Goal: Task Accomplishment & Management: Manage account settings

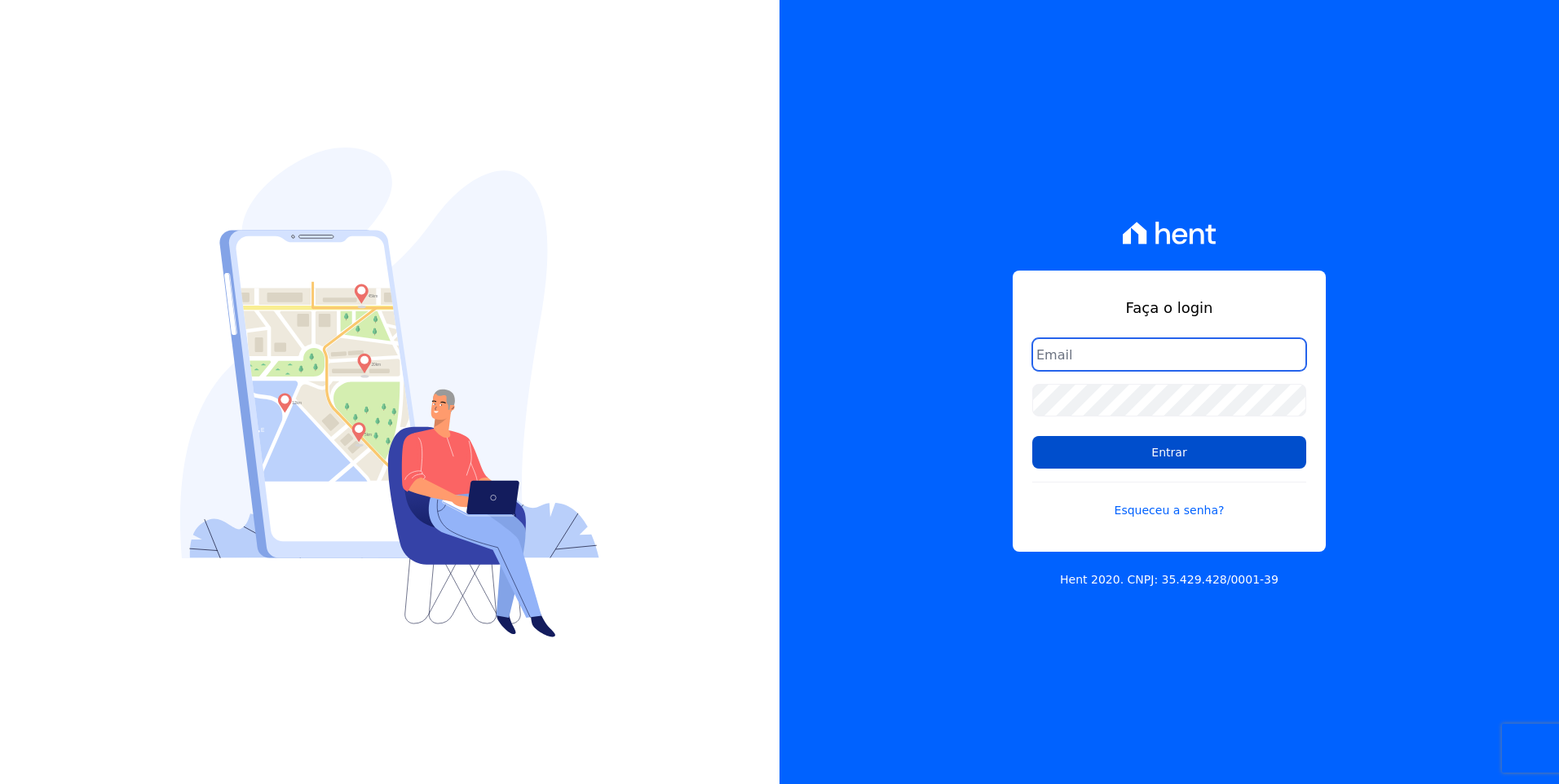
type input "[EMAIL_ADDRESS][DOMAIN_NAME]"
click at [1252, 448] on input "Entrar" at bounding box center [1169, 452] width 274 height 32
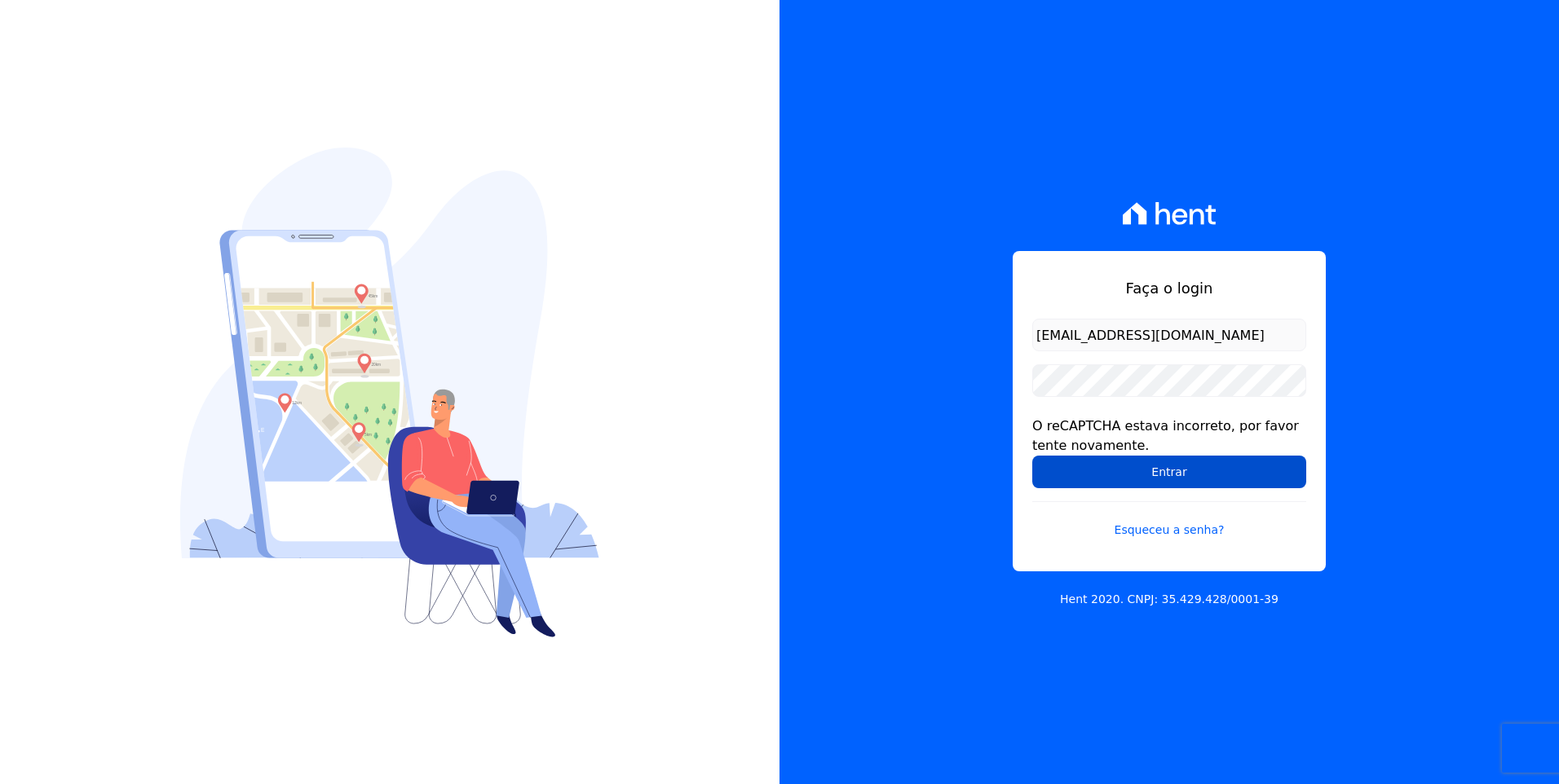
click at [1253, 472] on input "Entrar" at bounding box center [1169, 471] width 274 height 32
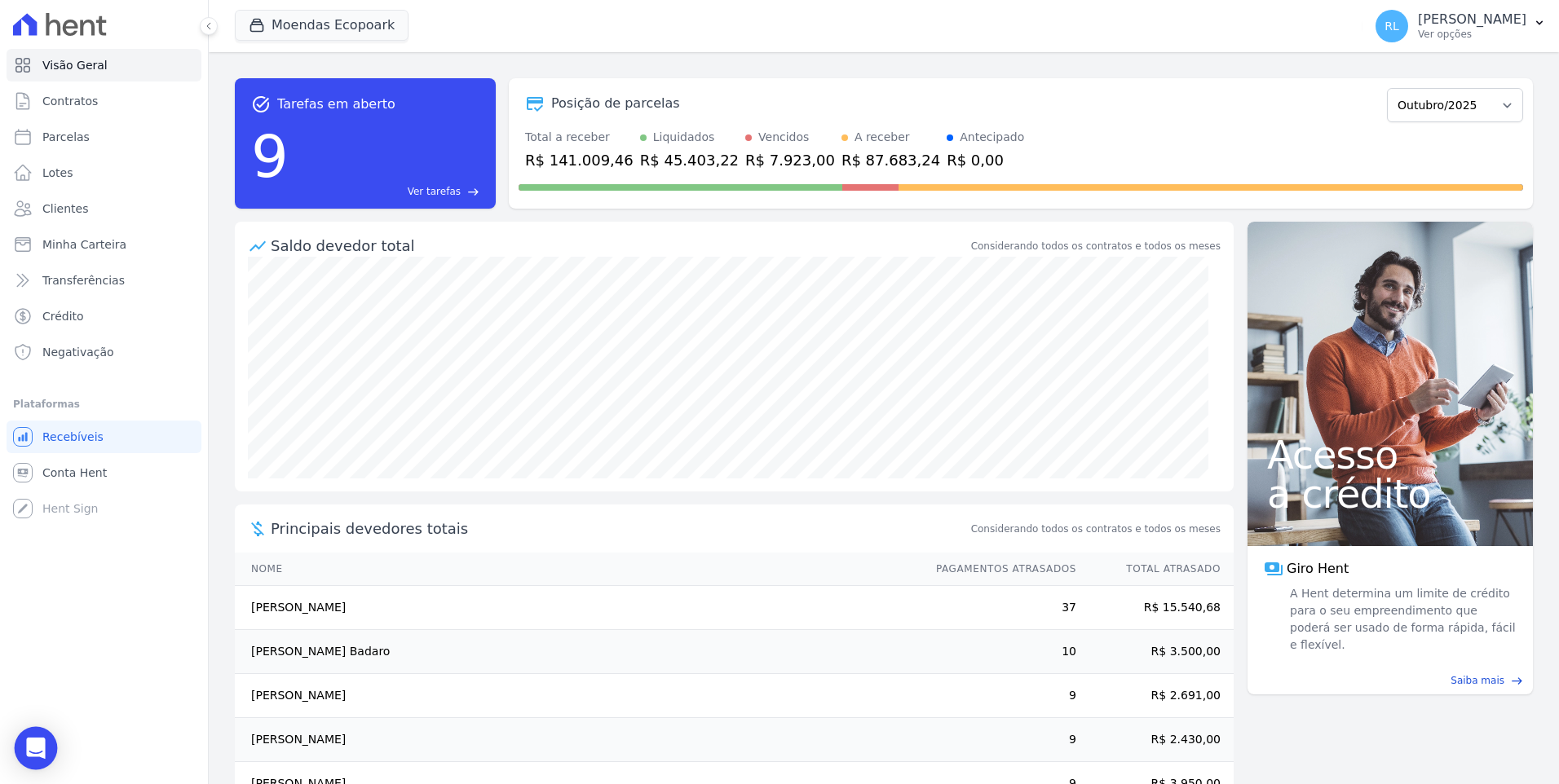
click at [40, 751] on icon "Open Intercom Messenger" at bounding box center [36, 748] width 22 height 22
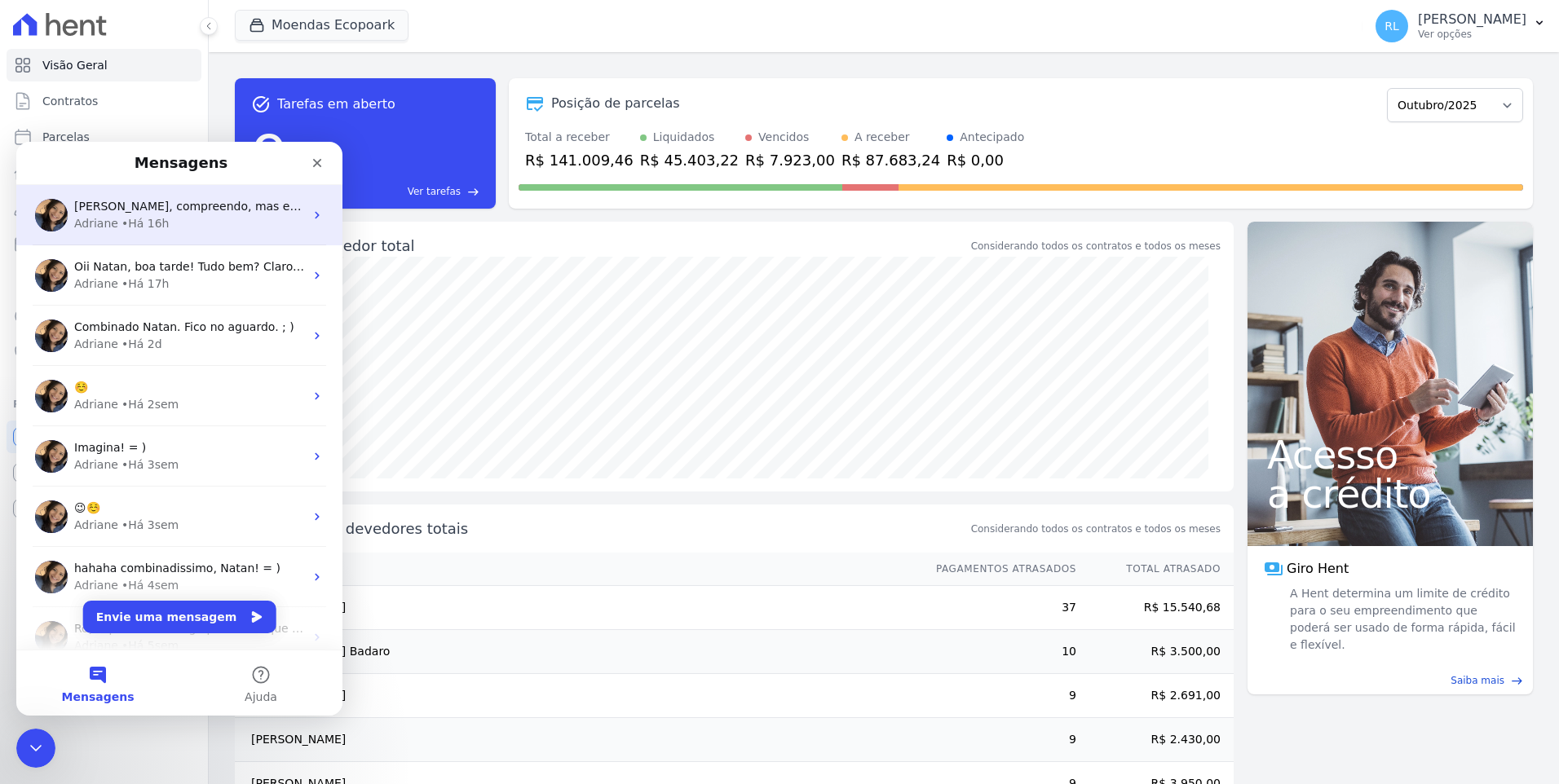
click at [197, 220] on div "Adriane • Há 16h" at bounding box center [189, 223] width 230 height 17
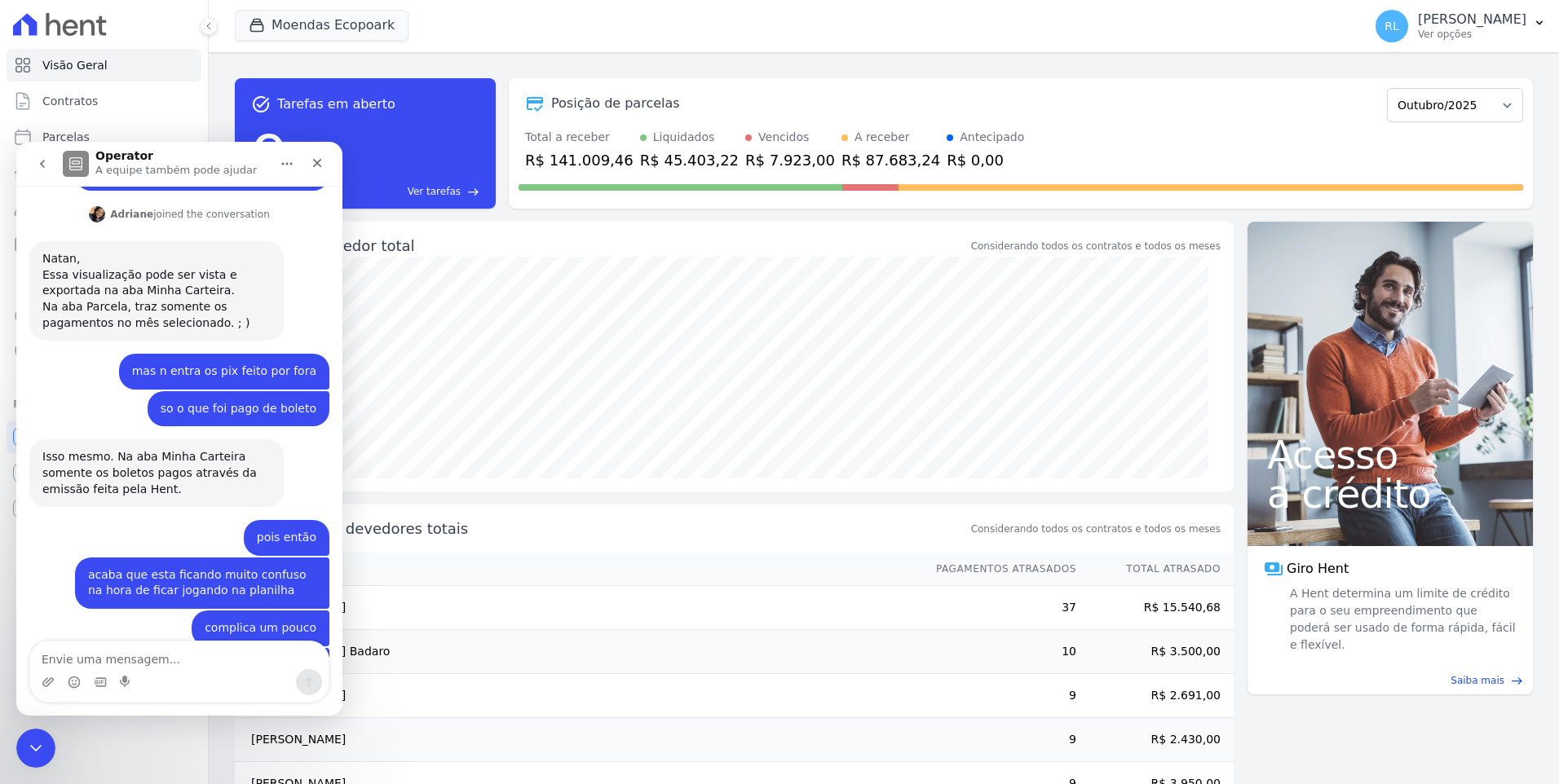
scroll to position [866, 0]
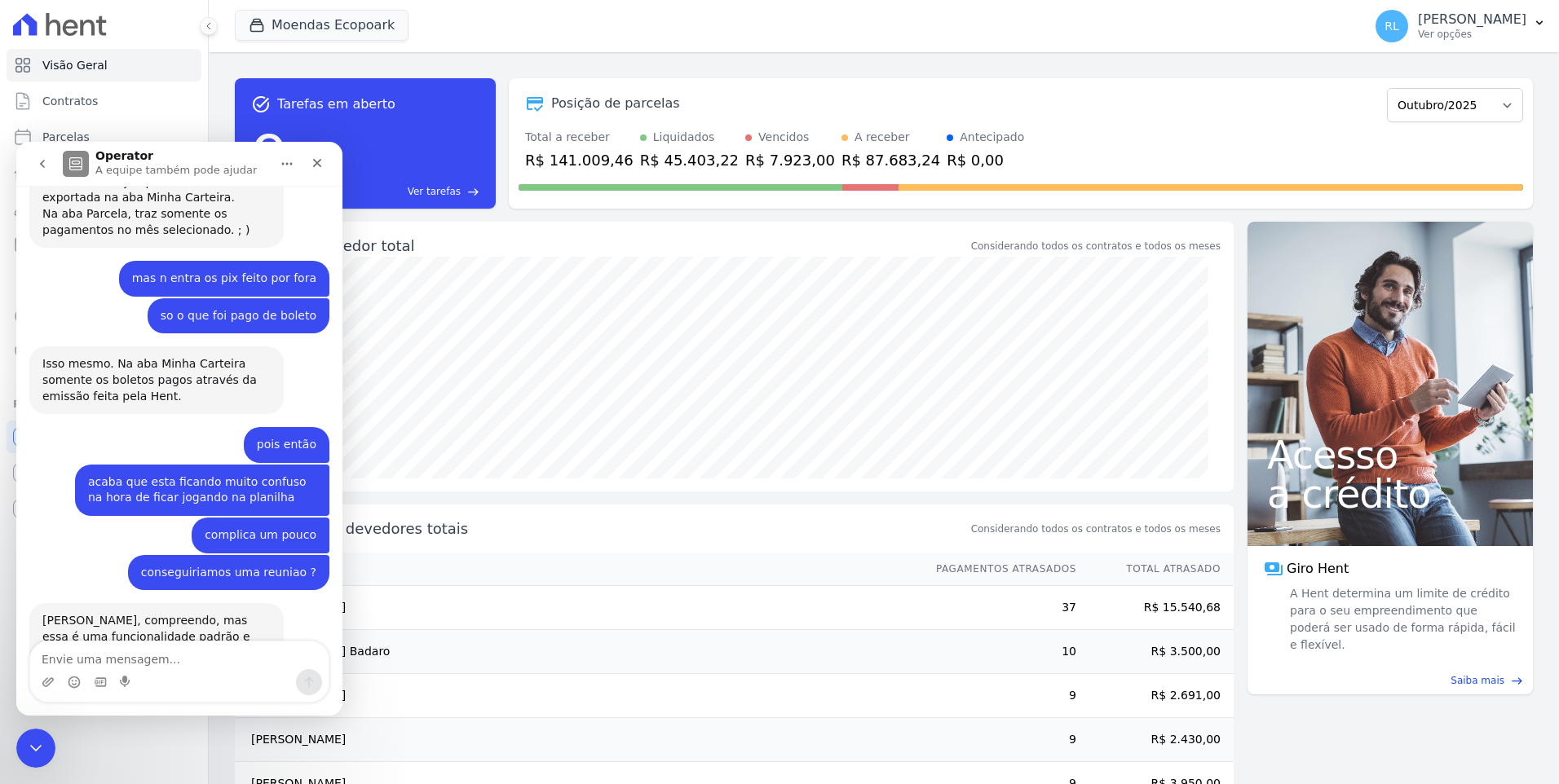
drag, startPoint x: 42, startPoint y: 510, endPoint x: 258, endPoint y: 589, distance: 230.0
click at [258, 613] on div "Natan, compreendo, mas essa é uma funcionalidade padrão e não conseguimos "pers…" at bounding box center [156, 668] width 229 height 112
click at [70, 517] on div "complica um pouco Rogerio • Há 16h" at bounding box center [179, 536] width 300 height 38
click at [35, 748] on icon "Encerramento do Messenger da Intercom" at bounding box center [33, 745] width 20 height 20
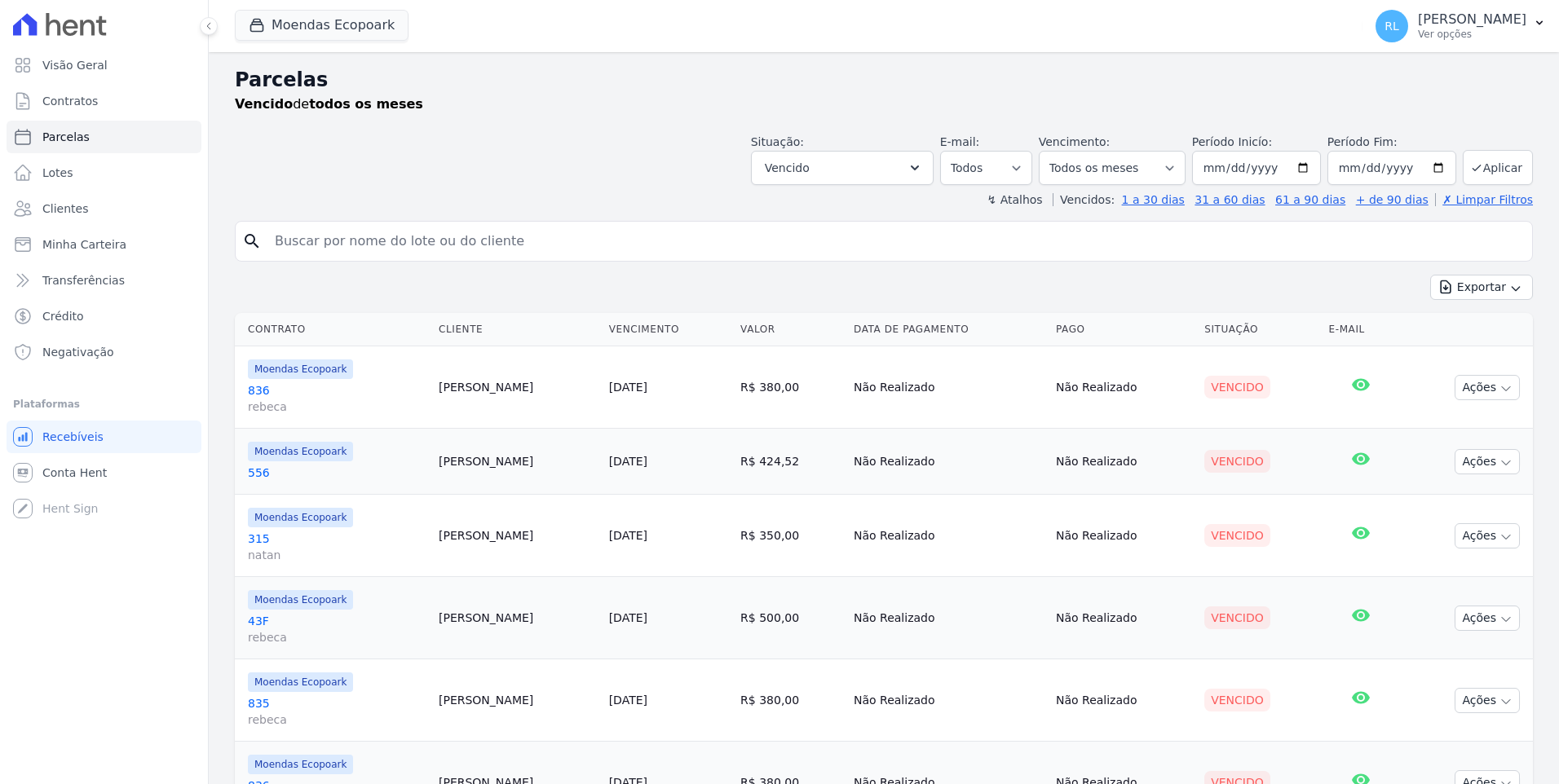
select select
click at [36, 753] on icon "Open Intercom Messenger" at bounding box center [36, 748] width 22 height 22
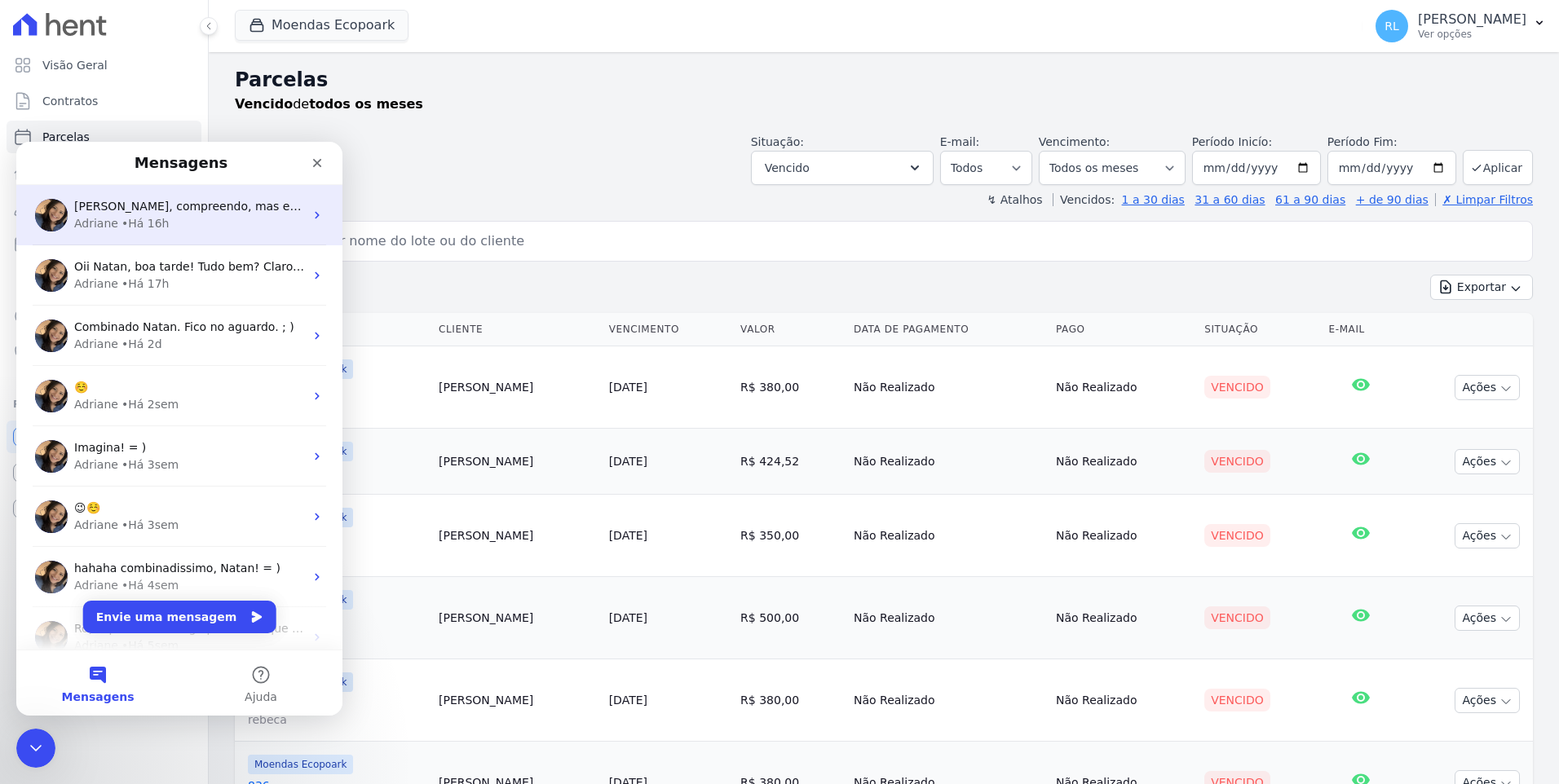
click at [152, 222] on div "• Há 16h" at bounding box center [146, 223] width 48 height 17
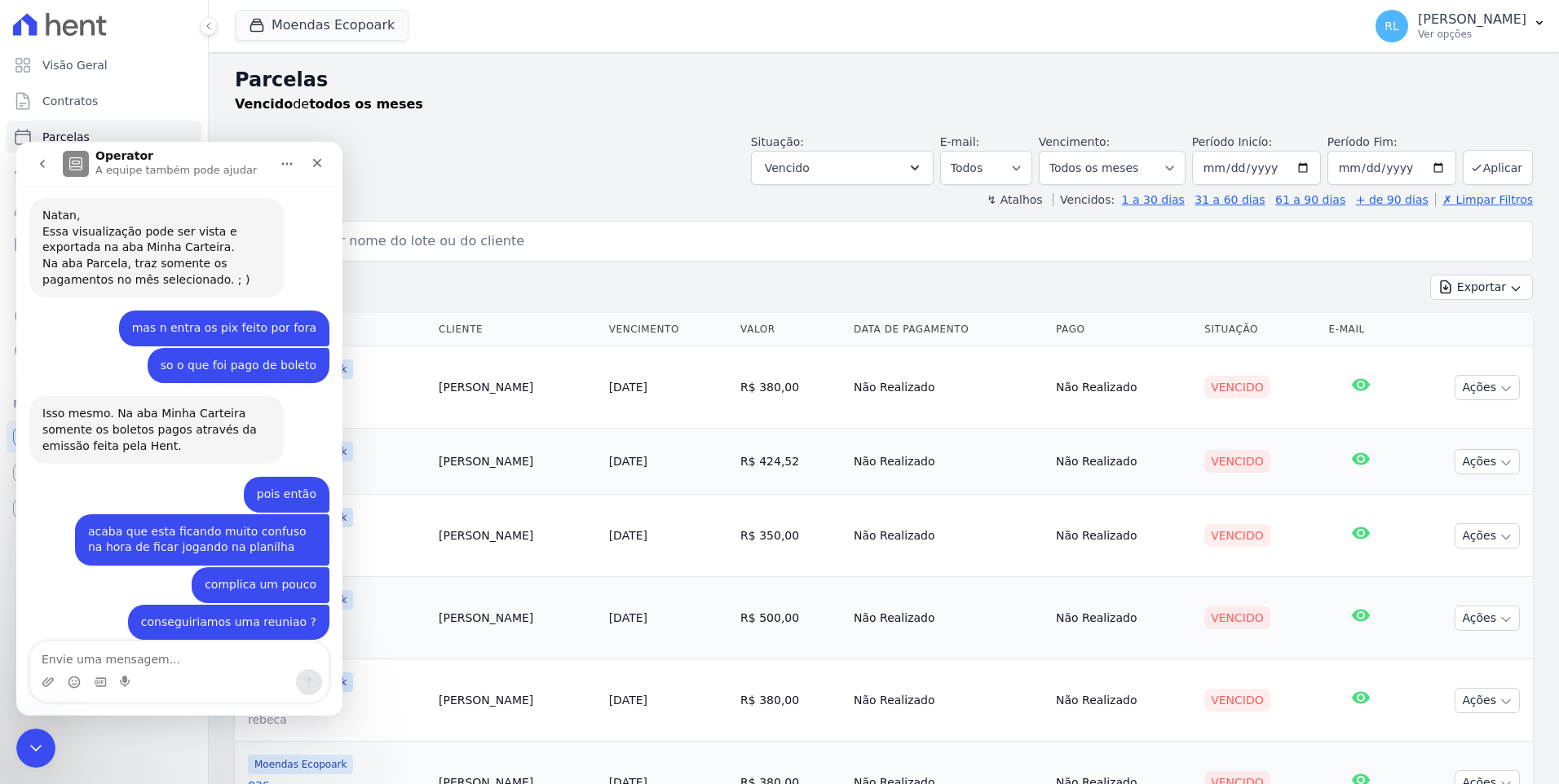
scroll to position [866, 0]
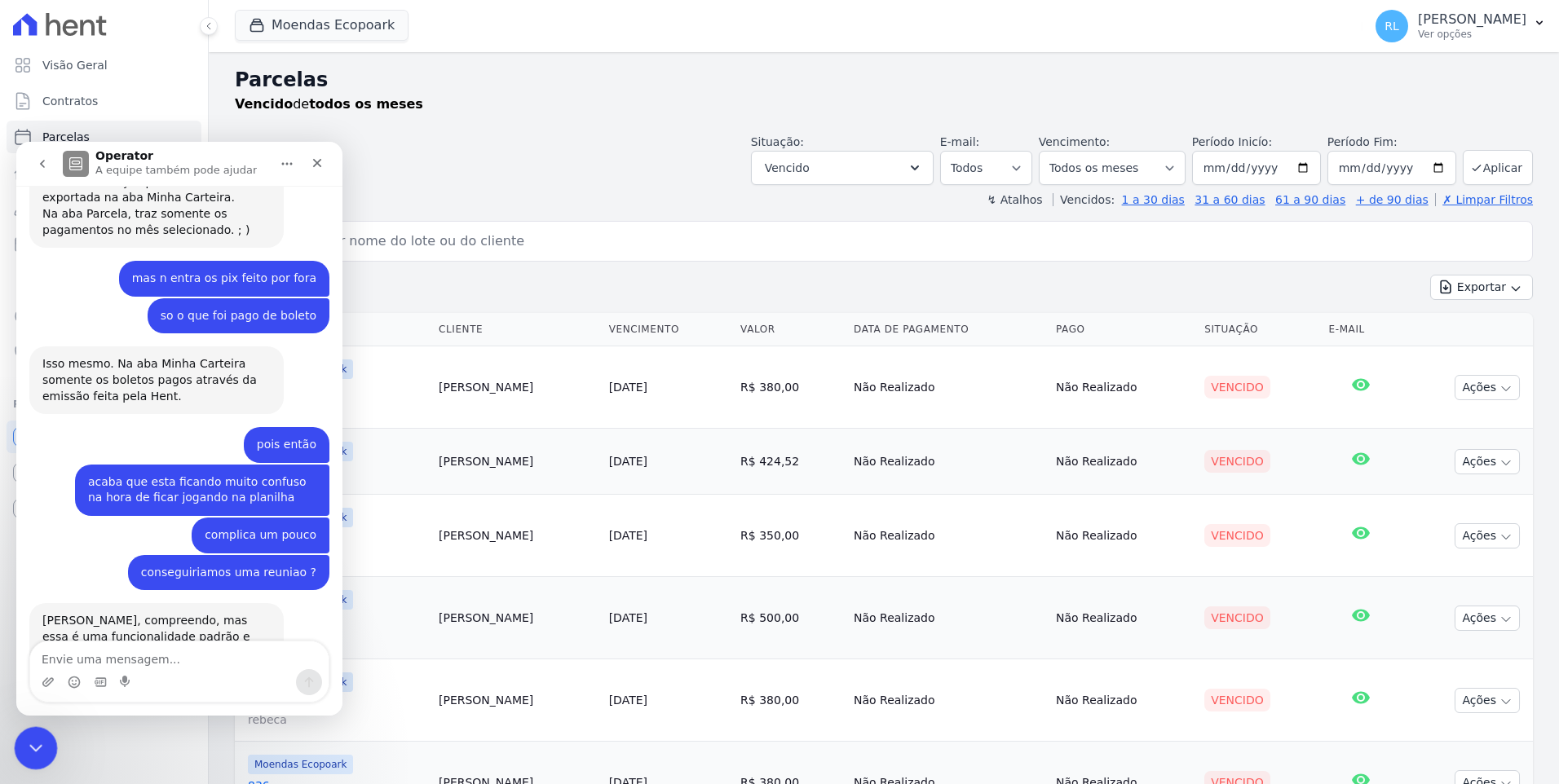
click at [41, 751] on icon "Encerramento do Messenger da Intercom" at bounding box center [33, 745] width 20 height 20
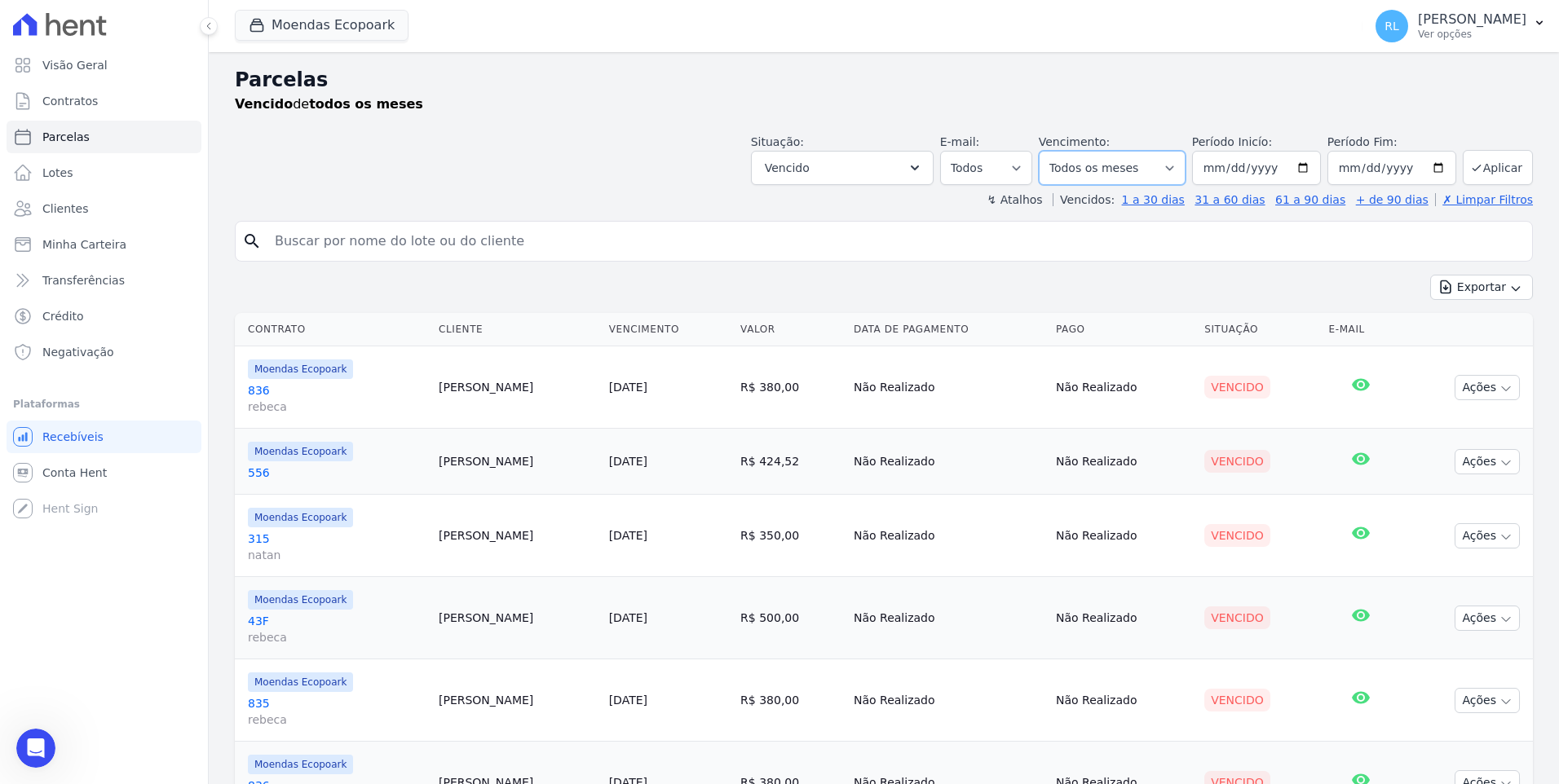
click at [1173, 168] on select "Filtrar por período ──────── Todos os meses Outubro/2022 Novembro/2022 Dezembro…" at bounding box center [1113, 168] width 147 height 34
select select "11/2025"
click at [1052, 151] on select "Filtrar por período ──────── Todos os meses Outubro/2022 Novembro/2022 Dezembro…" at bounding box center [1113, 168] width 147 height 34
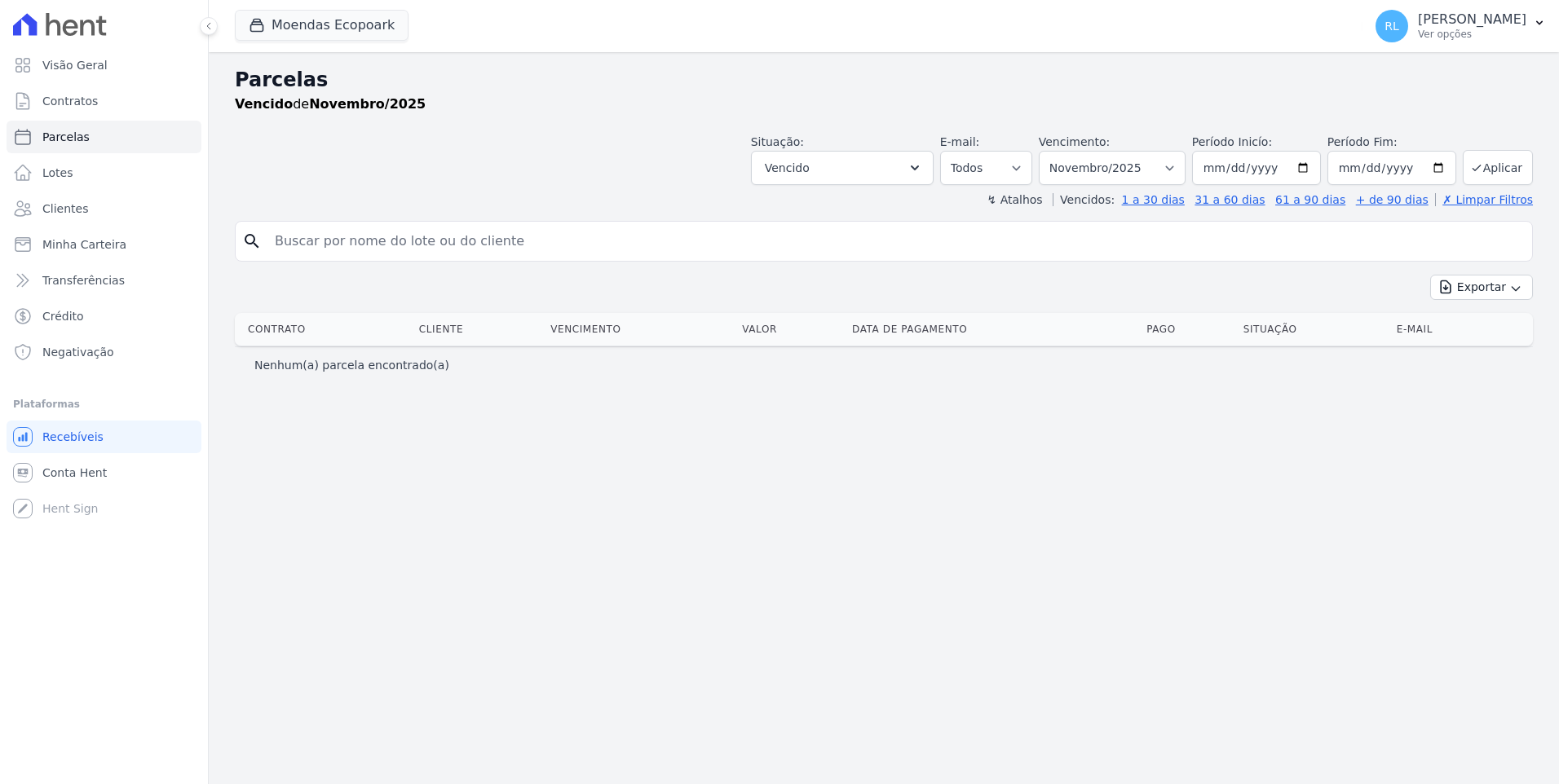
select select
click at [69, 143] on span "Parcelas" at bounding box center [65, 137] width 48 height 16
select select
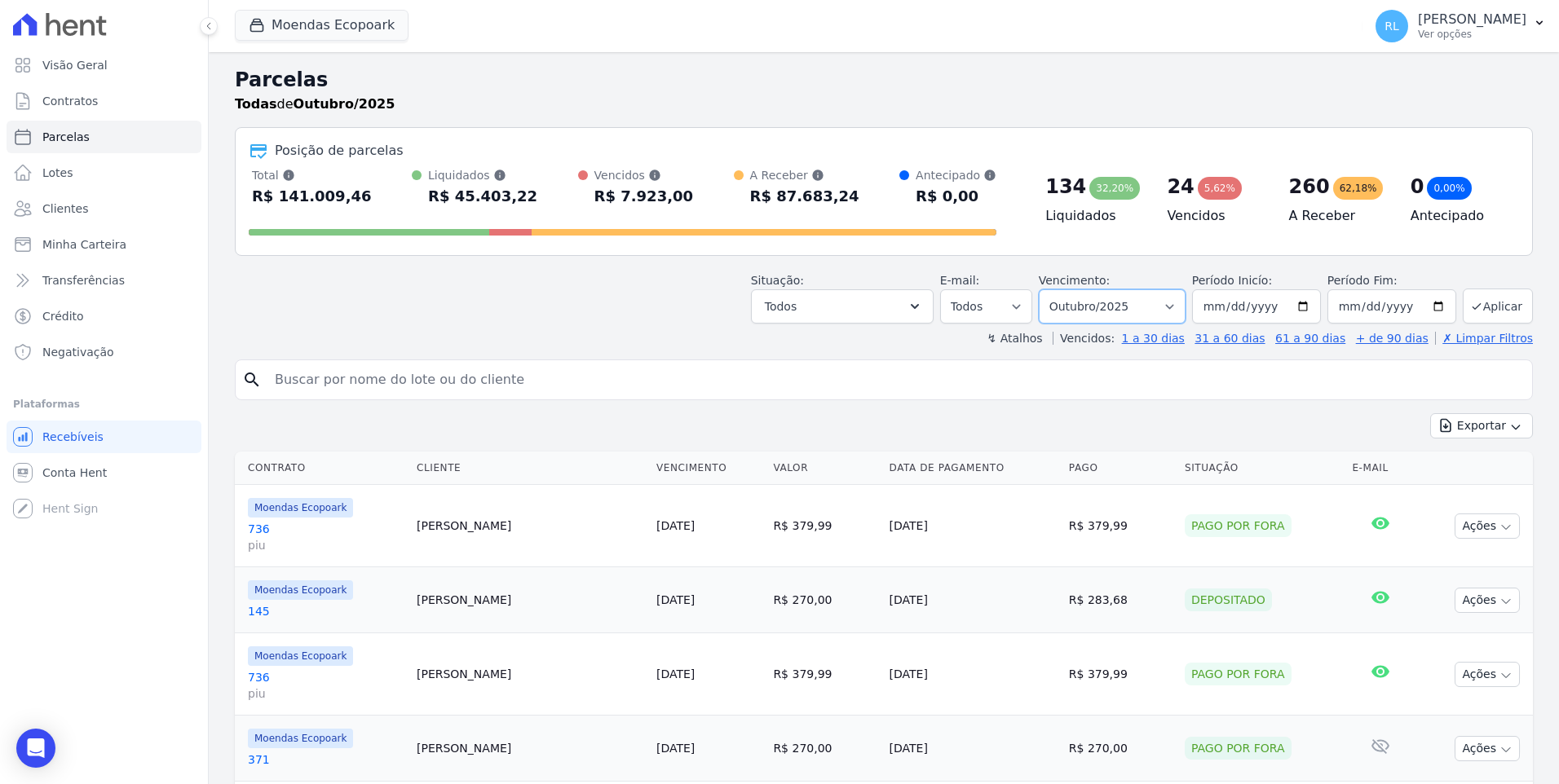
click at [1182, 307] on select "Filtrar por período ──────── Todos os meses Outubro/2022 Novembro/2022 Dezembro…" at bounding box center [1113, 306] width 147 height 34
select select "11/2025"
click at [1052, 289] on select "Filtrar por período ──────── Todos os meses Outubro/2022 Novembro/2022 Dezembro…" at bounding box center [1113, 306] width 147 height 34
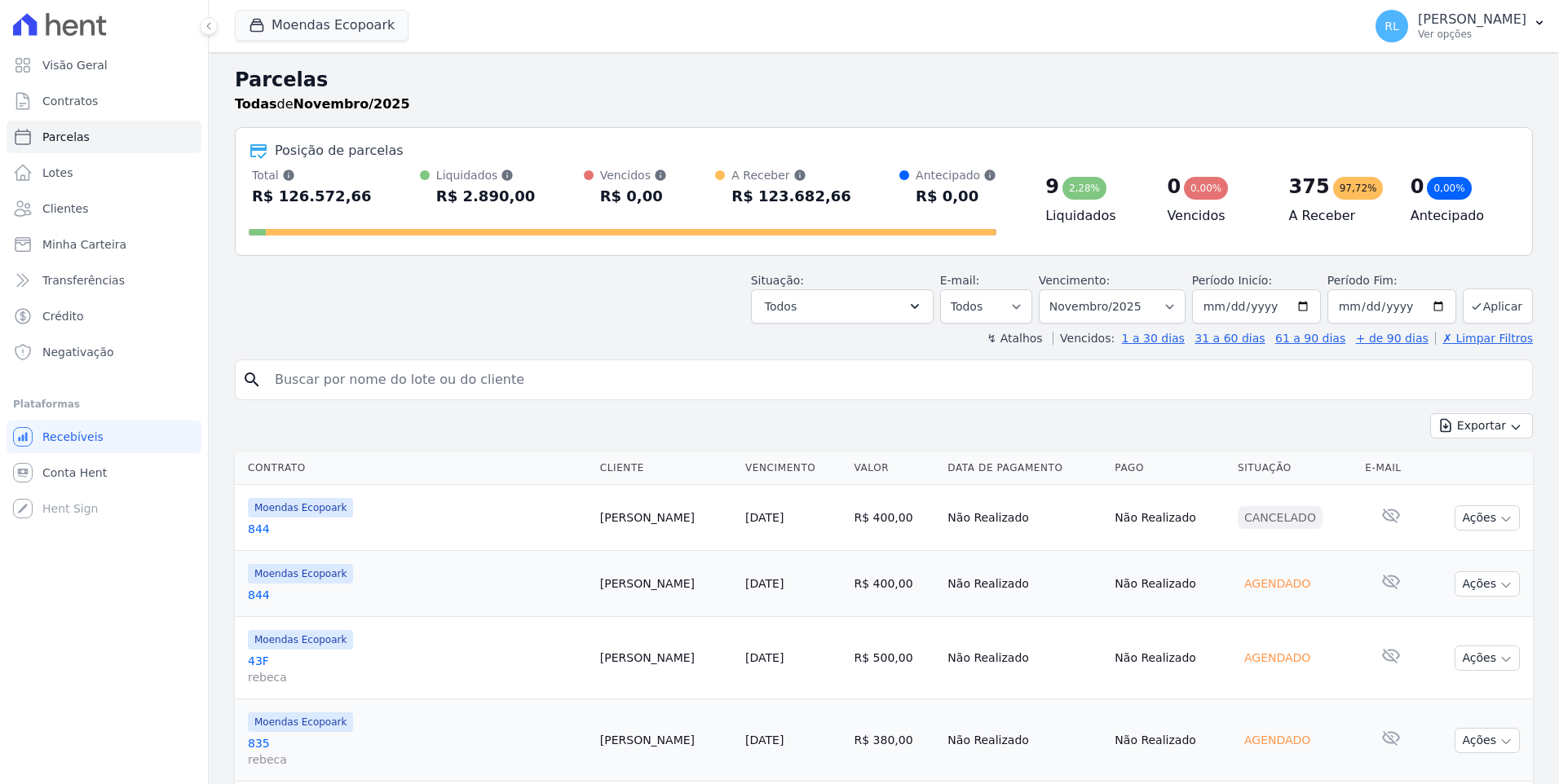
select select
click at [39, 751] on icon "Open Intercom Messenger" at bounding box center [36, 748] width 22 height 22
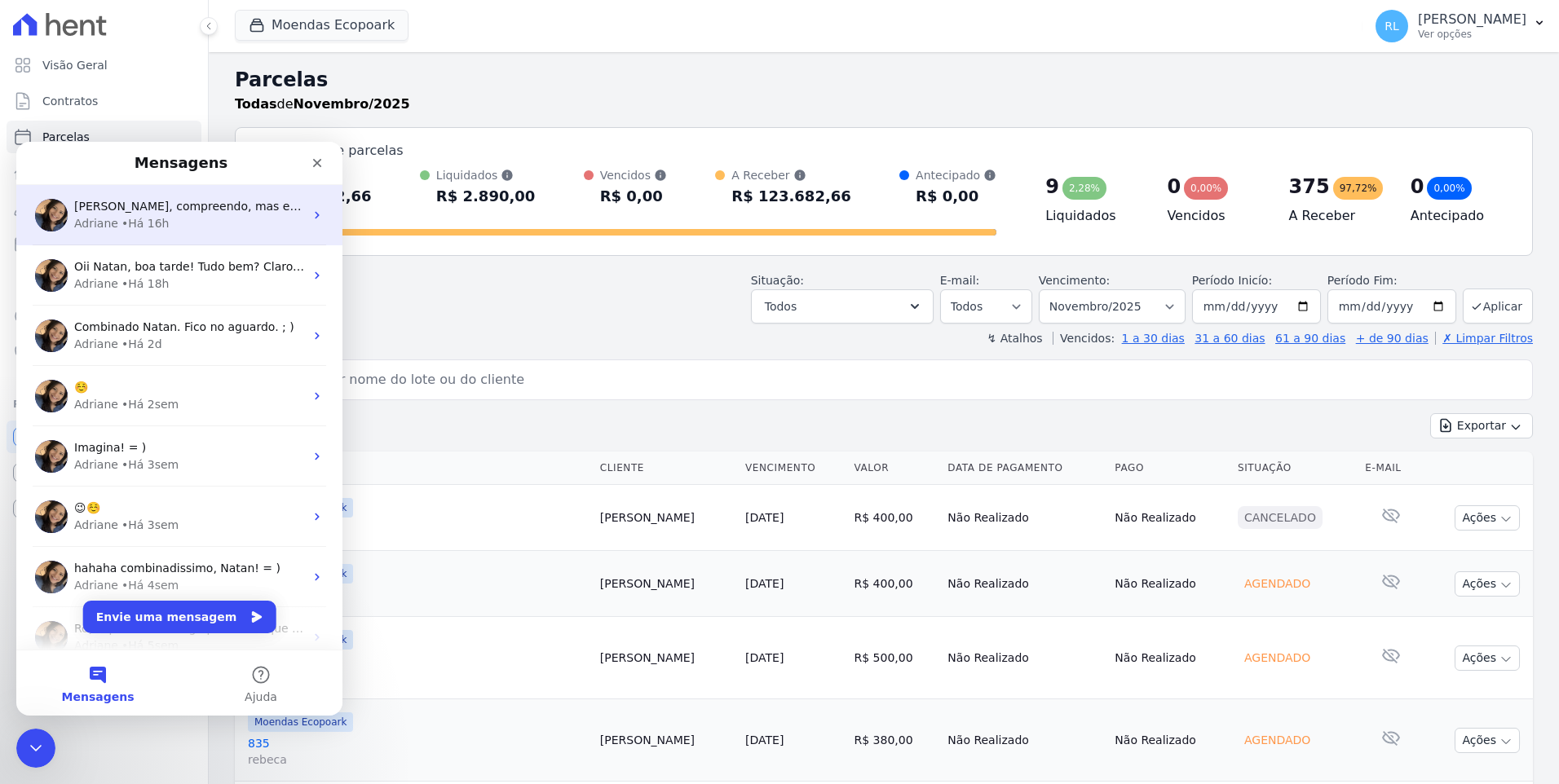
click at [177, 212] on span "[PERSON_NAME], compreendo, mas essa é uma funcionalidade padrão e não conseguim…" at bounding box center [751, 206] width 1355 height 13
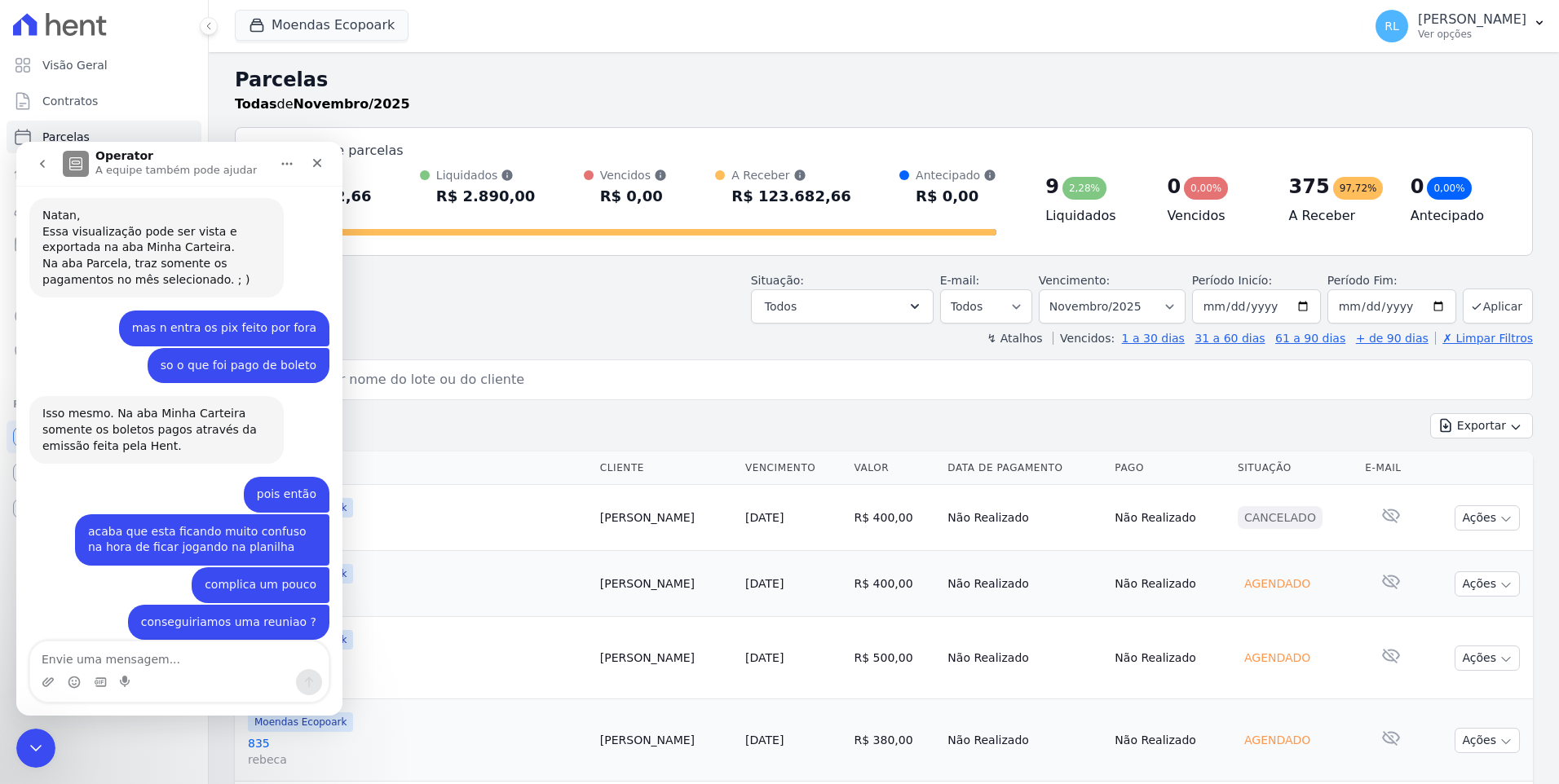
scroll to position [866, 0]
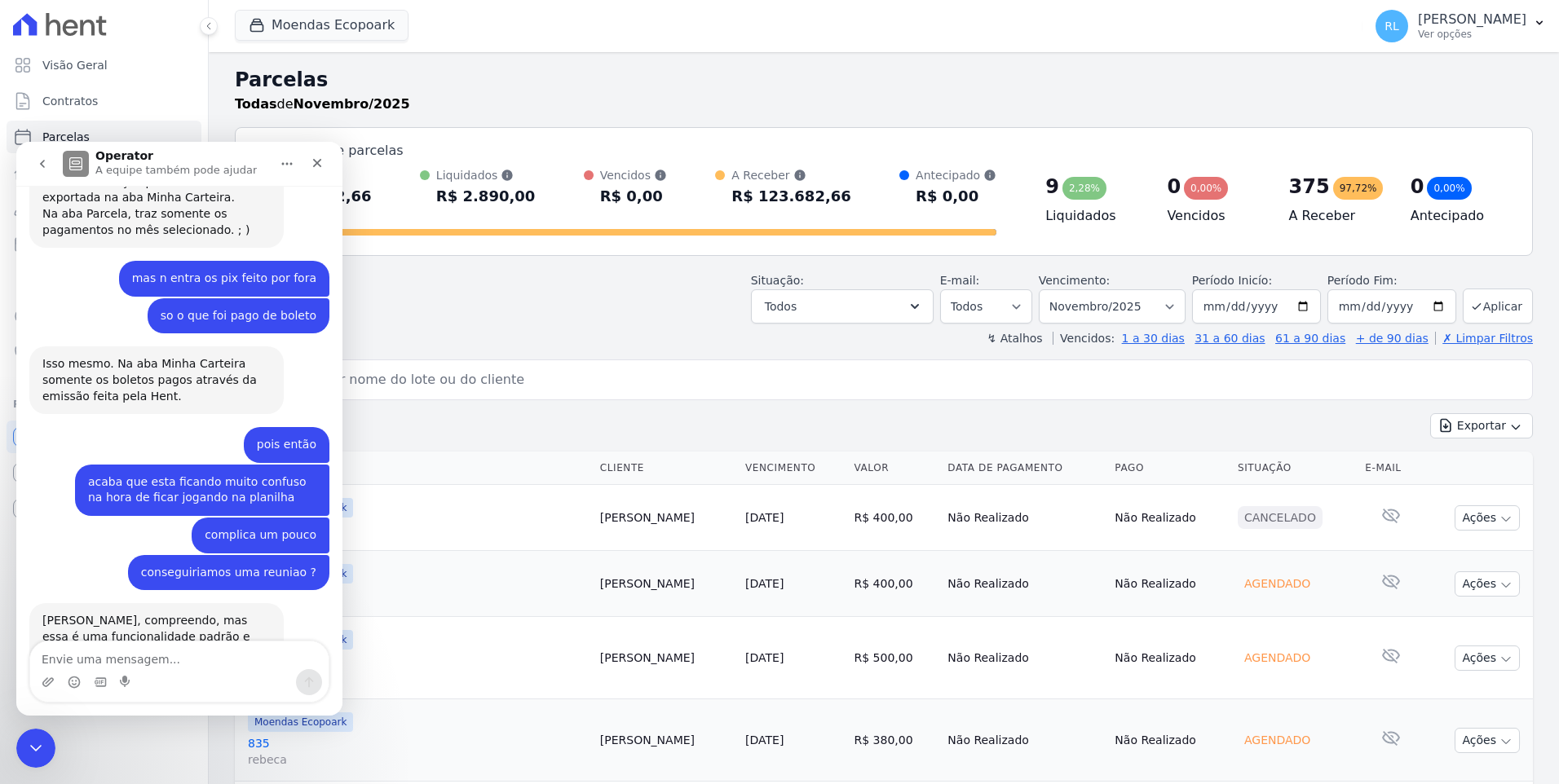
click at [178, 681] on div "Messenger da Intercom" at bounding box center [179, 682] width 299 height 26
drag, startPoint x: 179, startPoint y: 670, endPoint x: 184, endPoint y: 661, distance: 10.3
click at [181, 665] on div "Messenger da Intercom" at bounding box center [179, 671] width 299 height 60
click at [184, 661] on textarea "Envie uma mensagem..." at bounding box center [179, 655] width 299 height 28
type textarea "e [PERSON_NAME] tem um jeito de tentarmos conversar com pessoal ?"
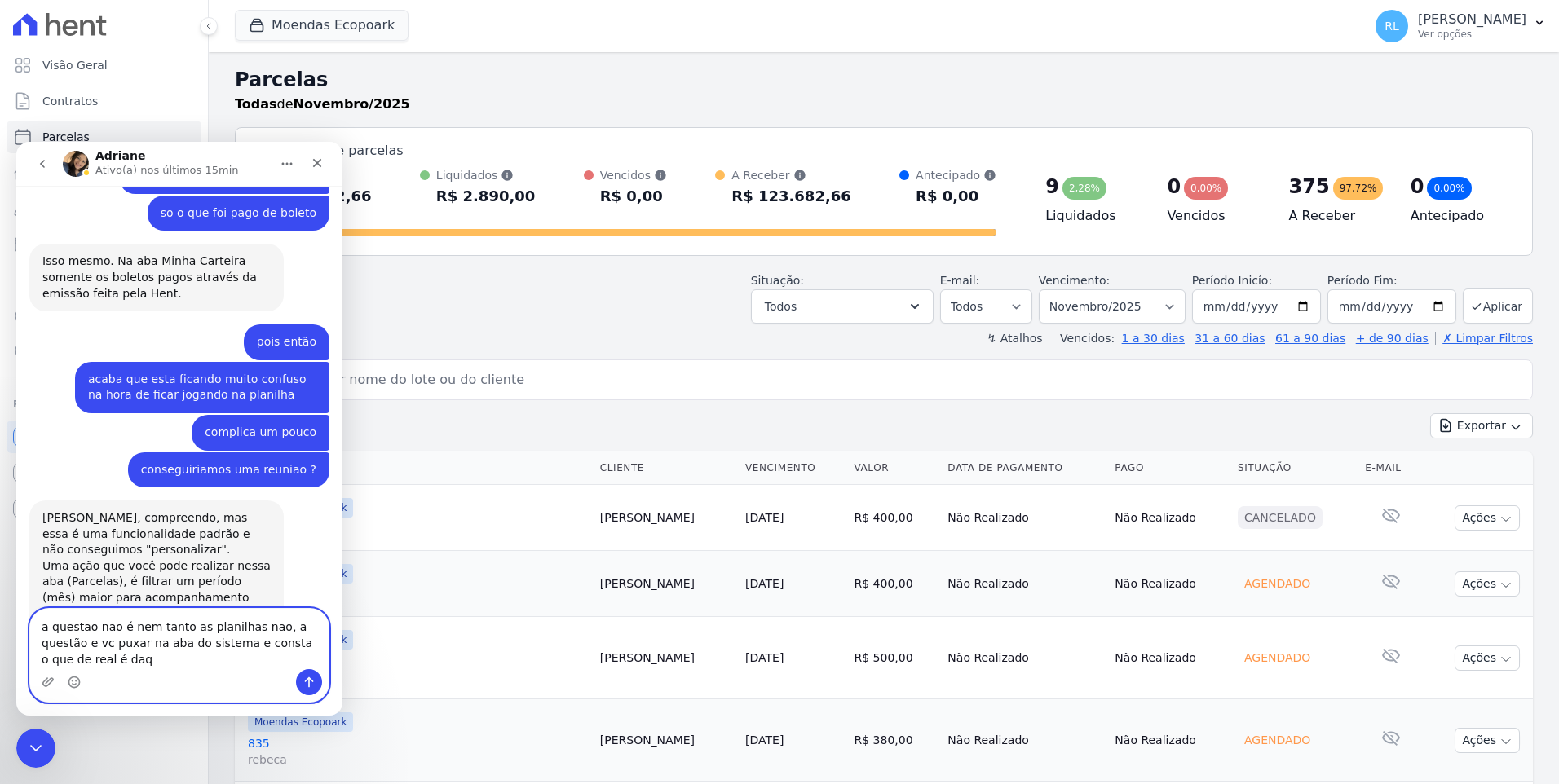
scroll to position [1006, 0]
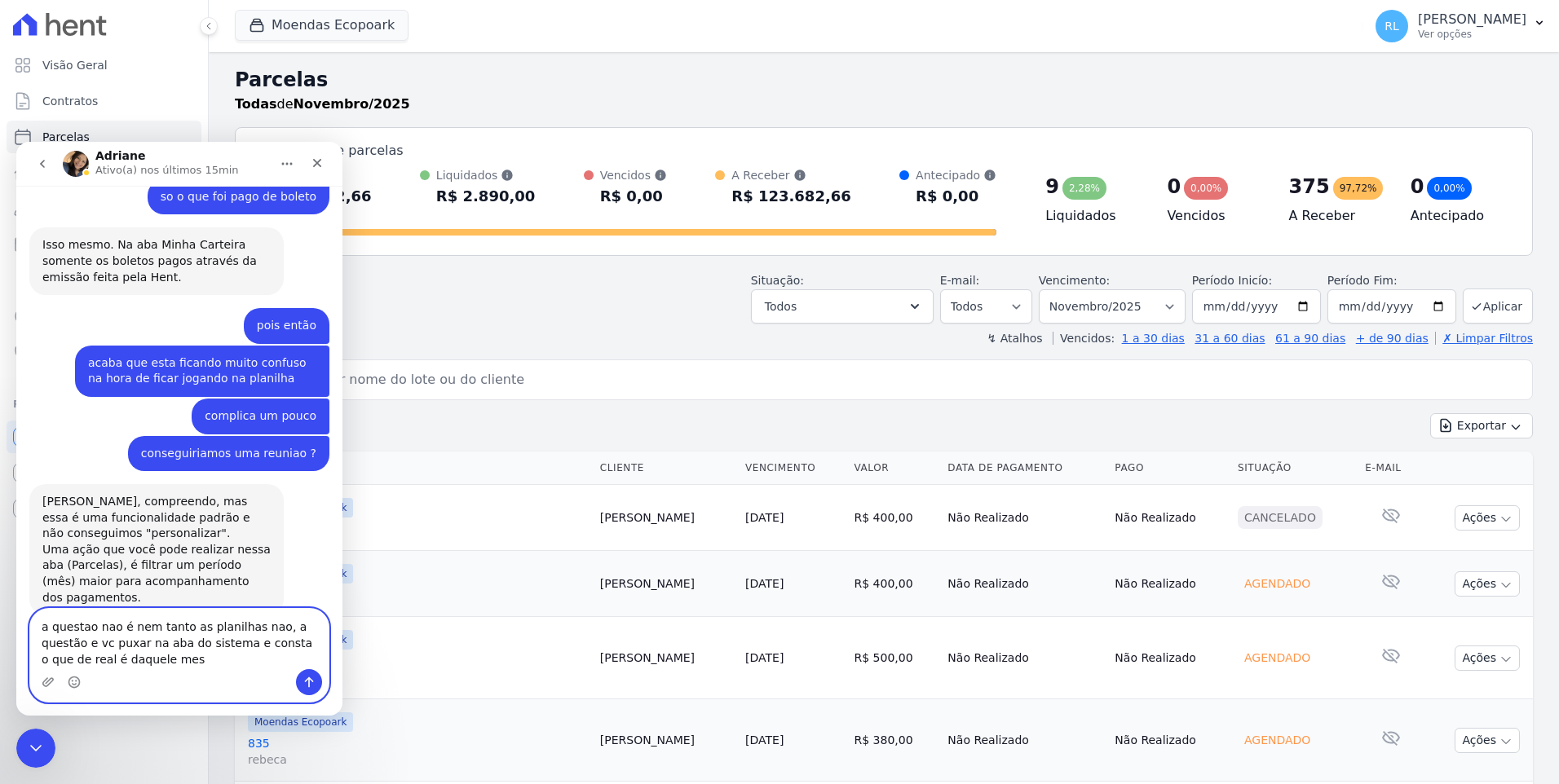
type textarea "a questao nao é nem tanto as planilhas nao, a questão e vc puxar na aba do sist…"
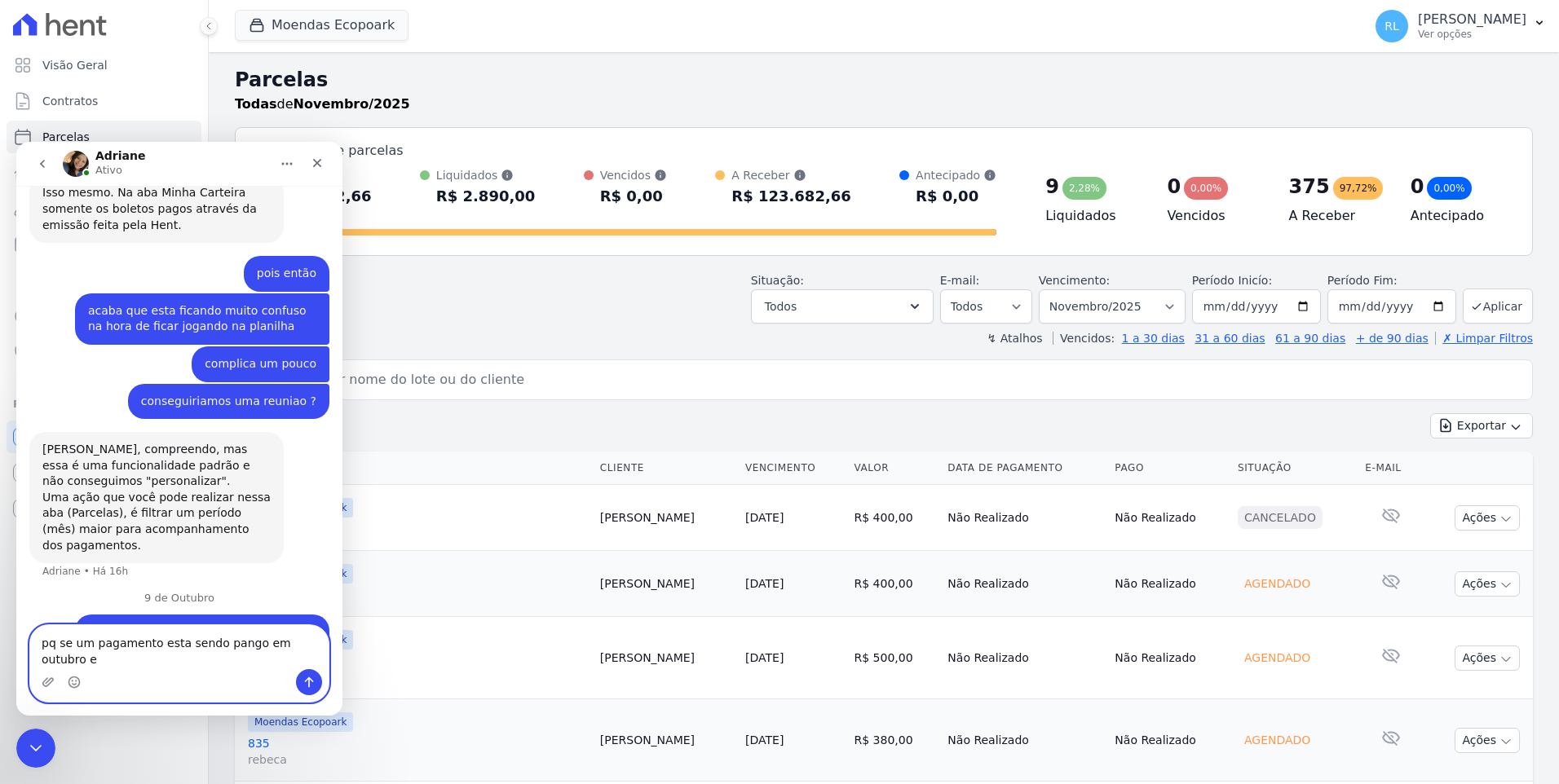
scroll to position [1042, 0]
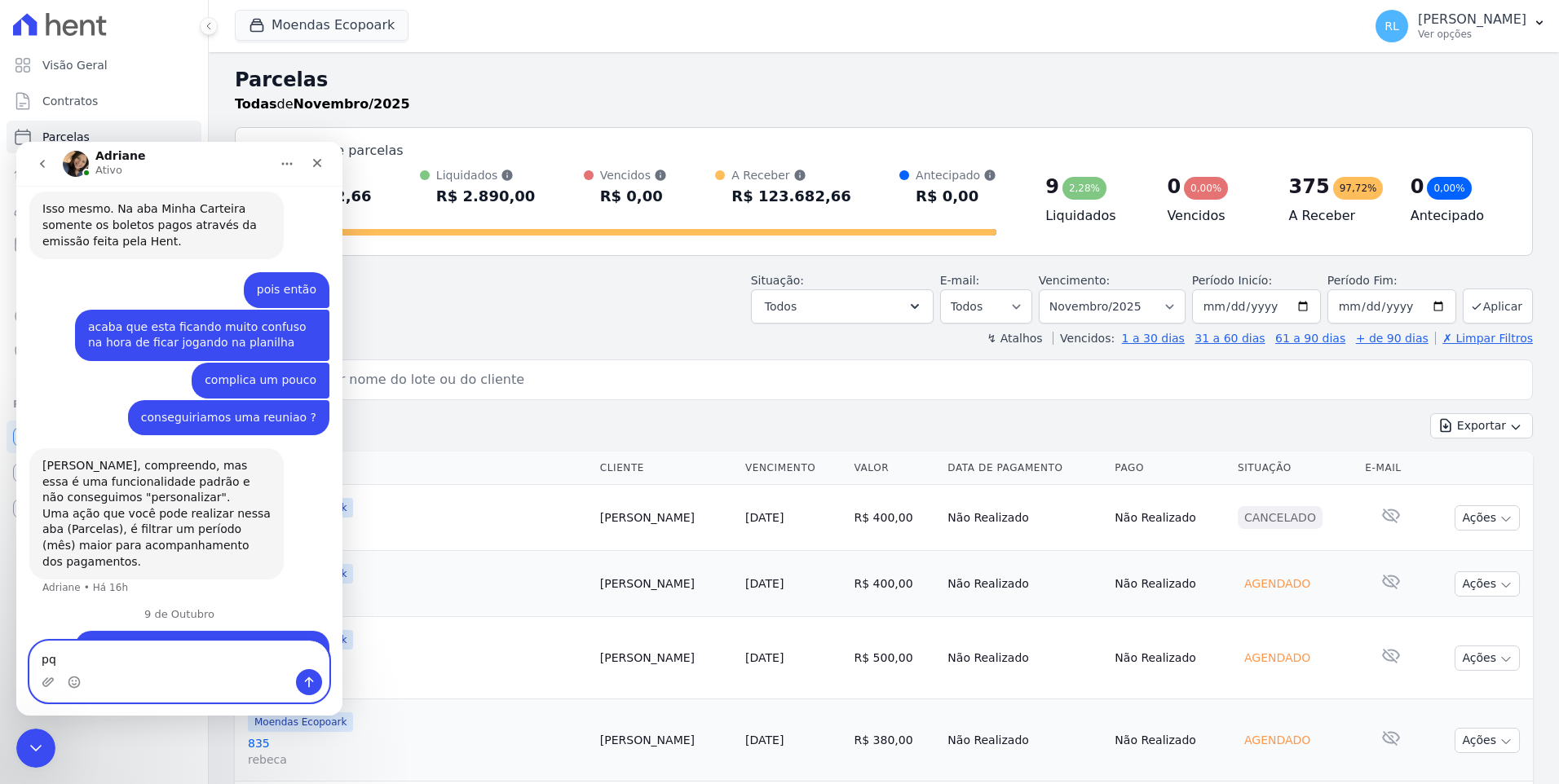
type textarea "p"
click at [39, 750] on icon "Encerramento do Messenger da Intercom" at bounding box center [33, 745] width 20 height 20
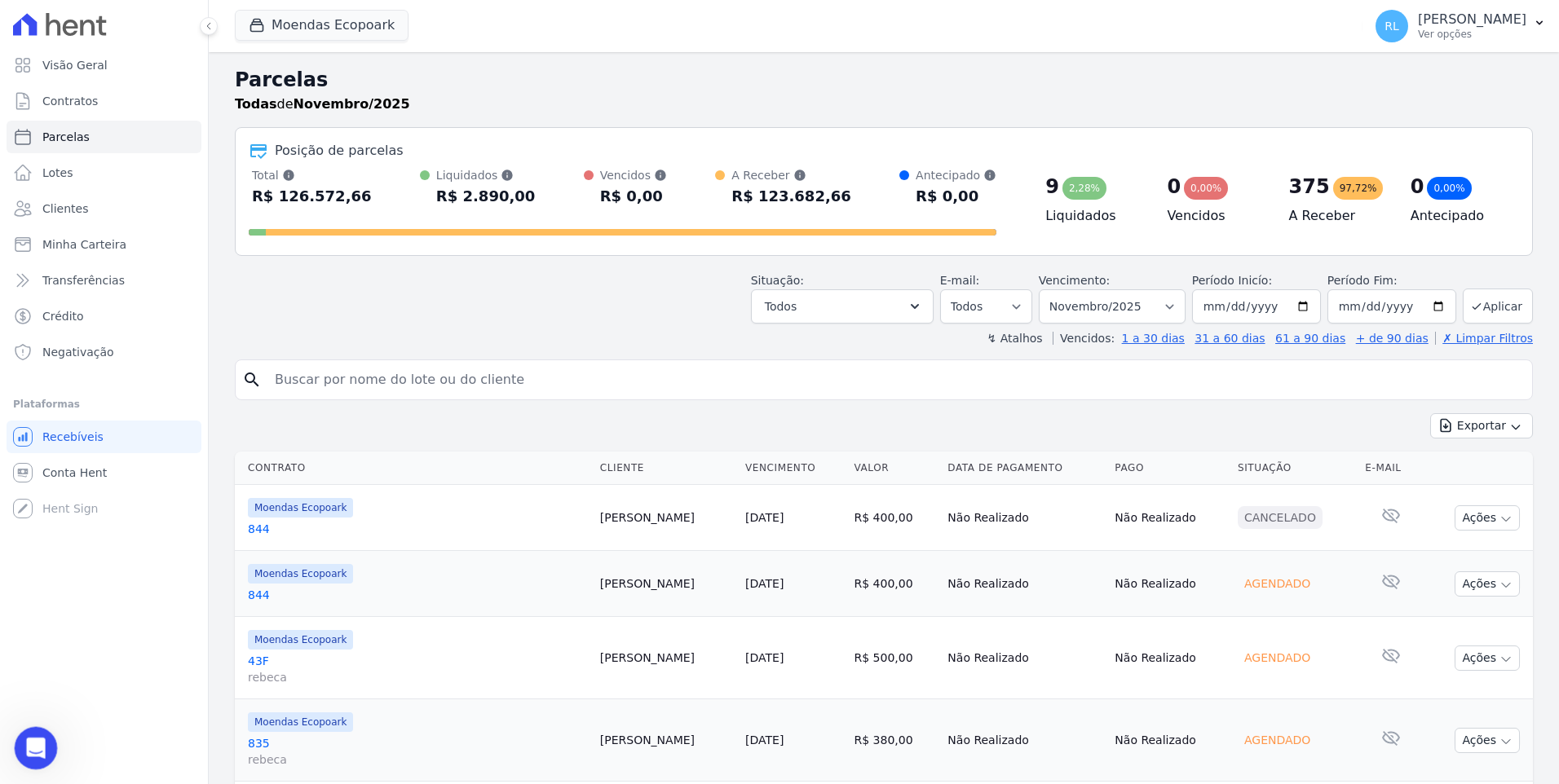
click at [30, 738] on icon "Abertura do Messenger da Intercom" at bounding box center [34, 746] width 27 height 27
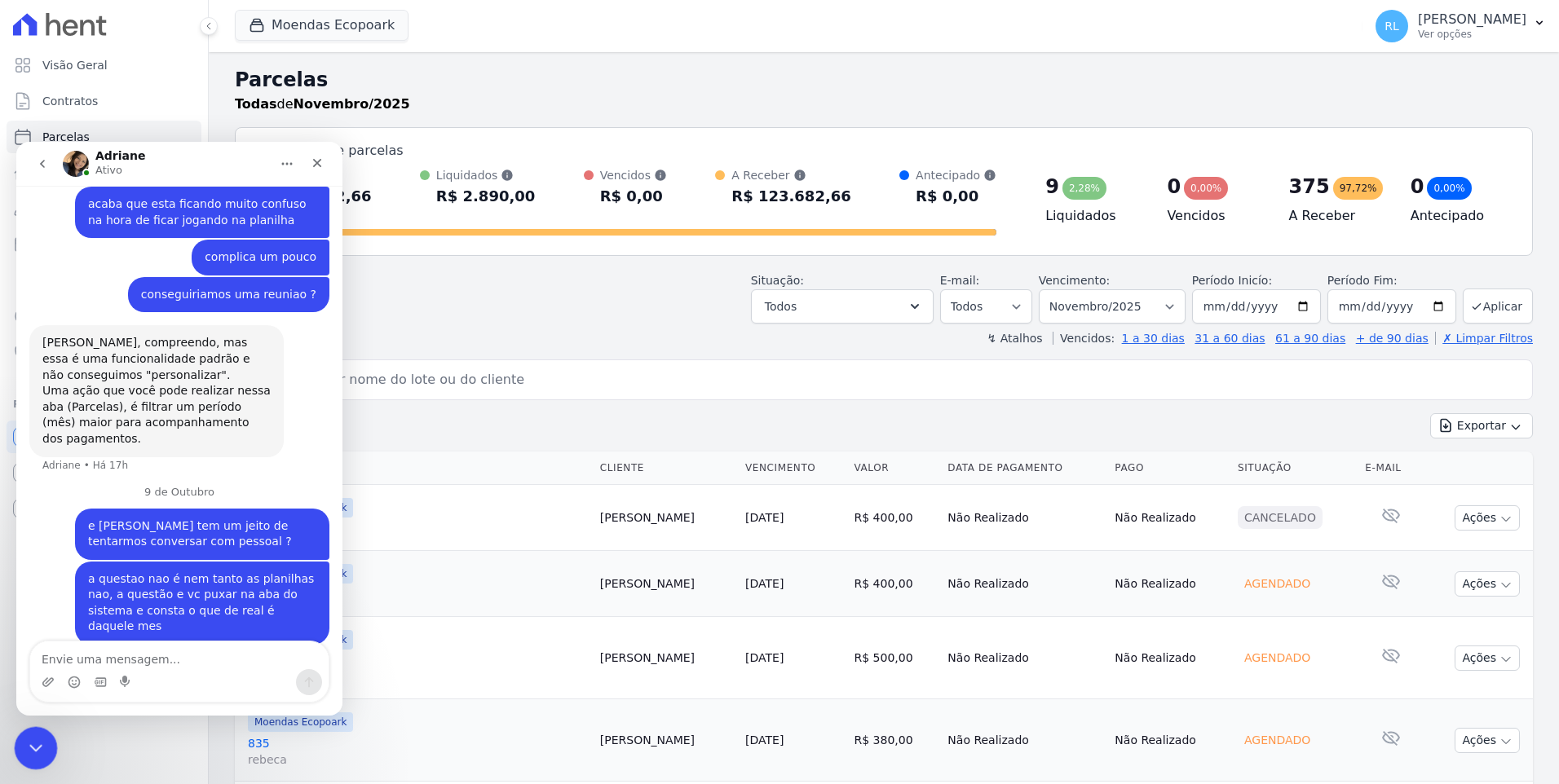
click at [45, 731] on div "Encerramento do Messenger da Intercom" at bounding box center [33, 745] width 39 height 39
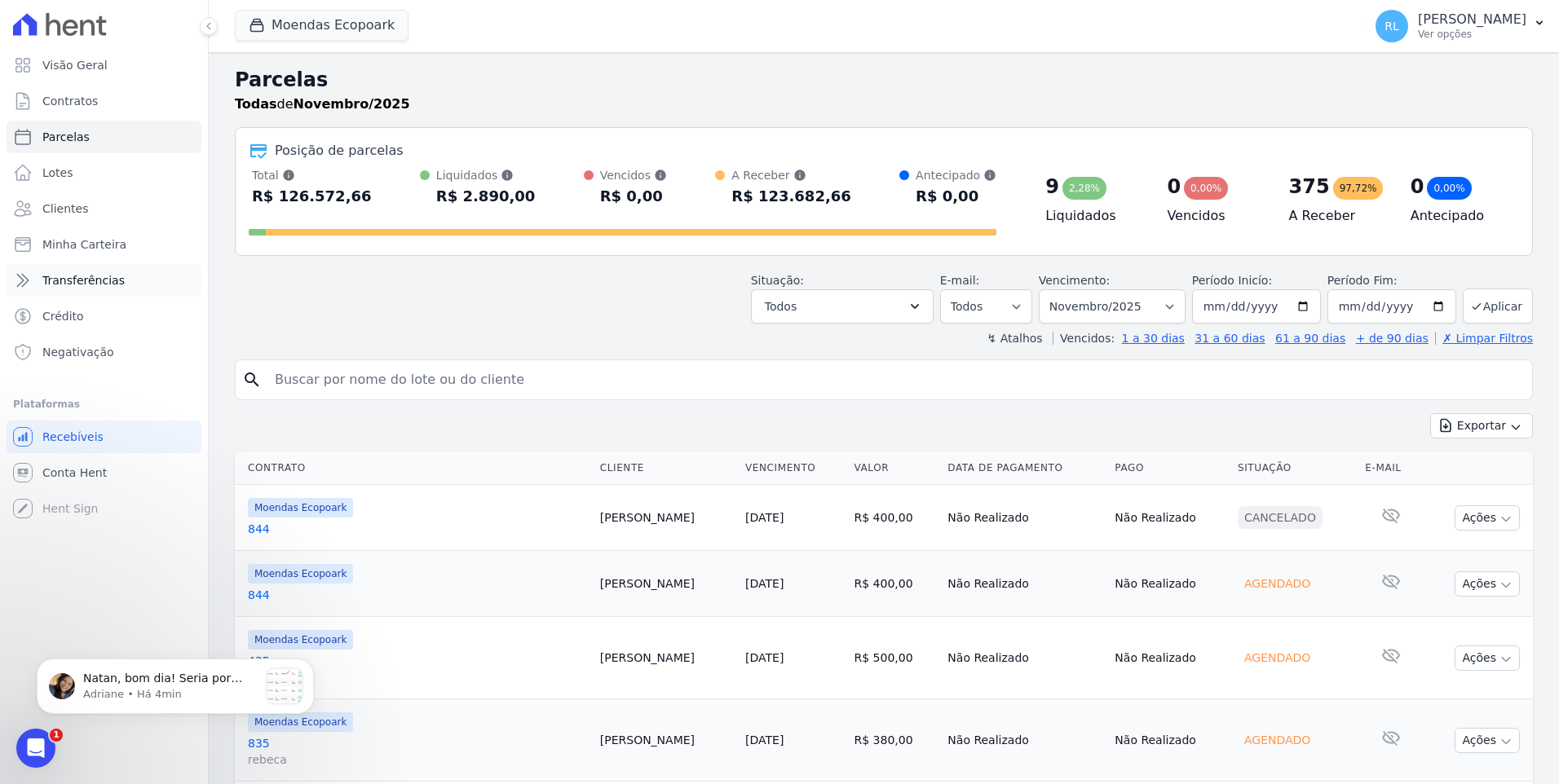
scroll to position [1304, 0]
click at [123, 670] on div "Natan, bom dia! Seria por exemplo essa informação: aqui filtrei pelo mês de out…" at bounding box center [176, 686] width 253 height 34
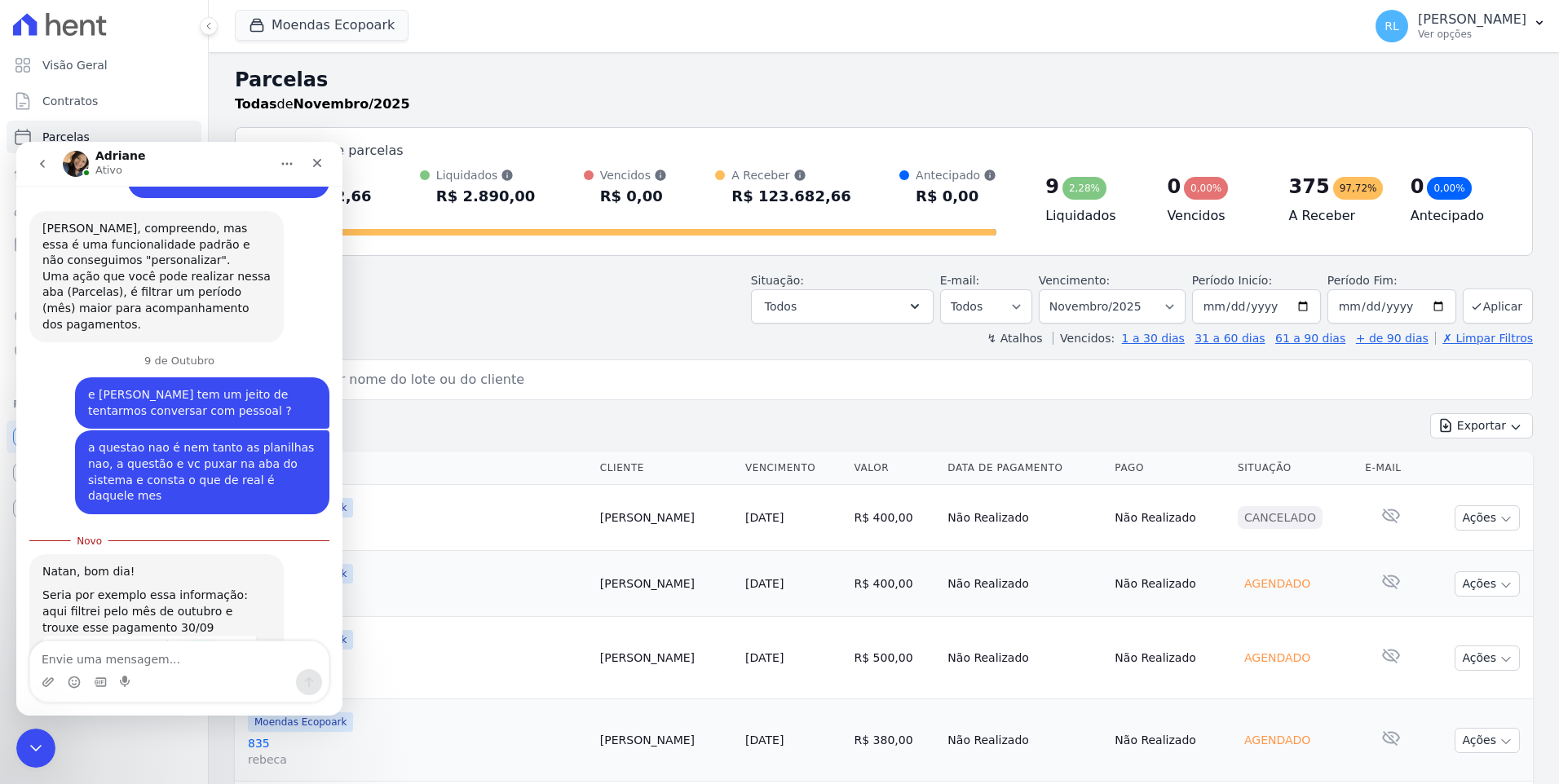
scroll to position [1331, 0]
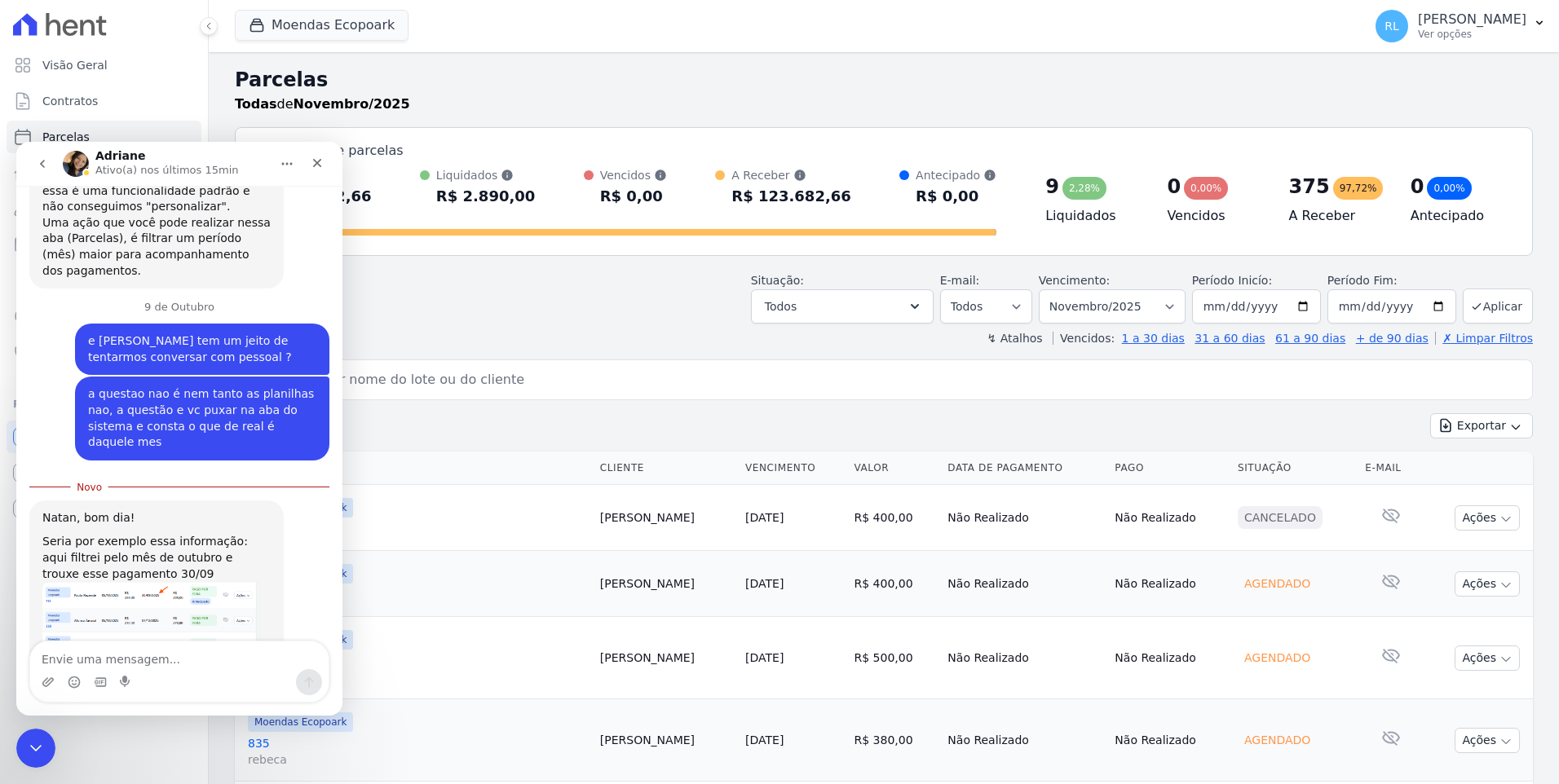
click at [199, 582] on img "Adriane diz…" at bounding box center [152, 632] width 219 height 100
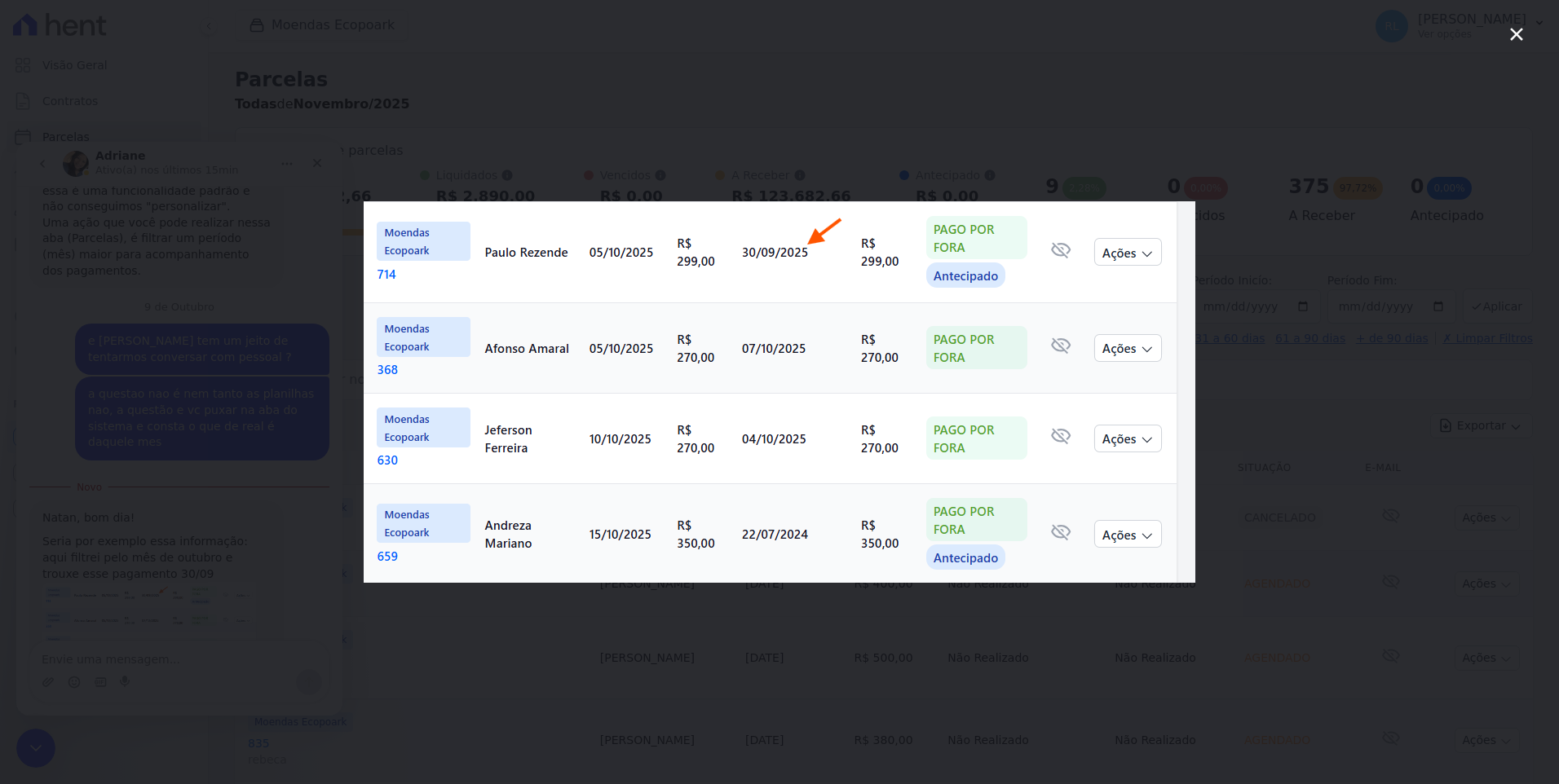
scroll to position [0, 0]
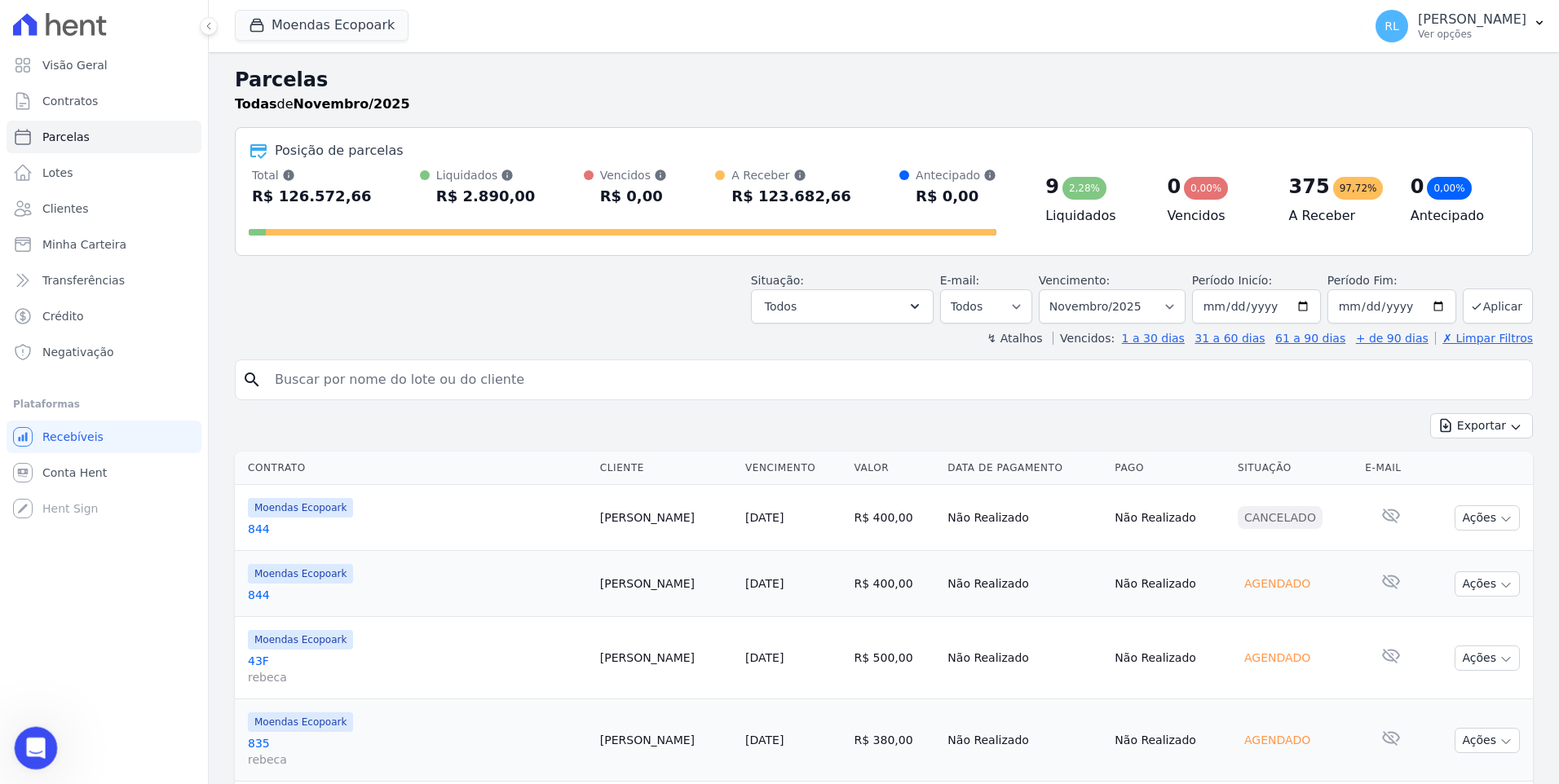
click at [48, 742] on div "Abertura do Messenger da Intercom" at bounding box center [33, 745] width 54 height 54
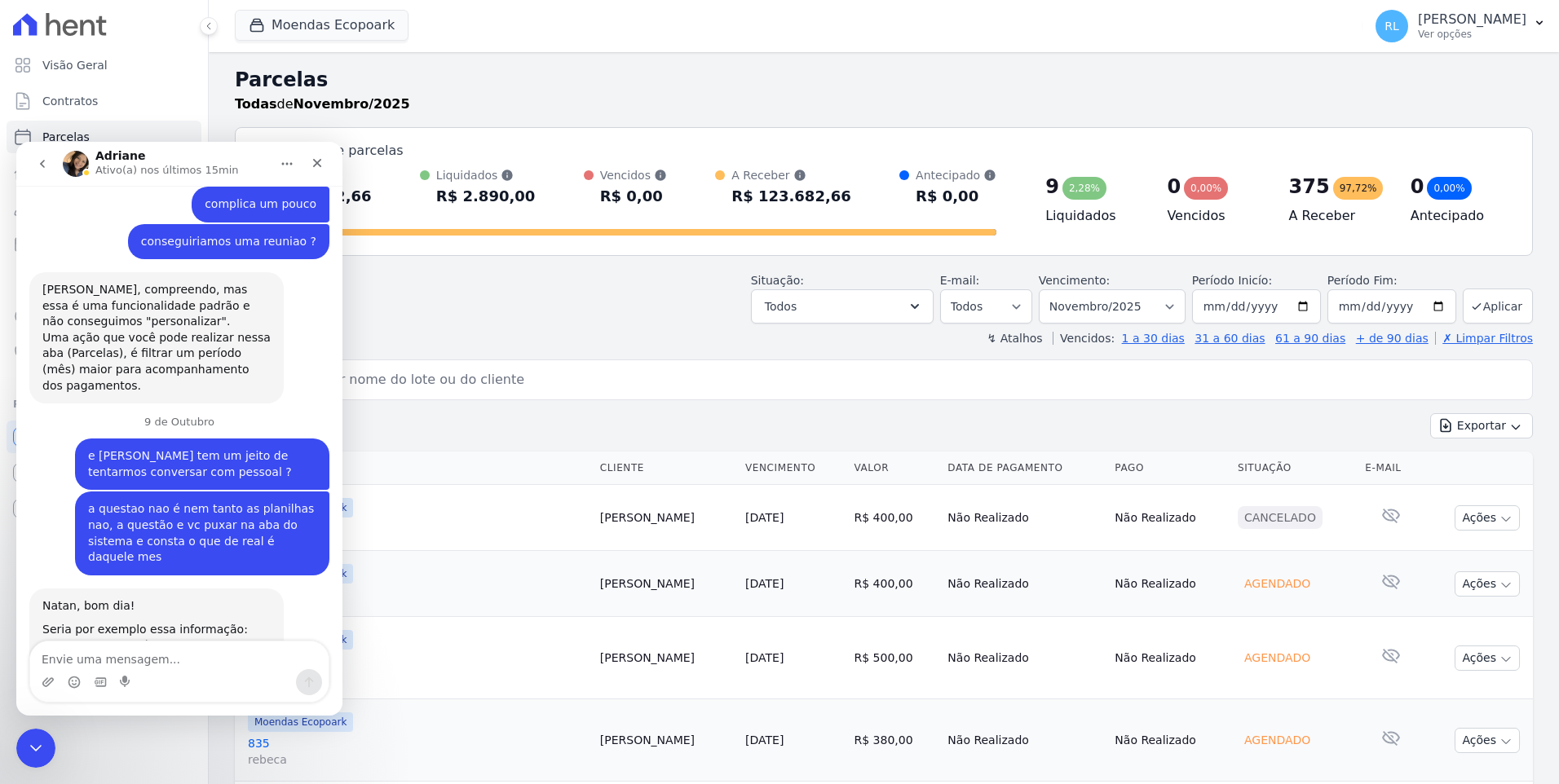
scroll to position [1304, 0]
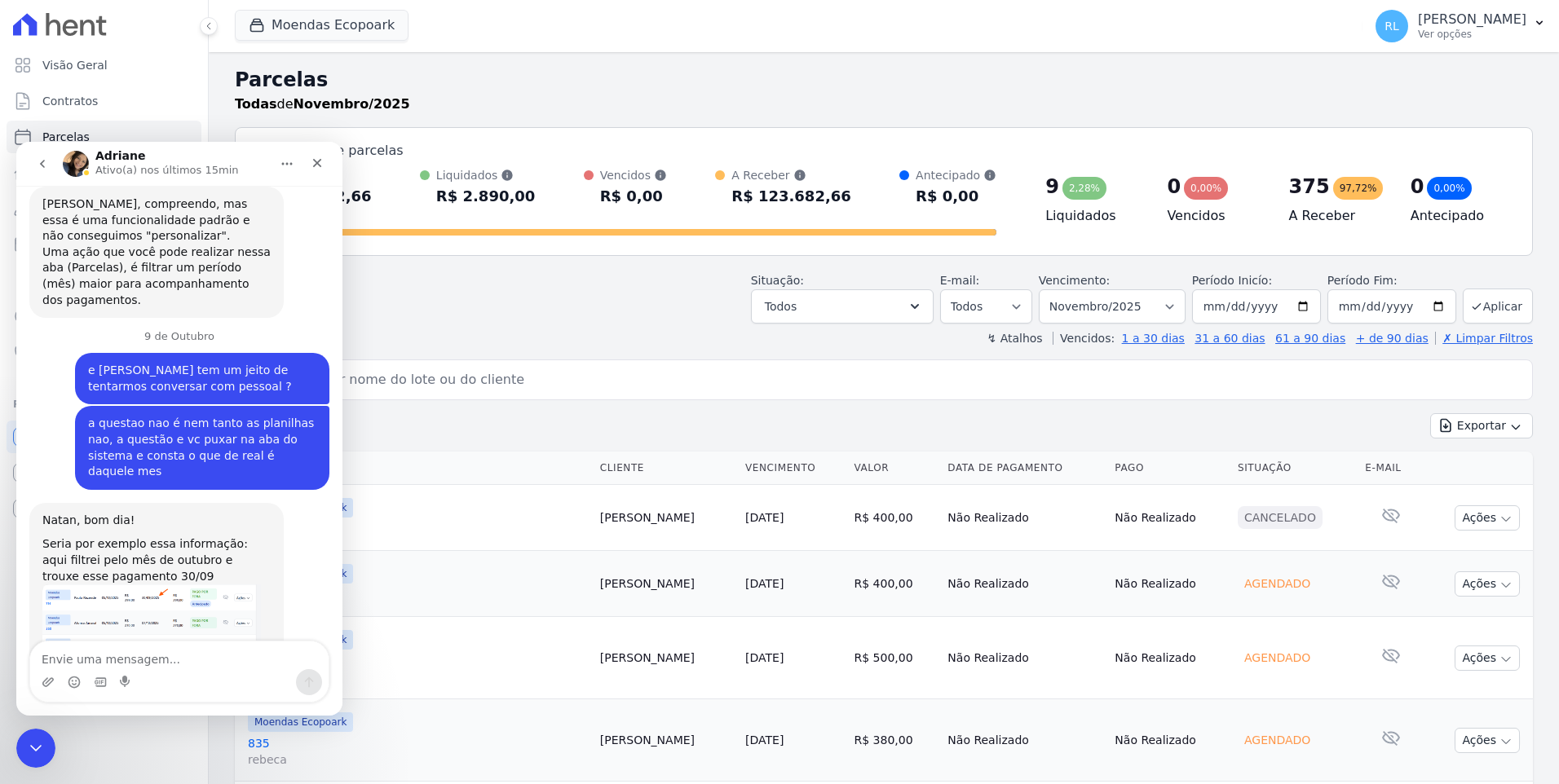
click at [173, 668] on textarea "Envie uma mensagem..." at bounding box center [179, 655] width 299 height 28
type textarea "mas o problema n e nem essa aba amiga"
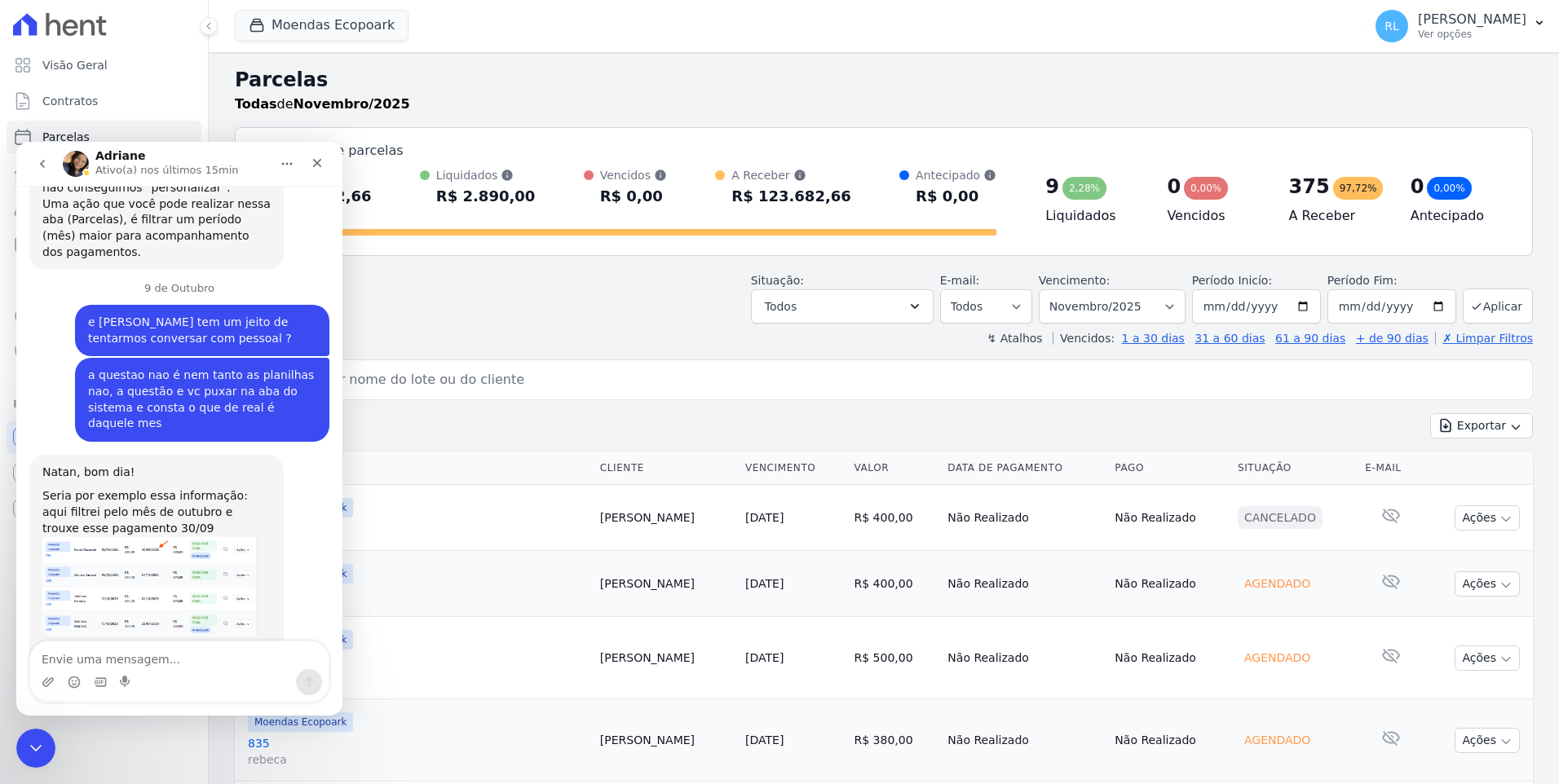
click at [583, 297] on div "Situação: Agendado Em Aberto Pago Processando Cancelado Vencido Transferindo De…" at bounding box center [884, 294] width 1298 height 58
click at [38, 743] on icon "Encerramento do Messenger da Intercom" at bounding box center [33, 745] width 12 height 6
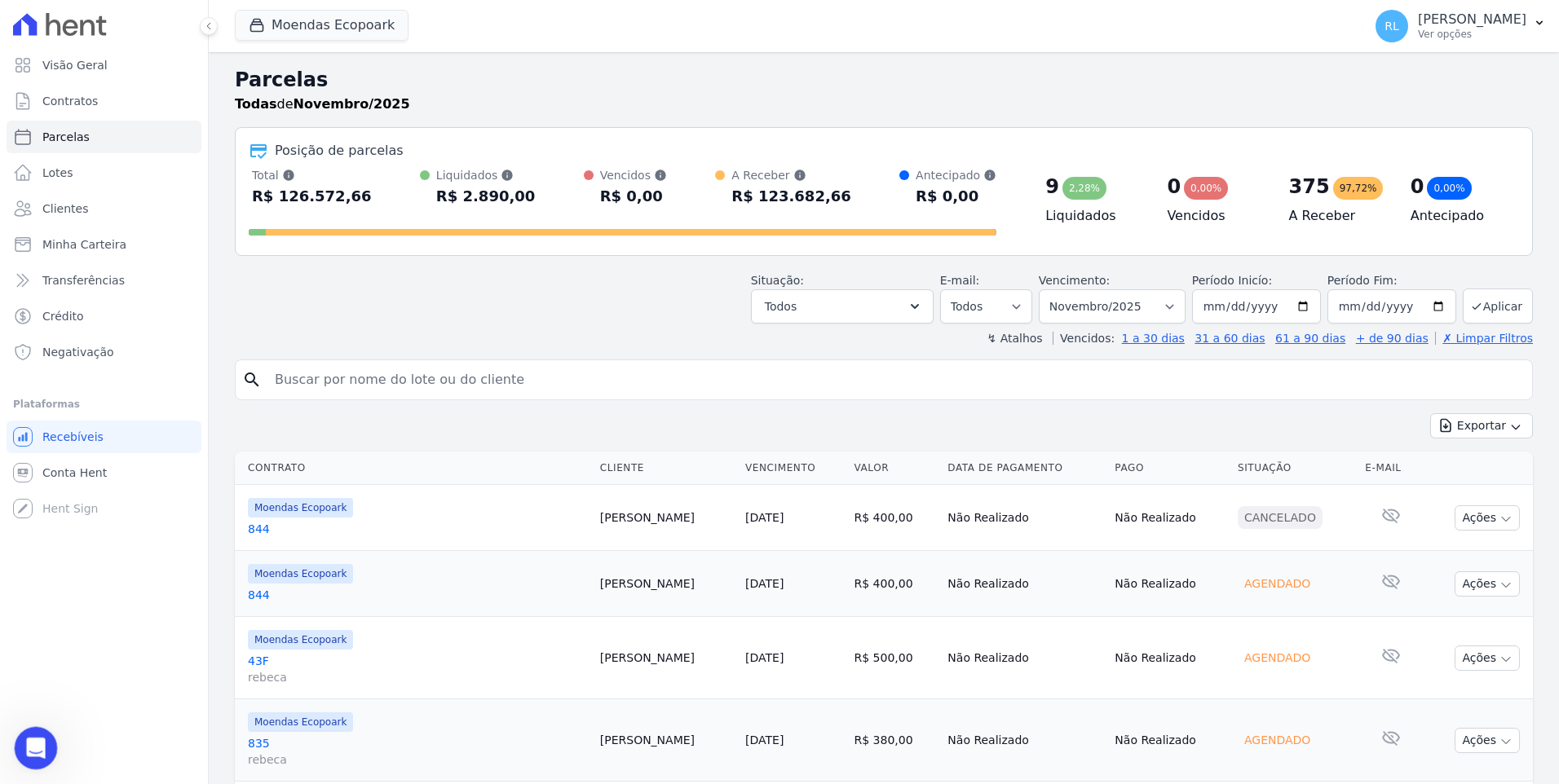
click at [40, 753] on div "Abertura do Messenger da Intercom" at bounding box center [33, 745] width 54 height 54
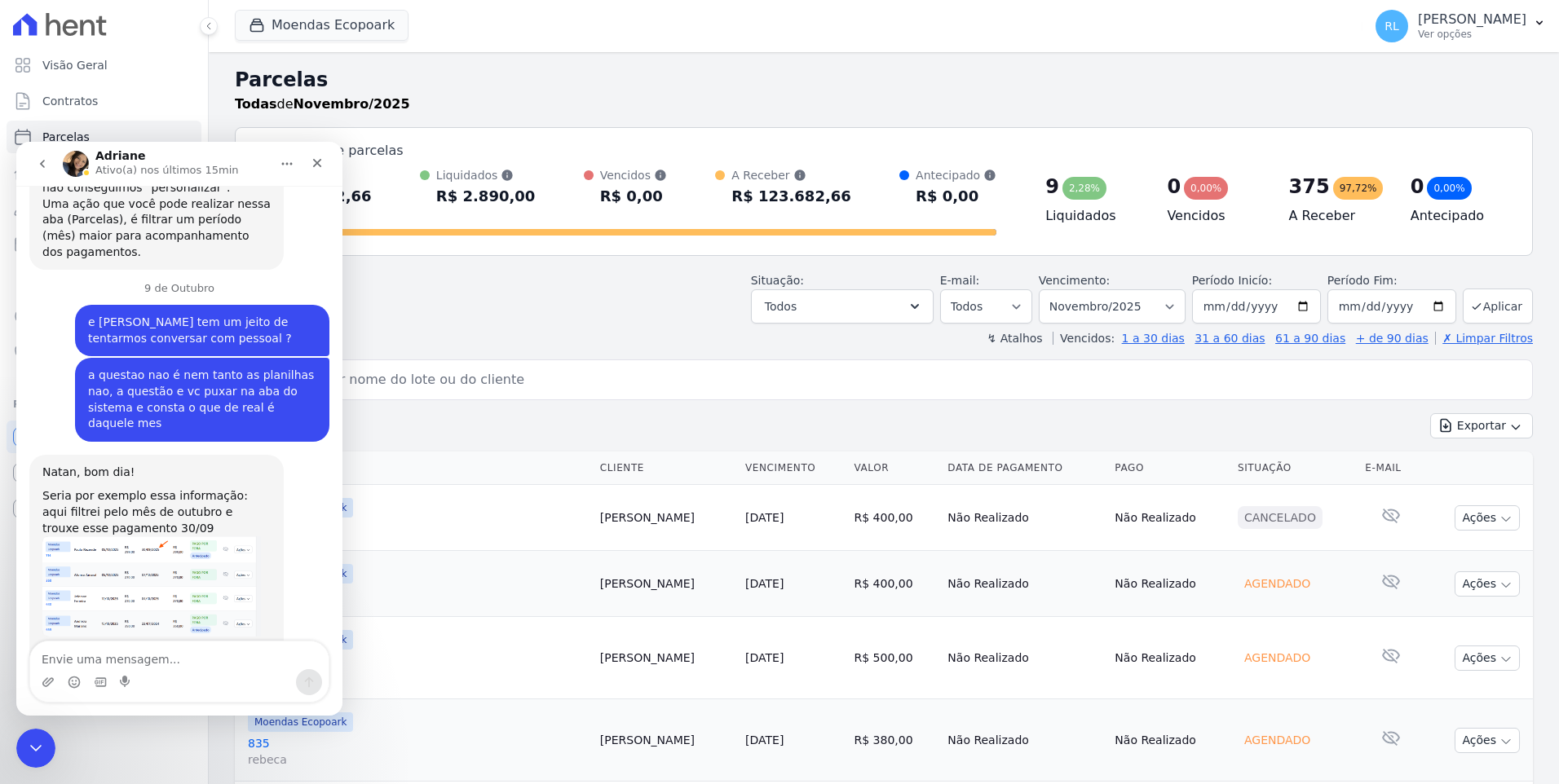
click at [139, 664] on textarea "Envie uma mensagem..." at bounding box center [179, 655] width 299 height 28
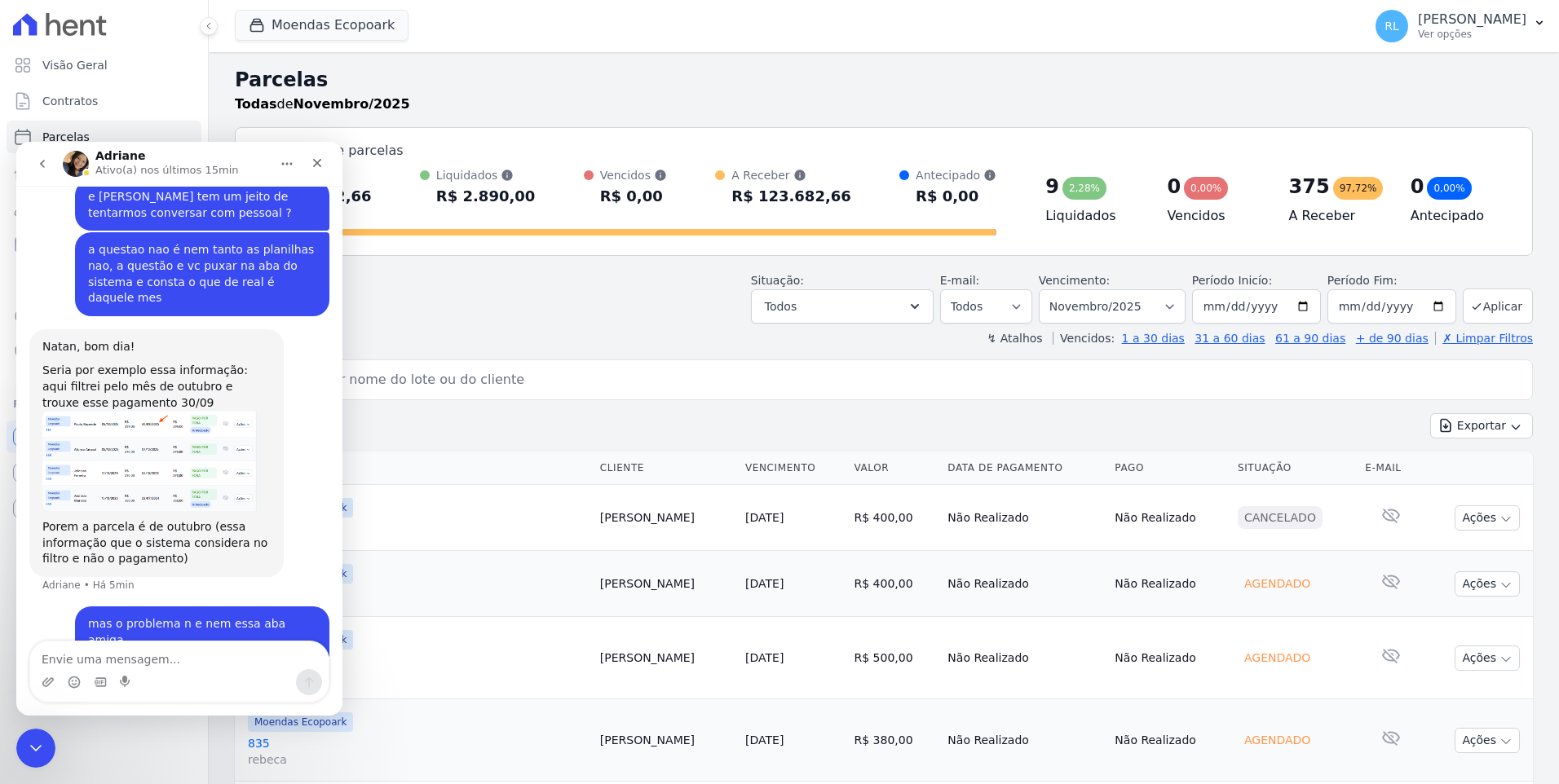
scroll to position [1496, 0]
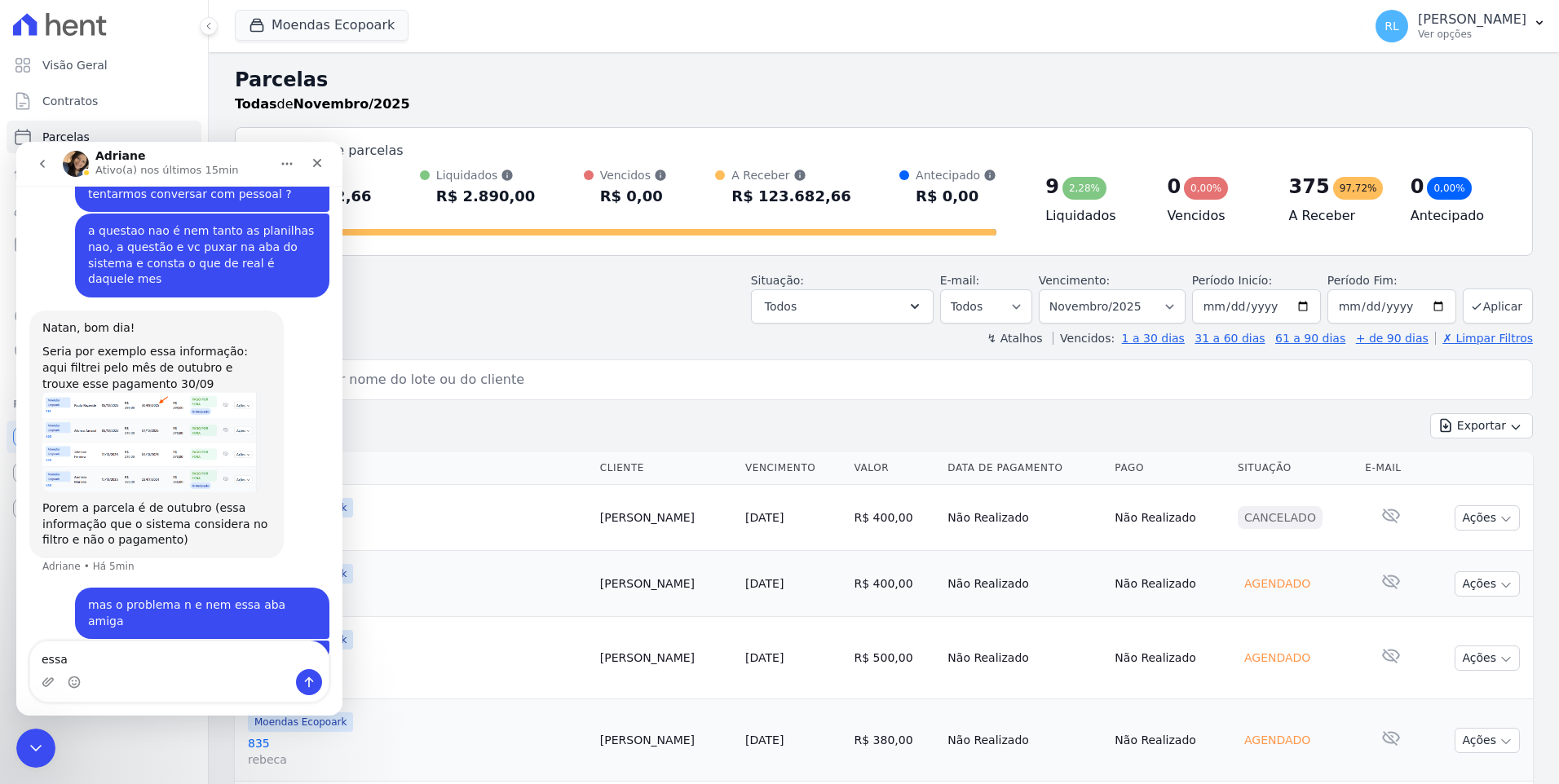
type textarea "essa"
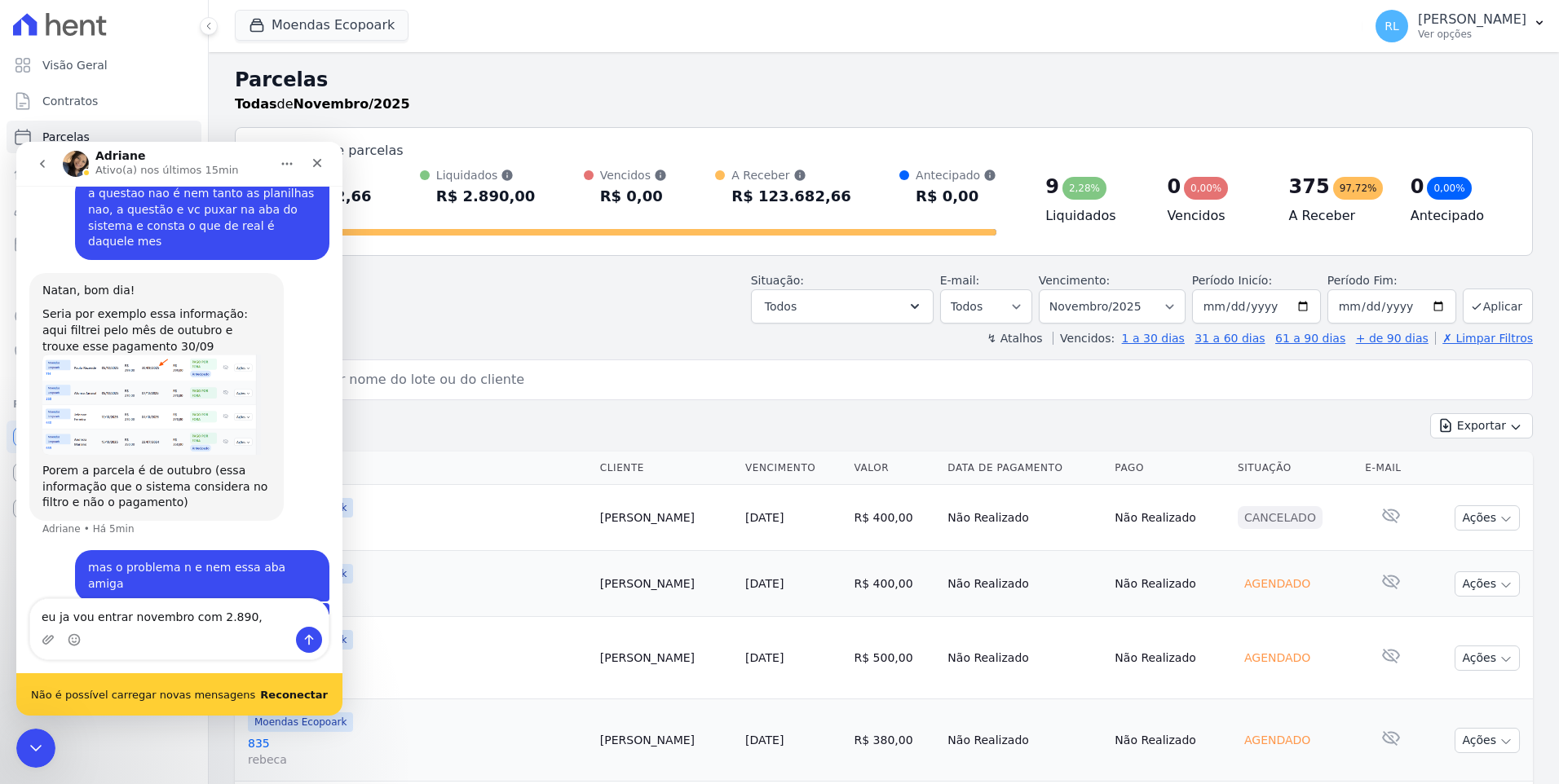
scroll to position [1576, 0]
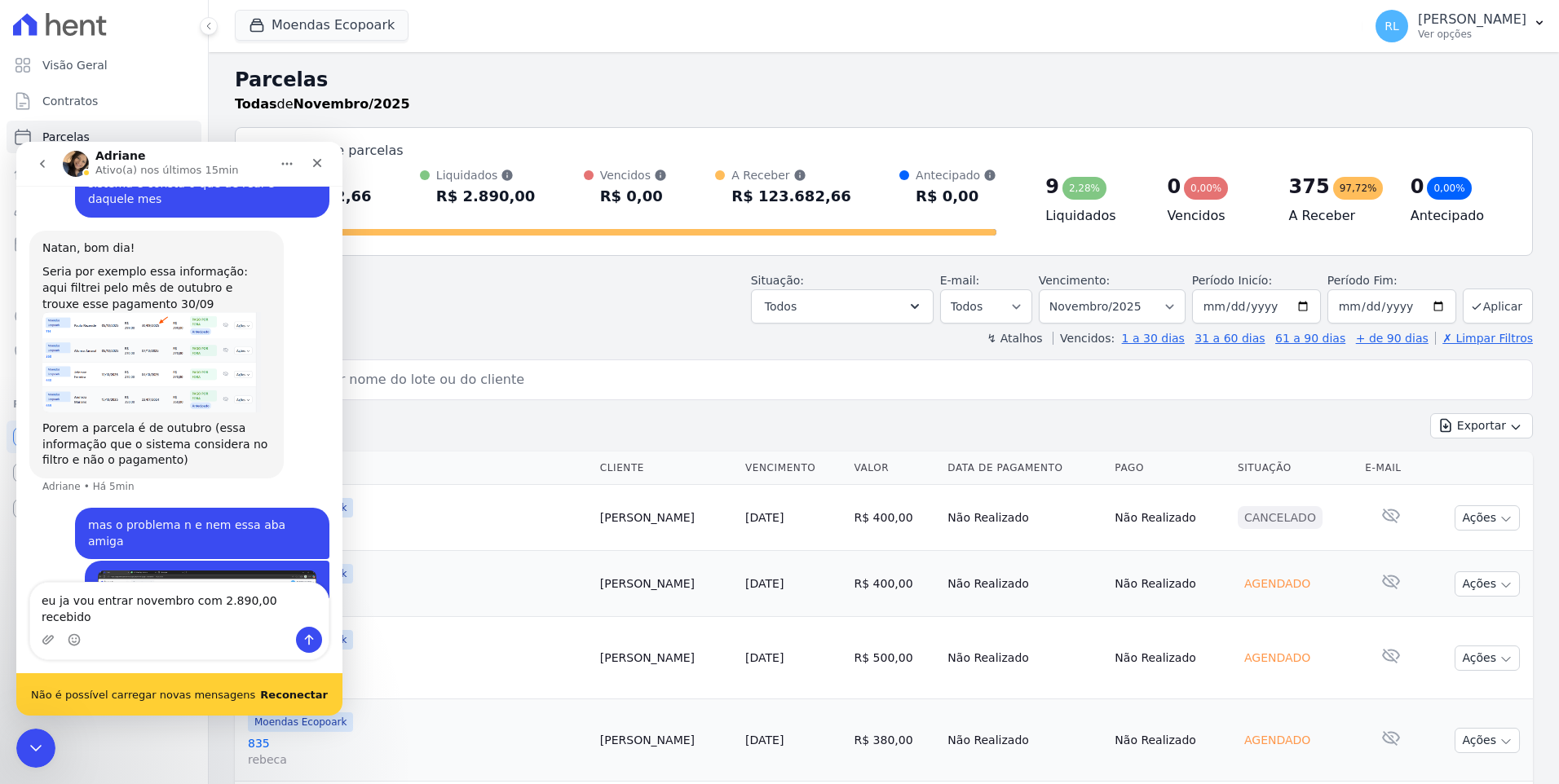
type textarea "eu ja vou entrar novembro com 2.890,00 recebido"
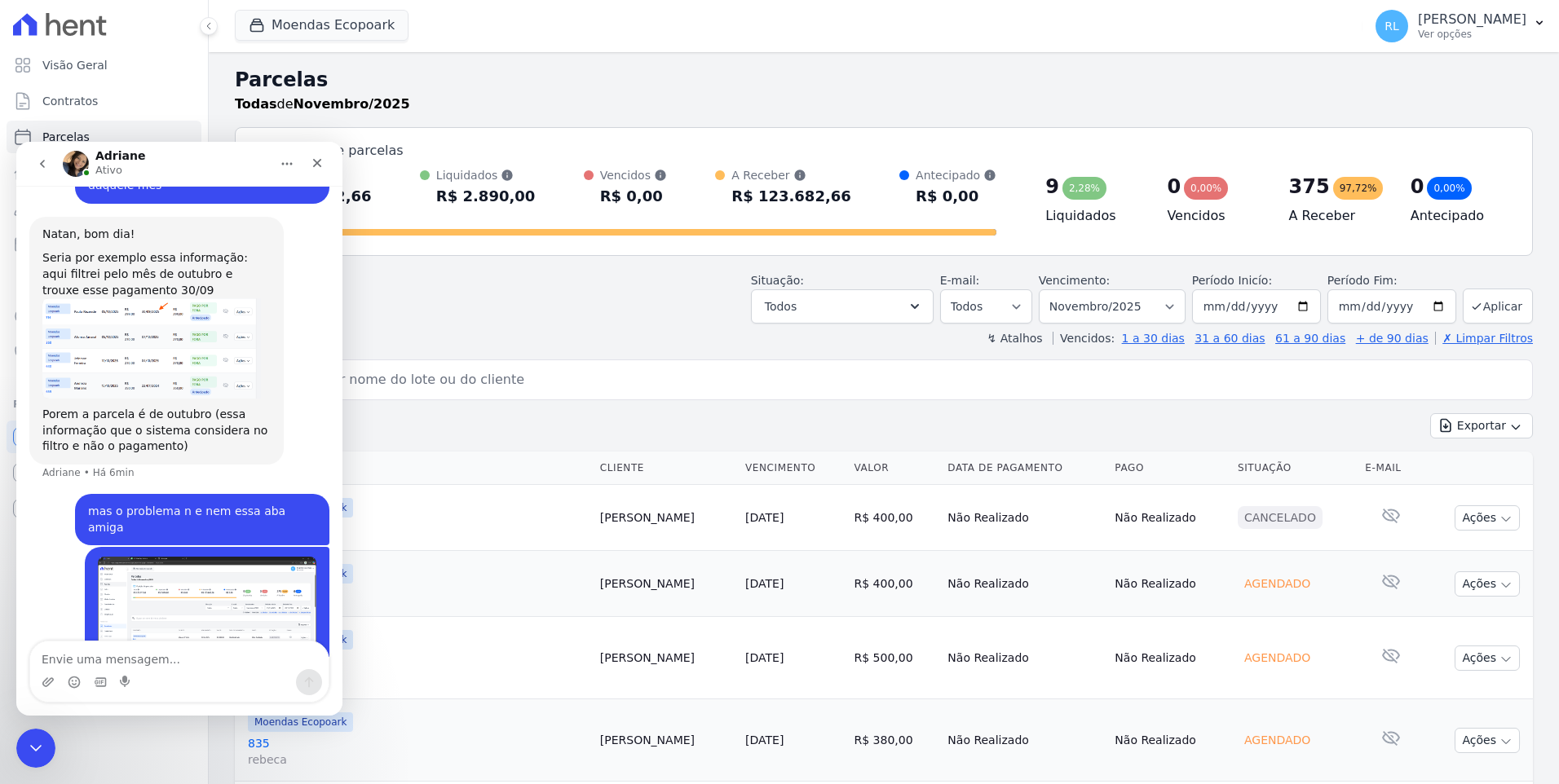
scroll to position [1587, 0]
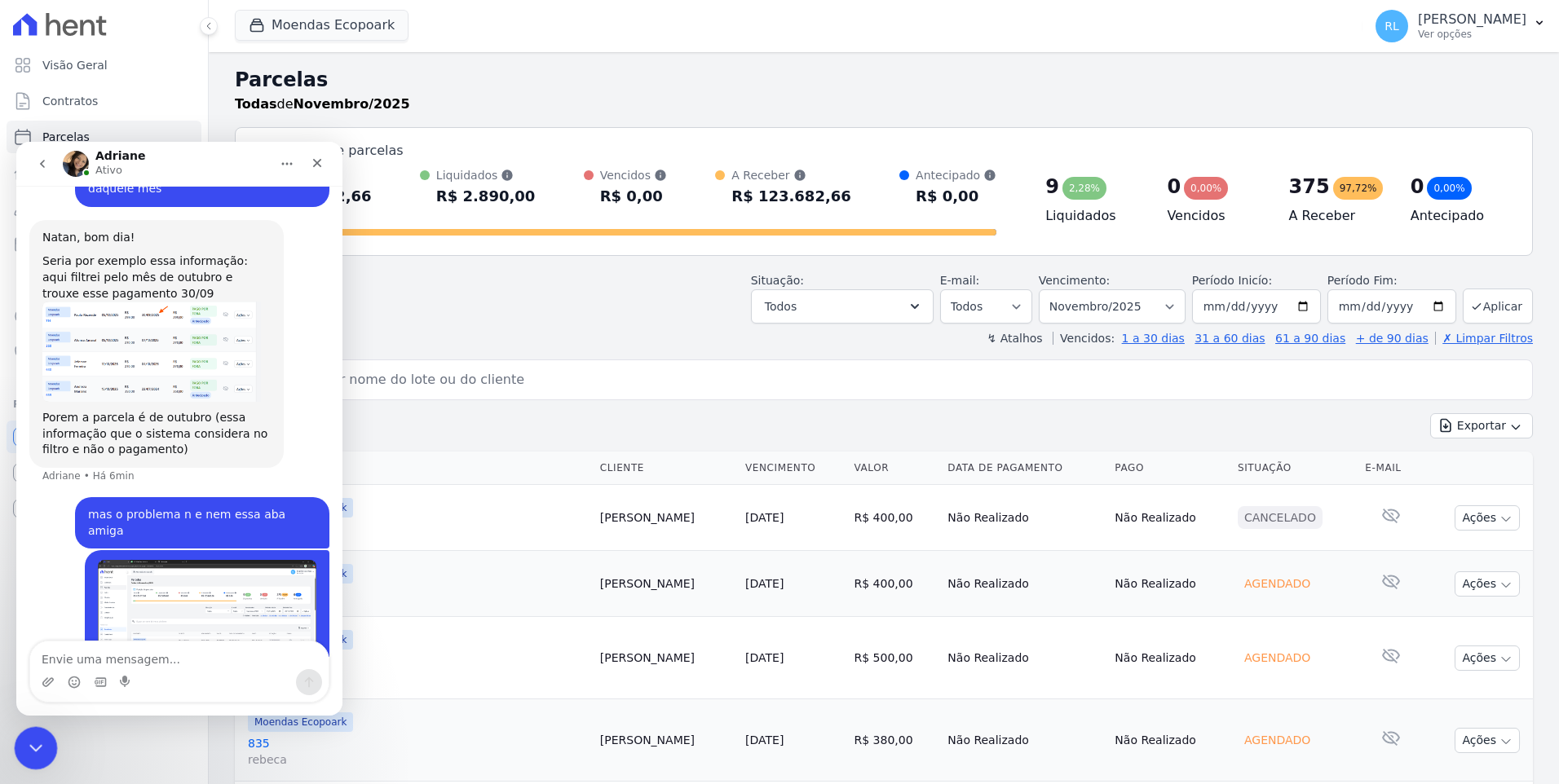
click at [43, 739] on div "Encerramento do Messenger da Intercom" at bounding box center [33, 745] width 39 height 39
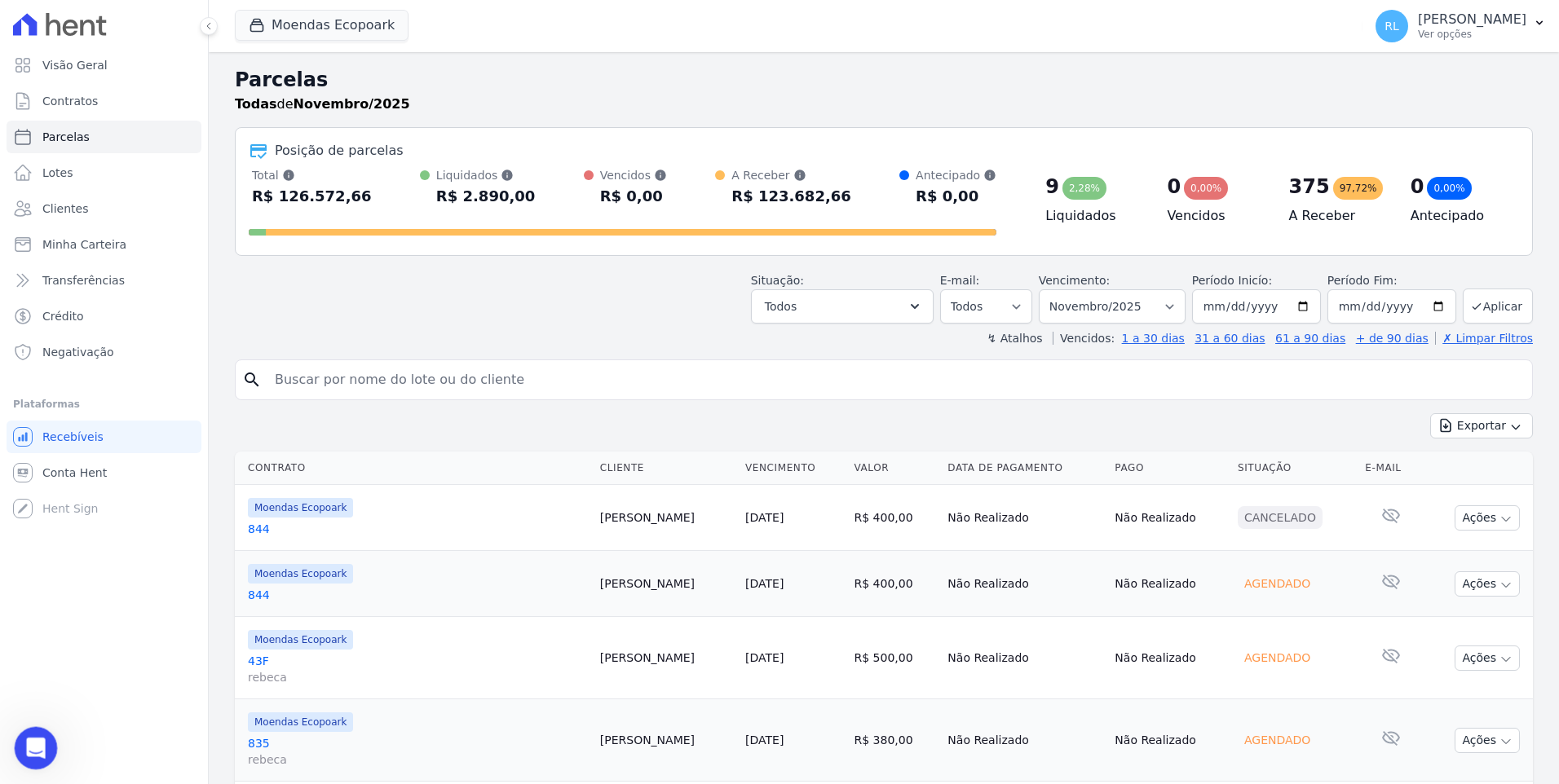
click at [23, 737] on div "Abertura do Messenger da Intercom" at bounding box center [33, 745] width 54 height 54
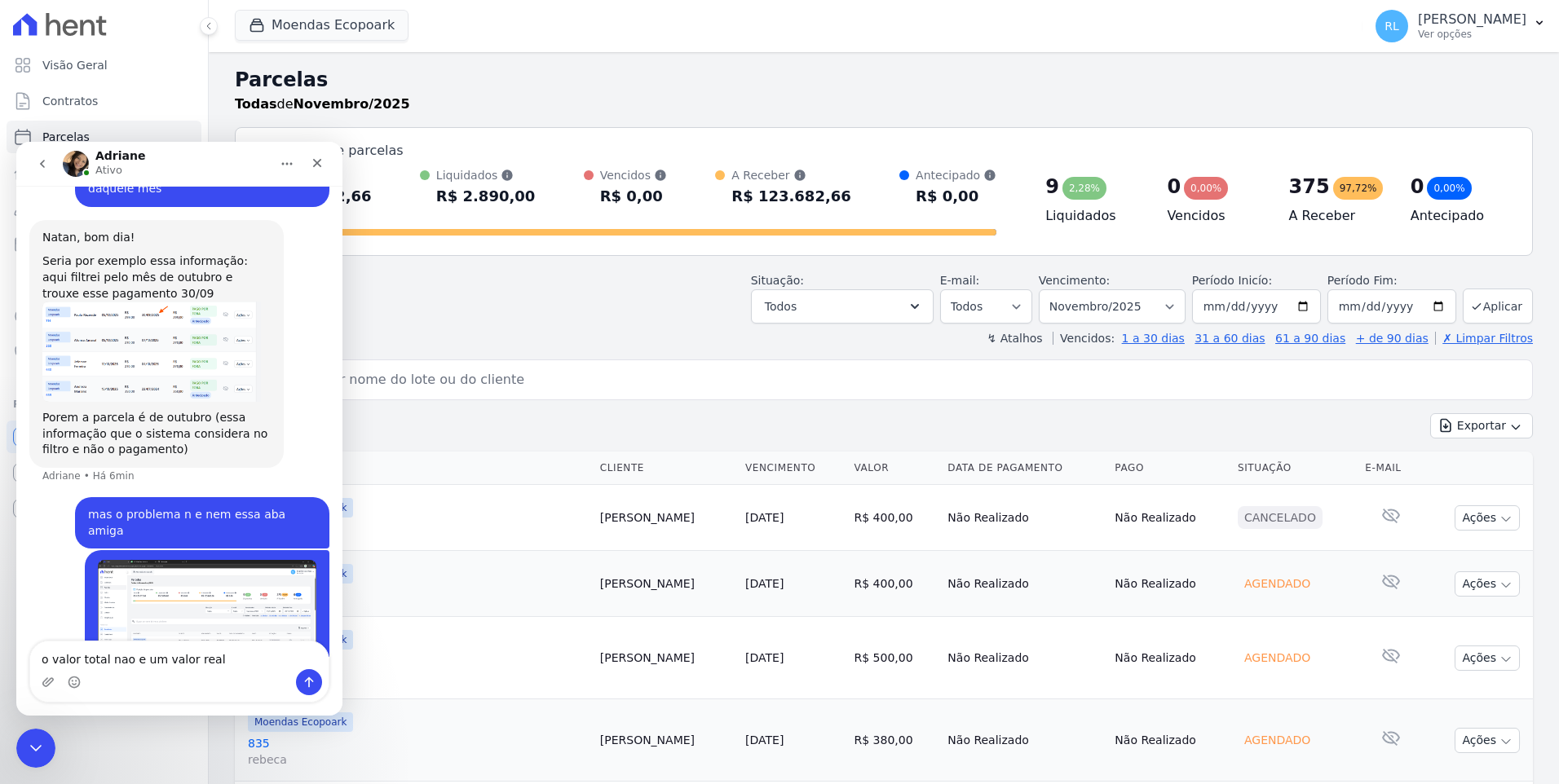
type textarea "o valor total nao e um valor real"
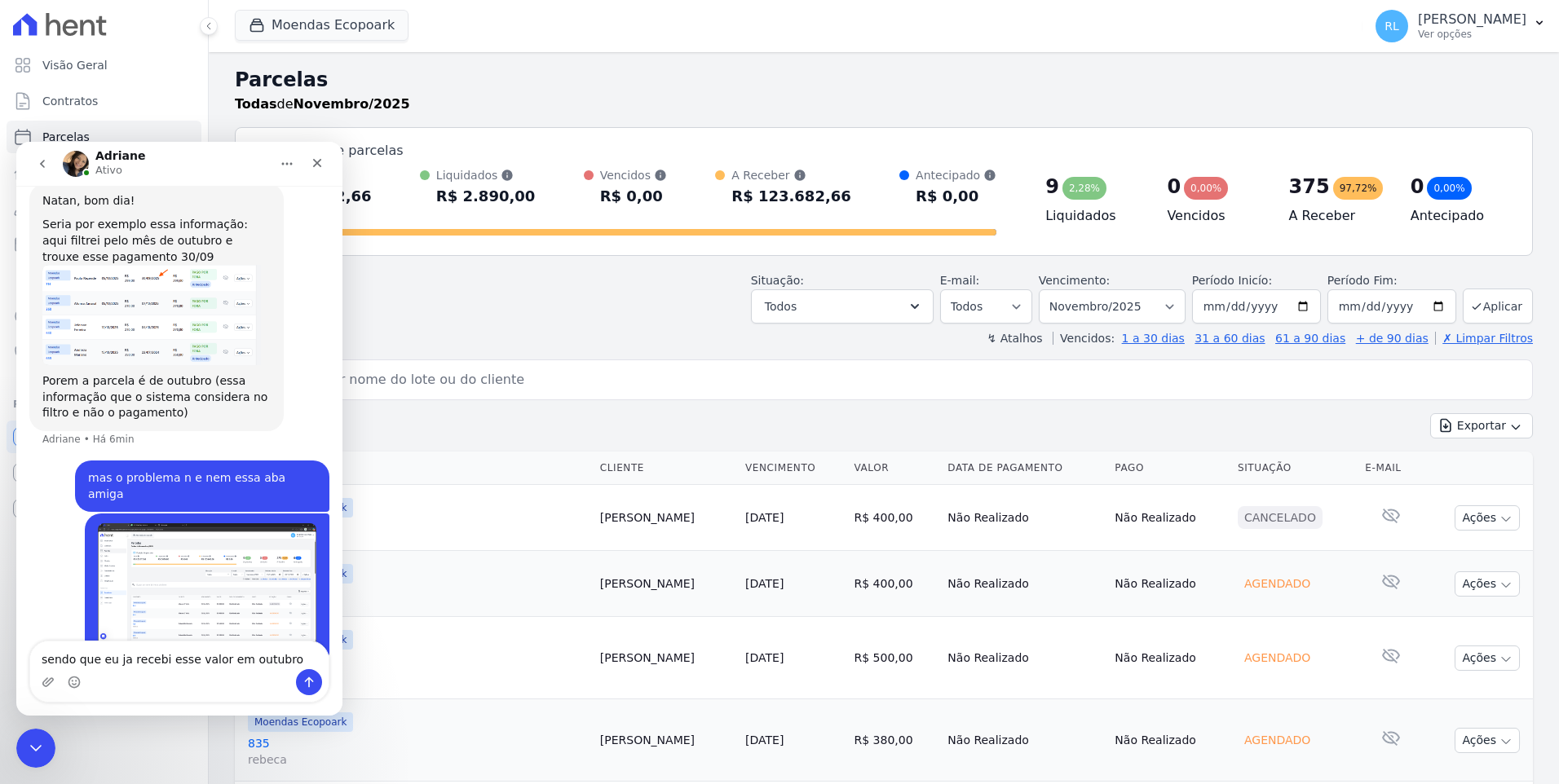
type textarea "sendo que eu ja recebi esse valor em outubro"
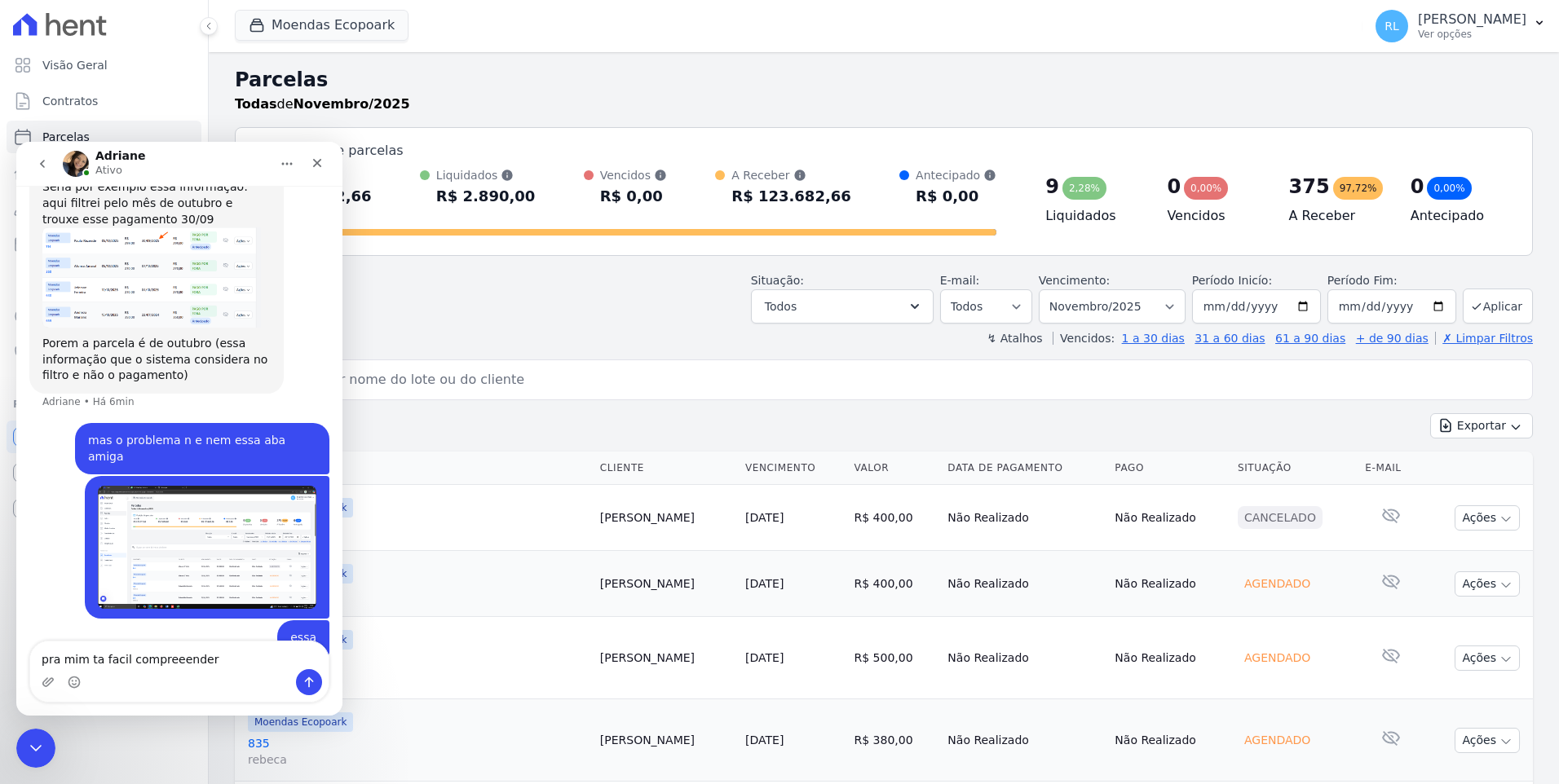
type textarea "pra mim ta facil compreeender"
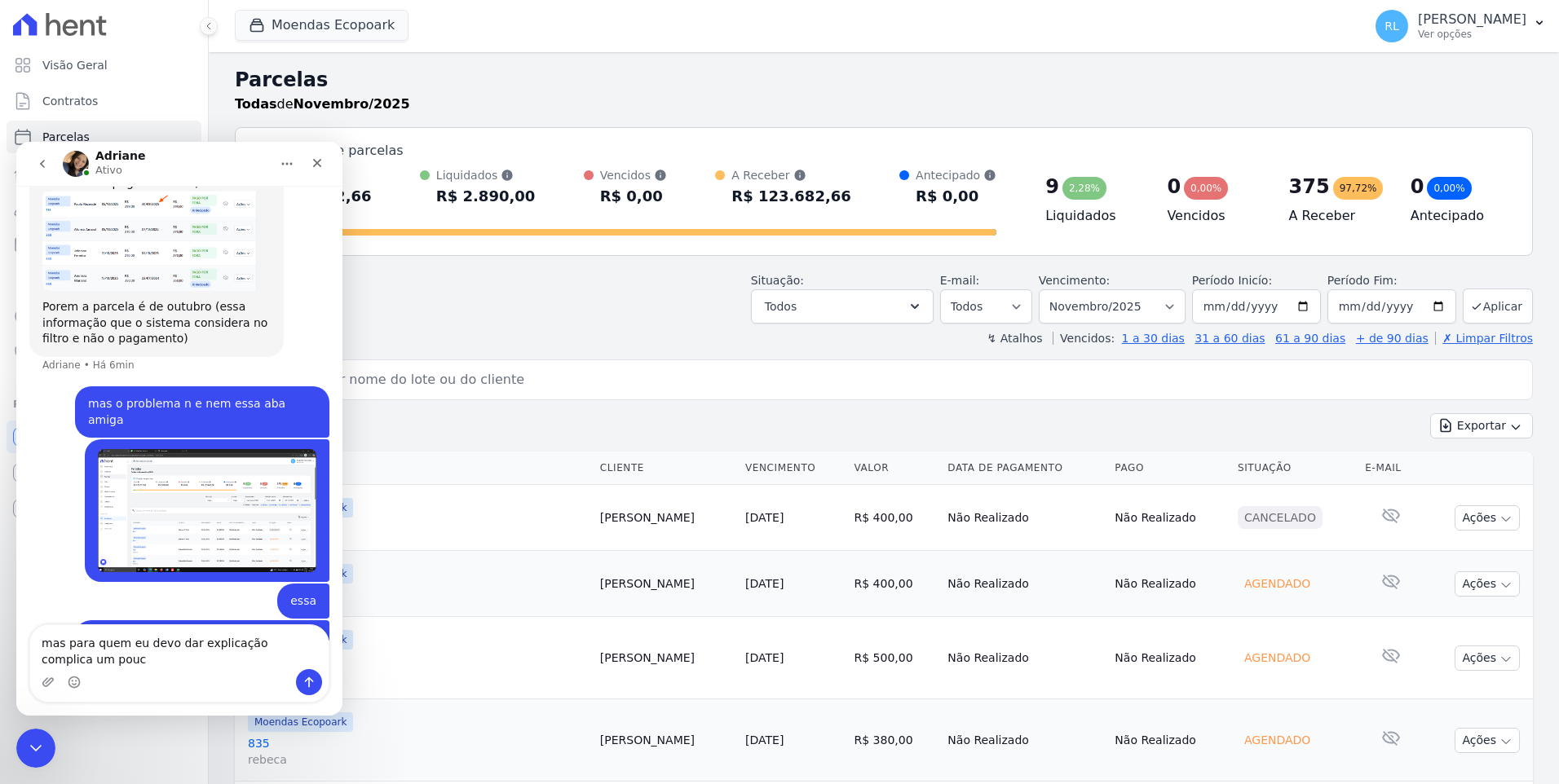
scroll to position [1714, 0]
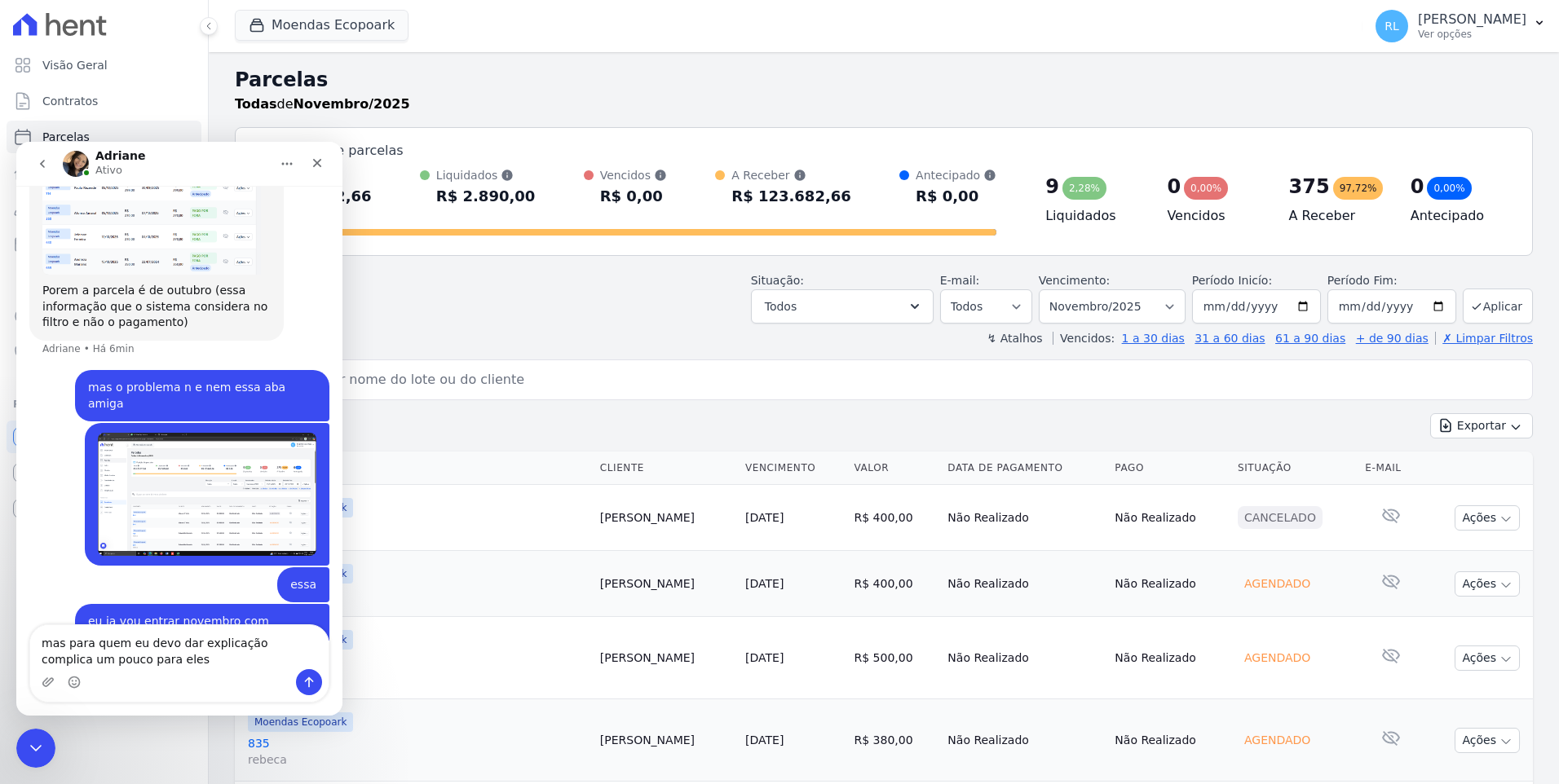
type textarea "mas para quem eu devo dar explicação complica um pouco para eles"
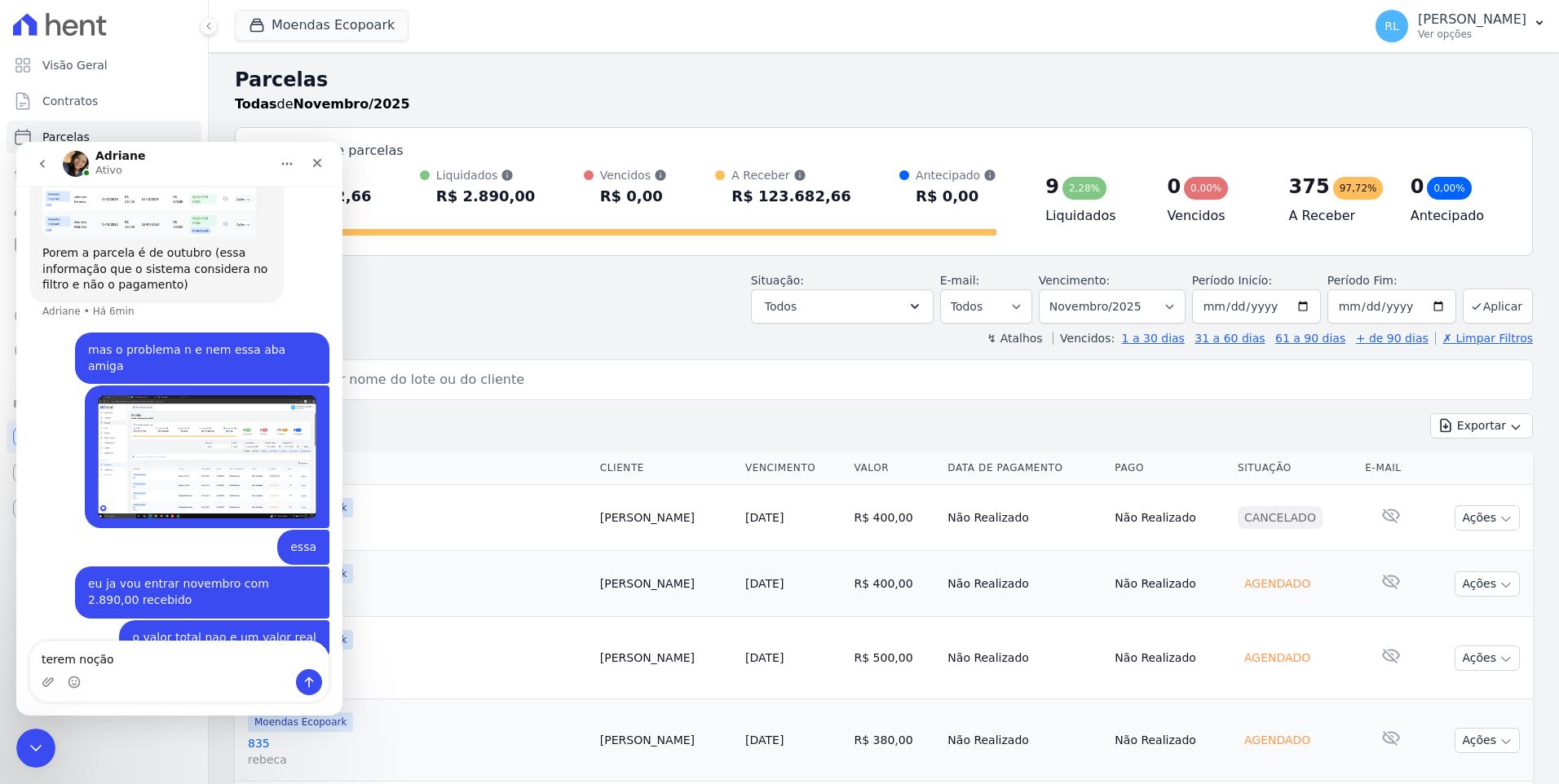
type textarea "terem noção"
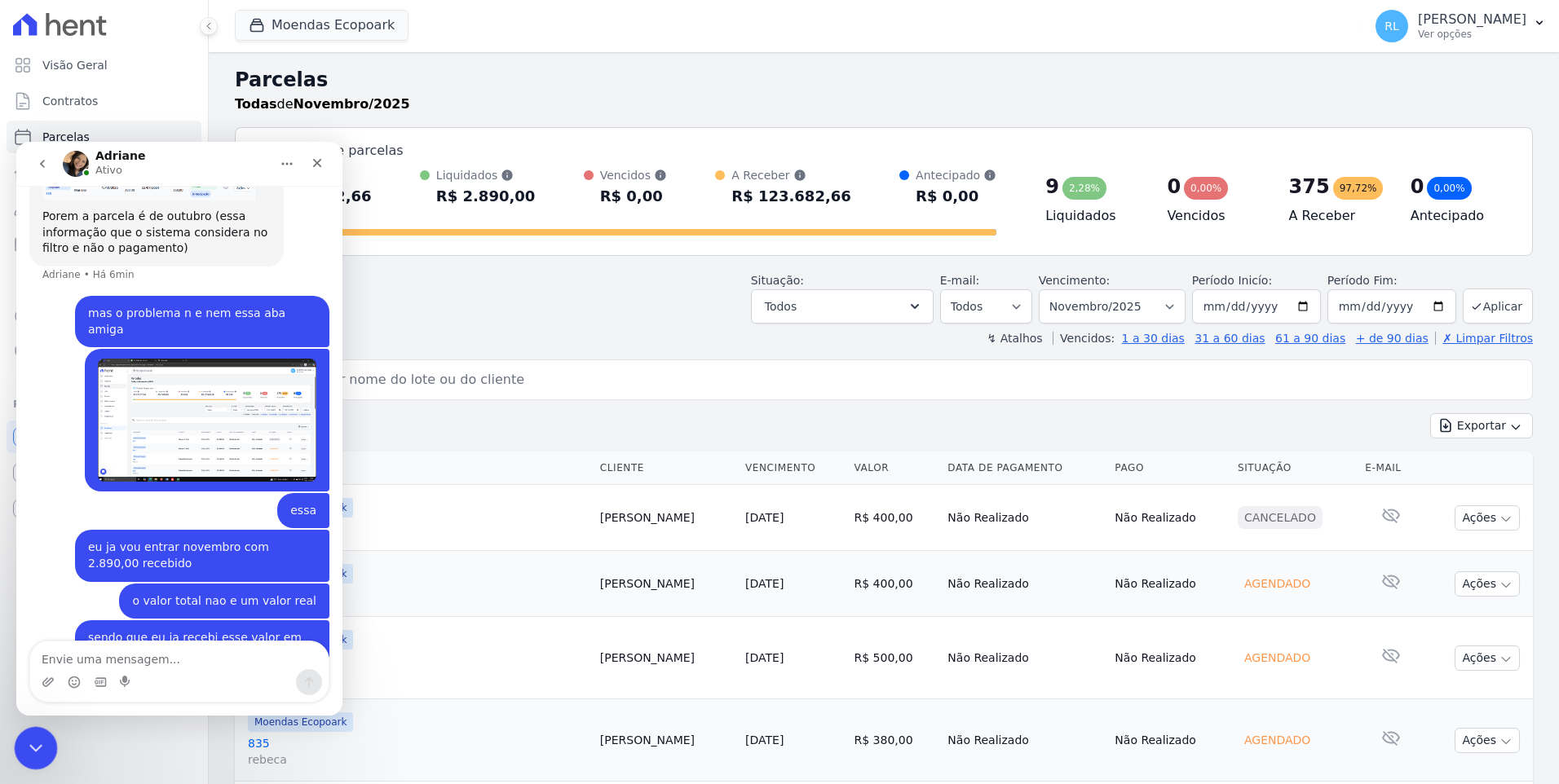
click at [36, 743] on icon "Encerramento do Messenger da Intercom" at bounding box center [33, 745] width 20 height 20
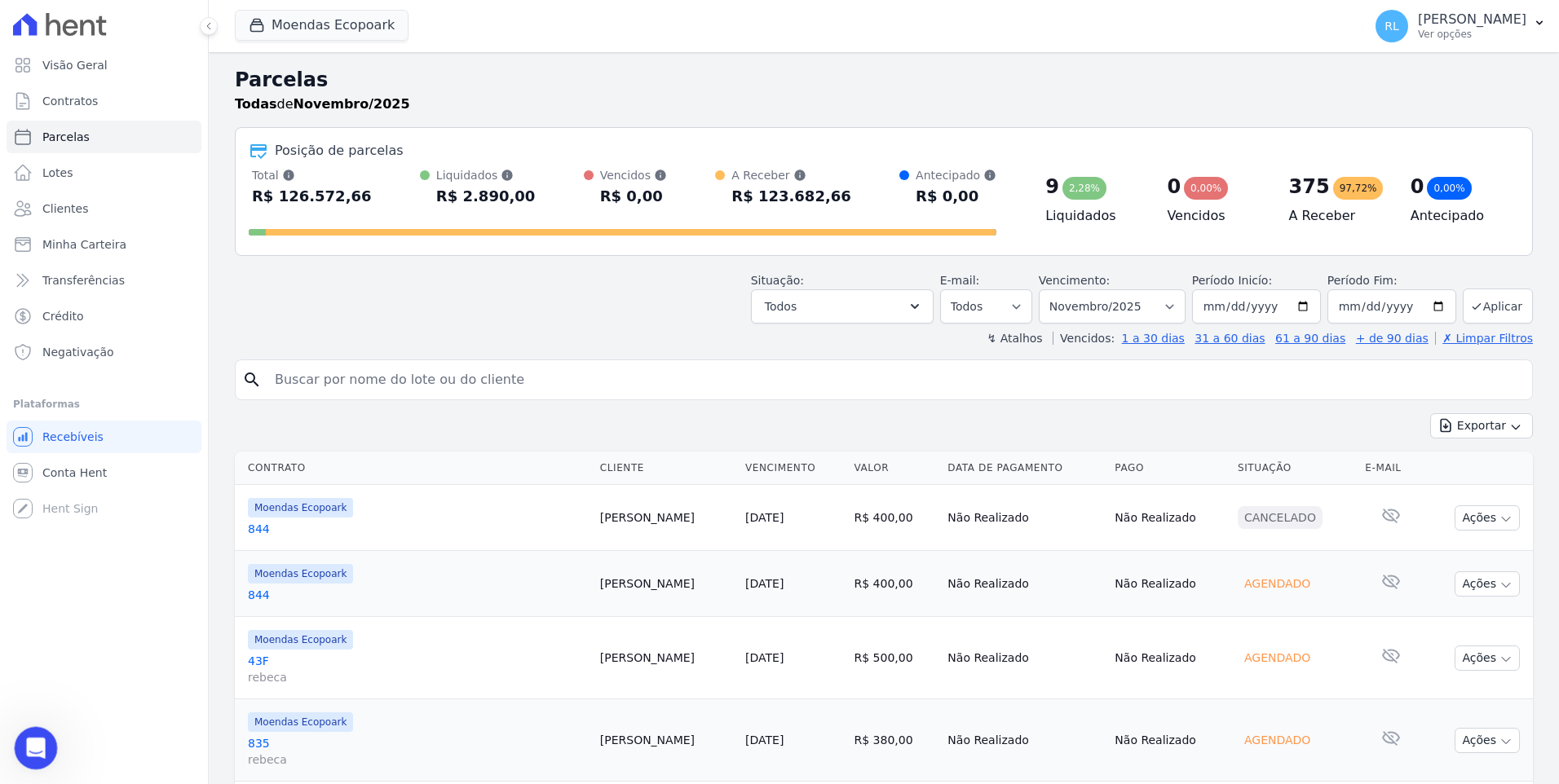
click at [39, 752] on icon "Abertura do Messenger da Intercom" at bounding box center [34, 746] width 27 height 27
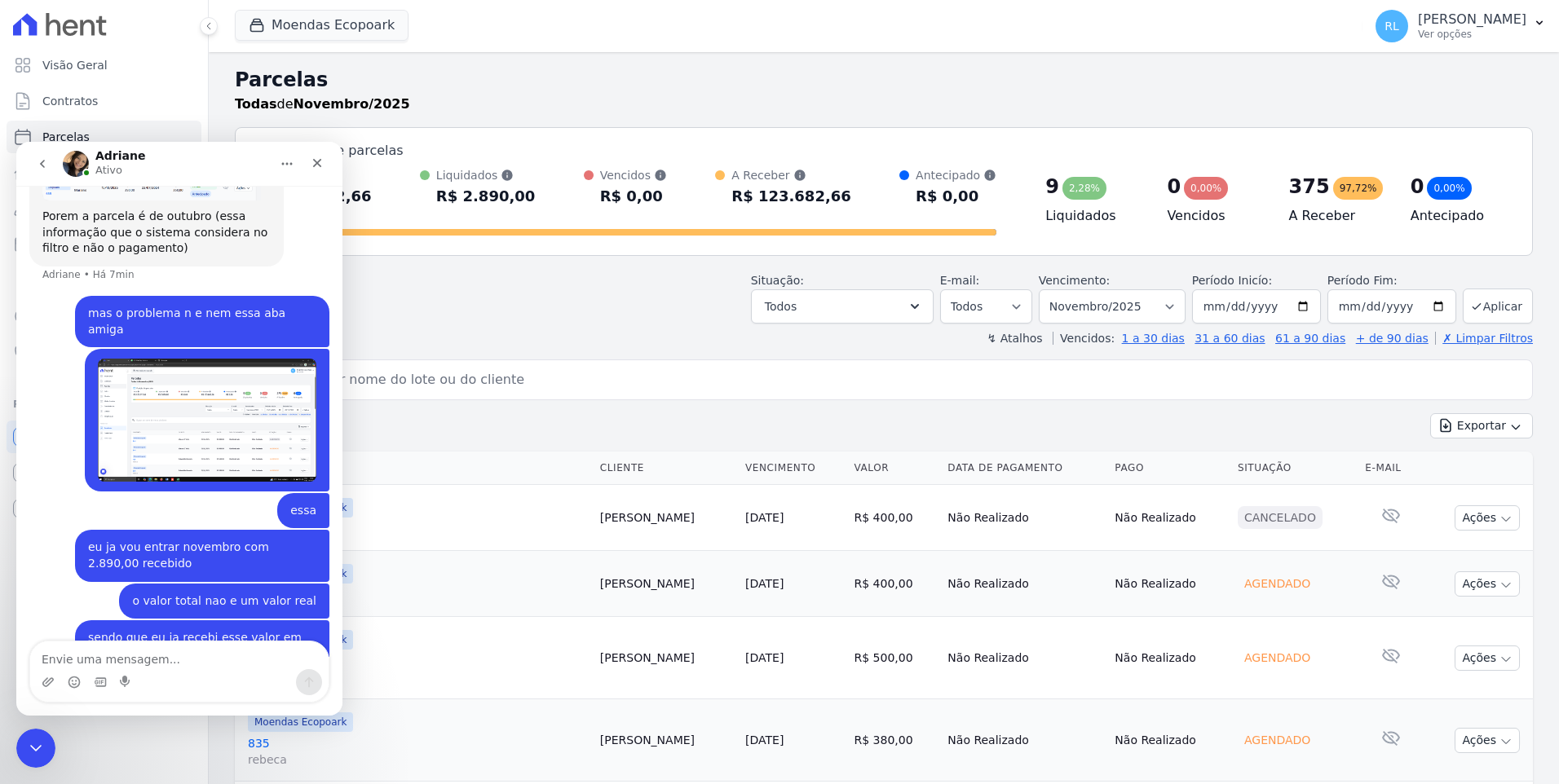
click at [127, 651] on textarea "Envie uma mensagem..." at bounding box center [179, 655] width 299 height 28
click at [149, 650] on textarea "Envie uma mensagem..." at bounding box center [179, 655] width 299 height 28
type textarea "mas vou tentar passar para eles."
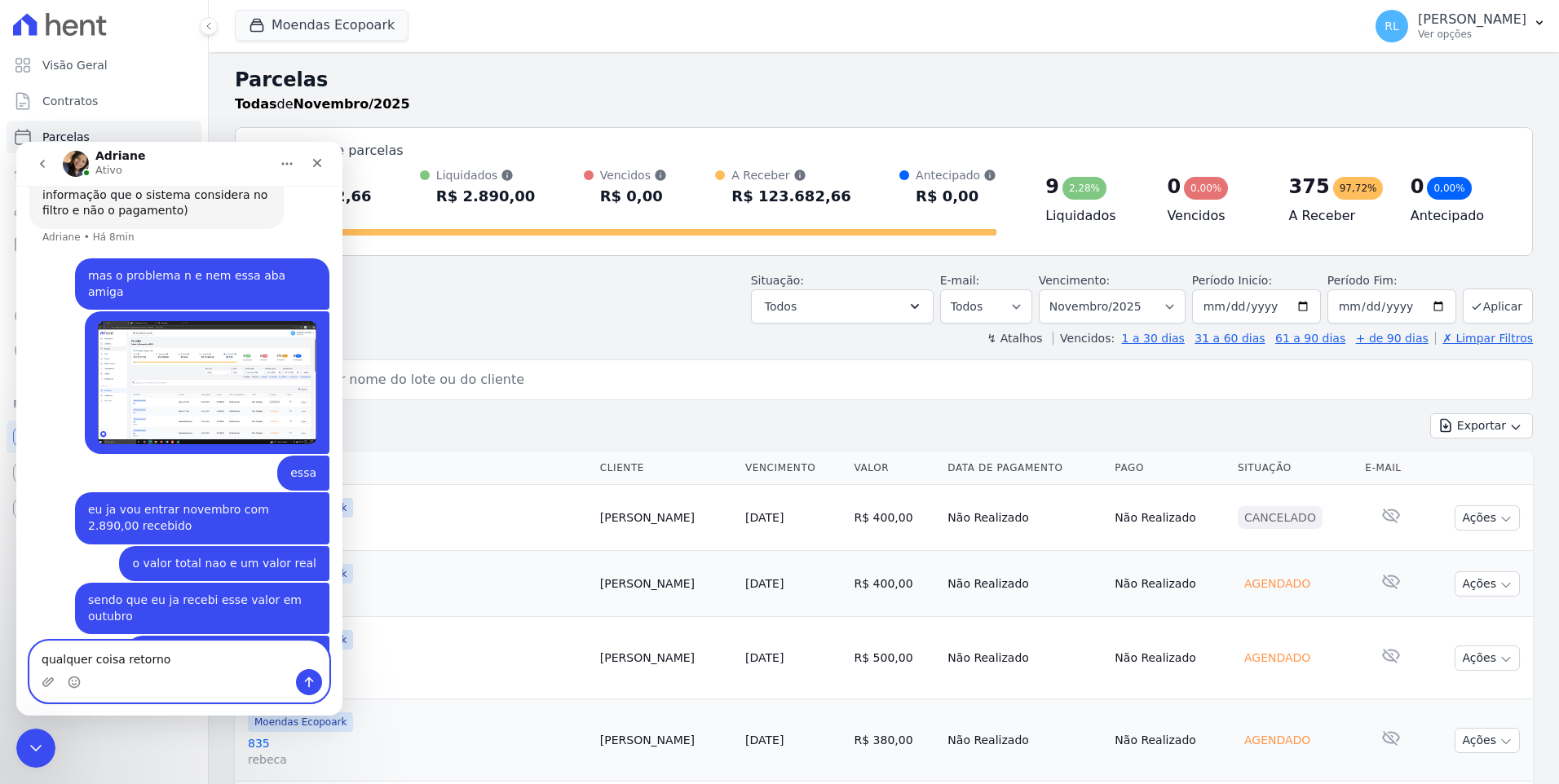
type textarea "qualquer coisa retorno"
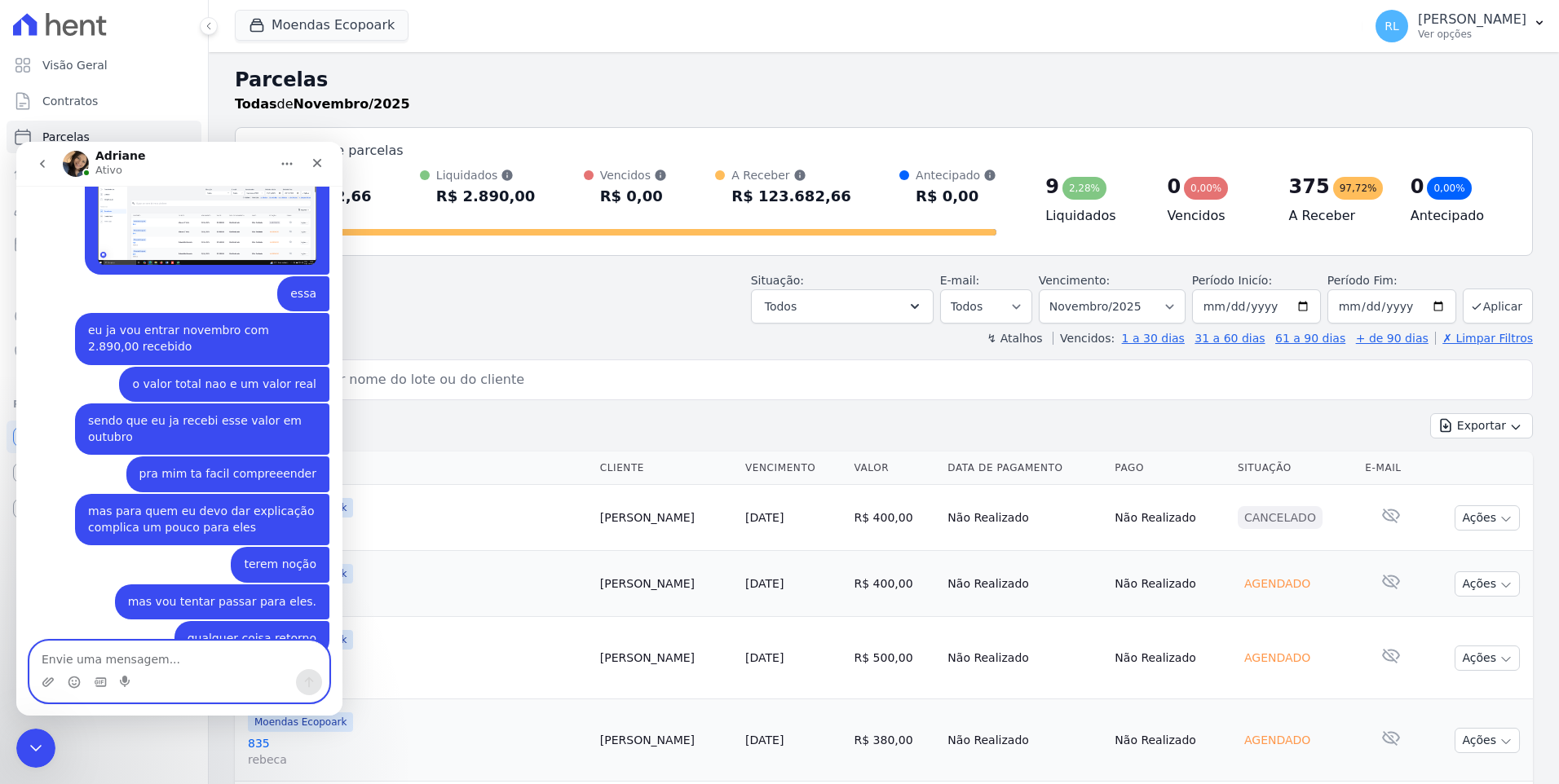
scroll to position [1991, 0]
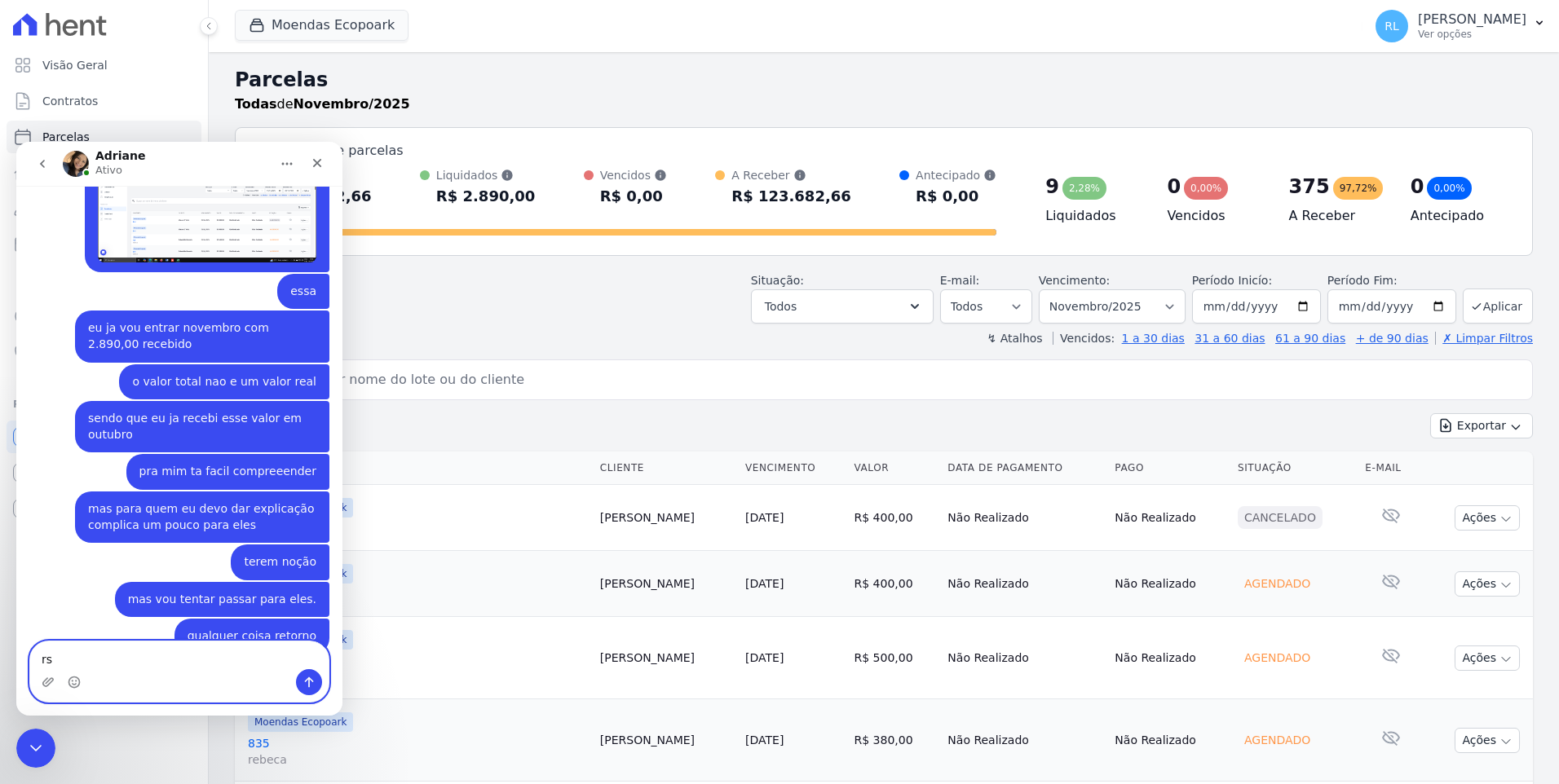
type textarea "rs."
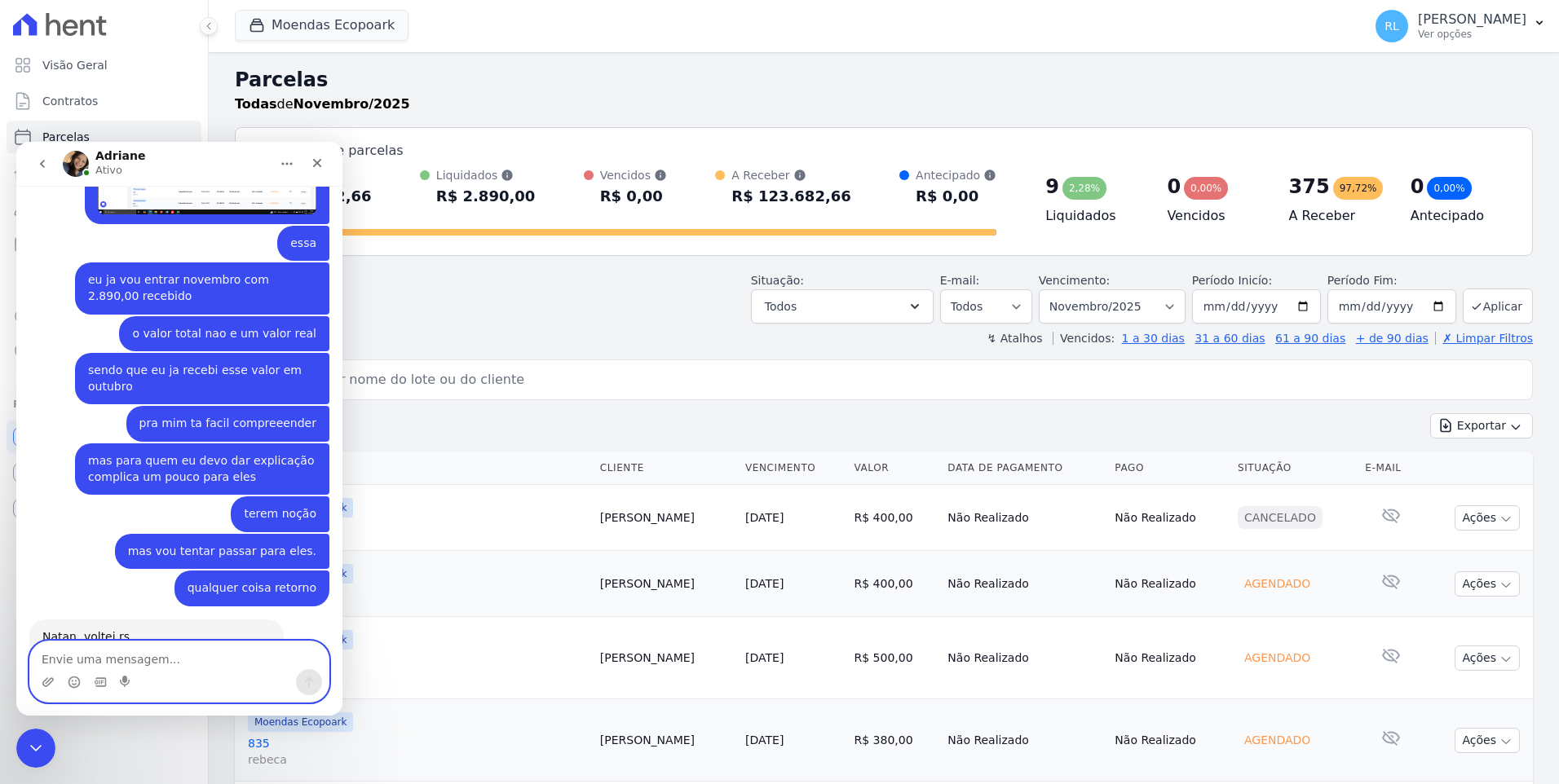
scroll to position [2039, 0]
click at [52, 744] on div "Encerramento do Messenger da Intercom" at bounding box center [33, 745] width 39 height 39
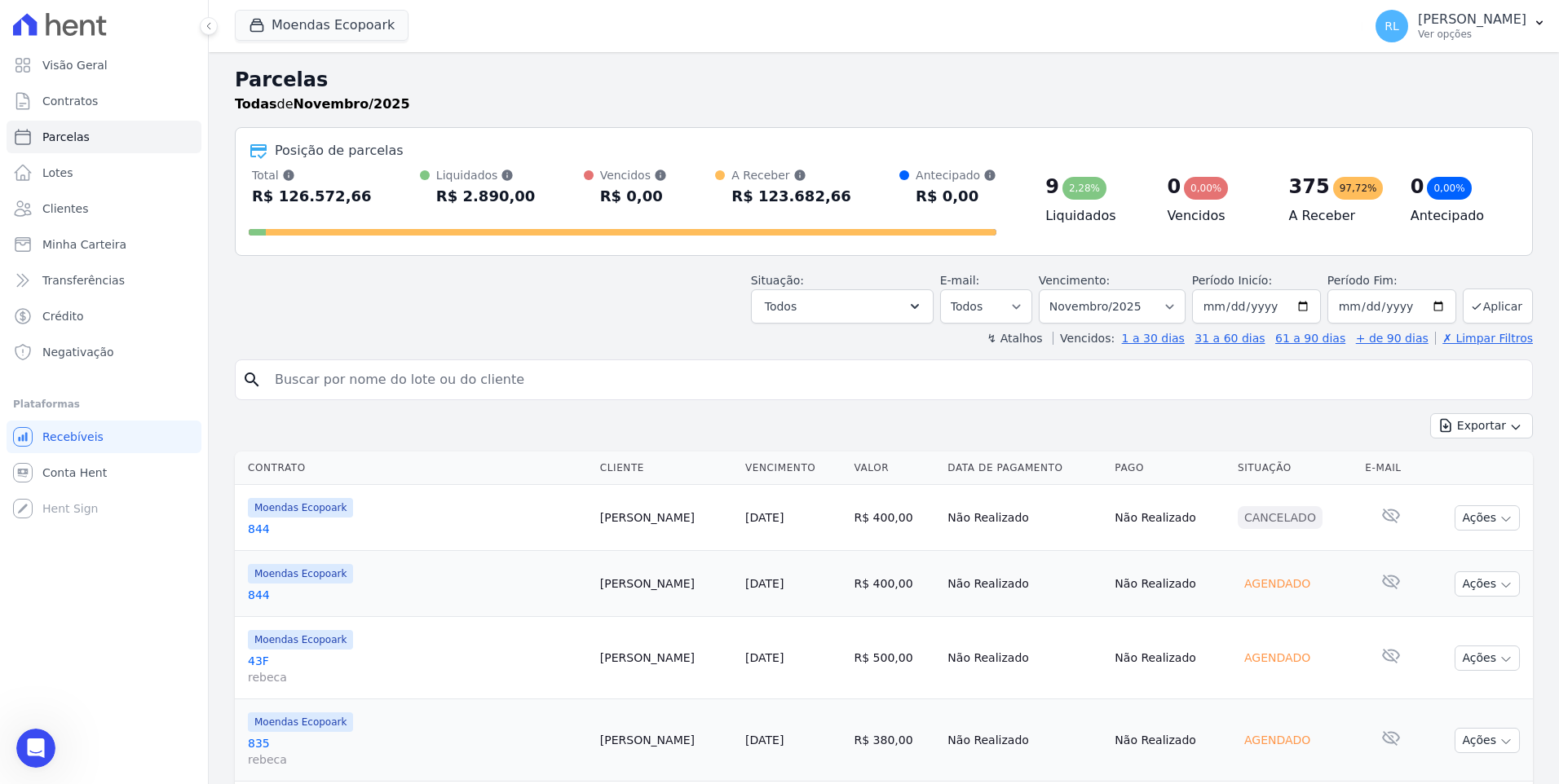
click at [327, 377] on input "search" at bounding box center [896, 380] width 1260 height 32
type input "661"
select select
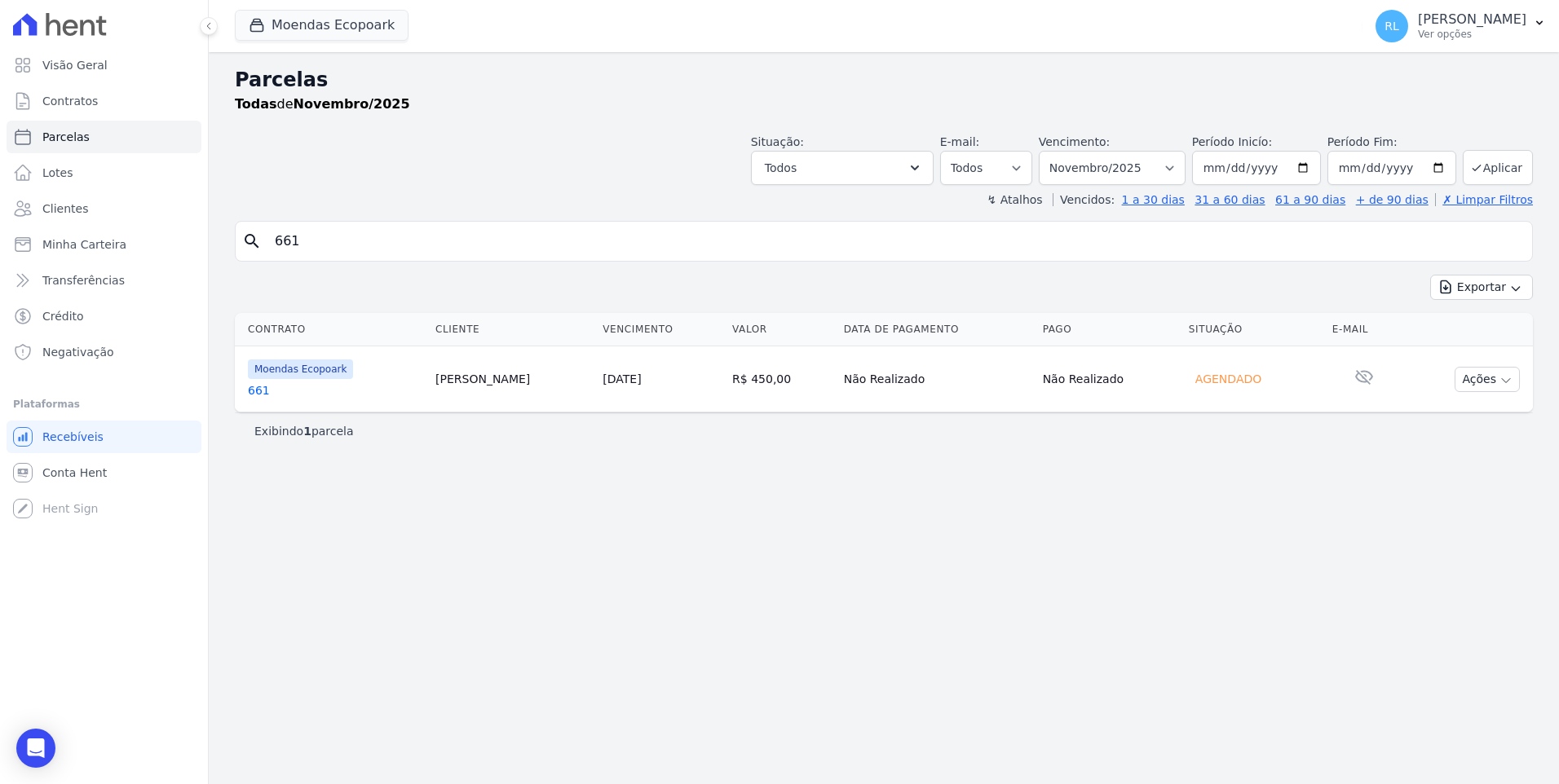
click at [258, 390] on link "661" at bounding box center [334, 391] width 175 height 16
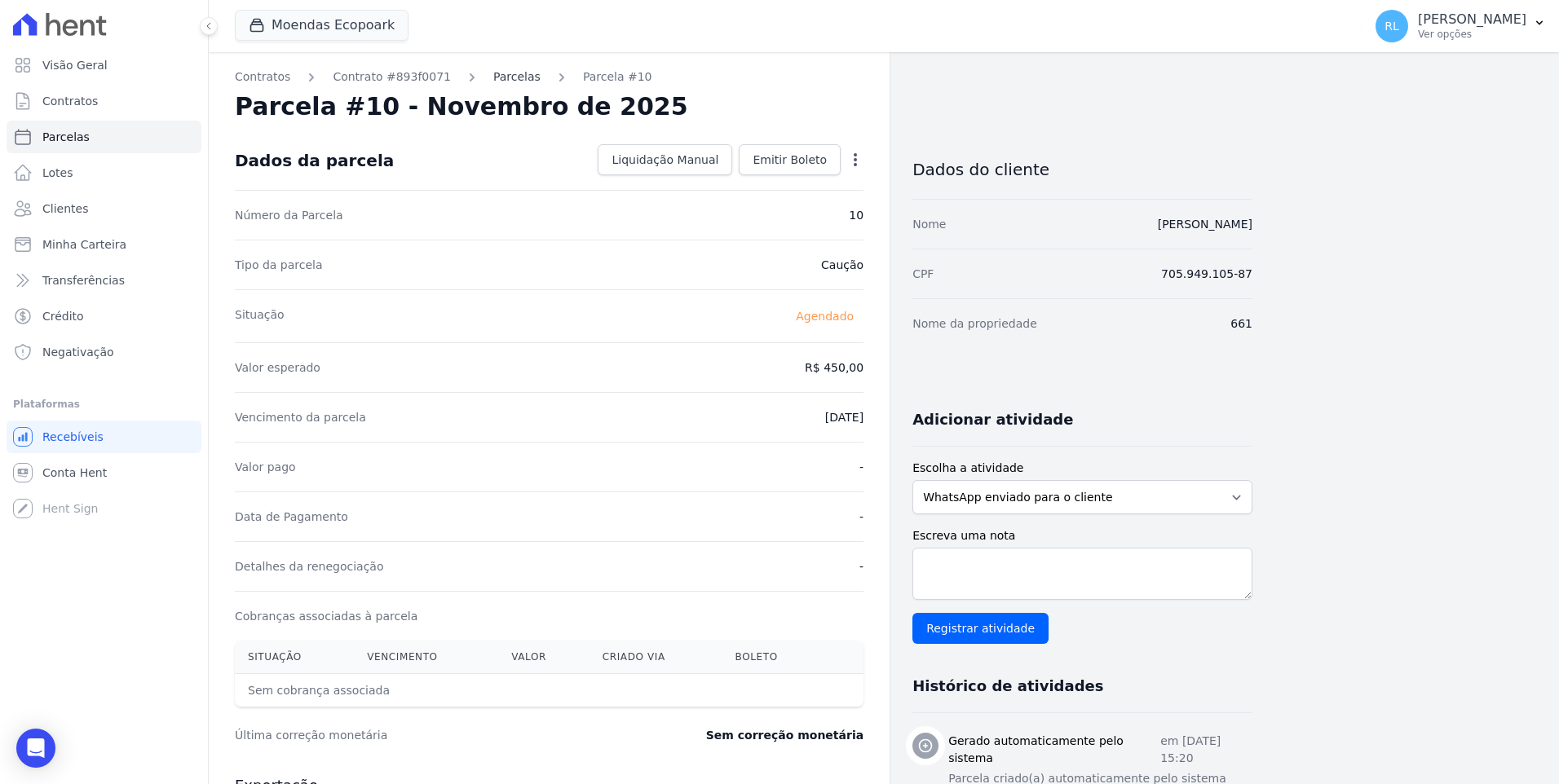
click at [493, 75] on link "Parcelas" at bounding box center [516, 76] width 48 height 17
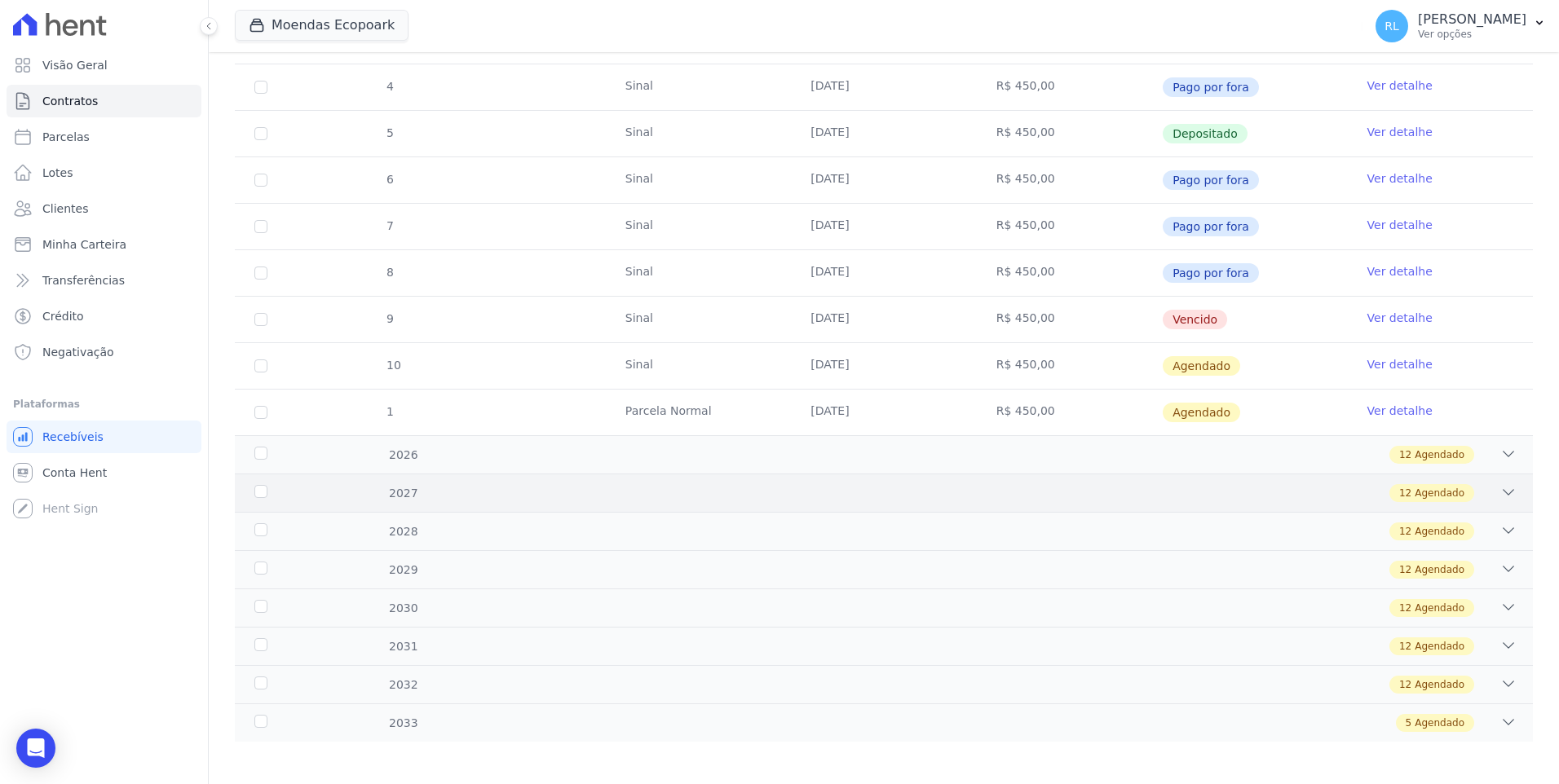
scroll to position [426, 0]
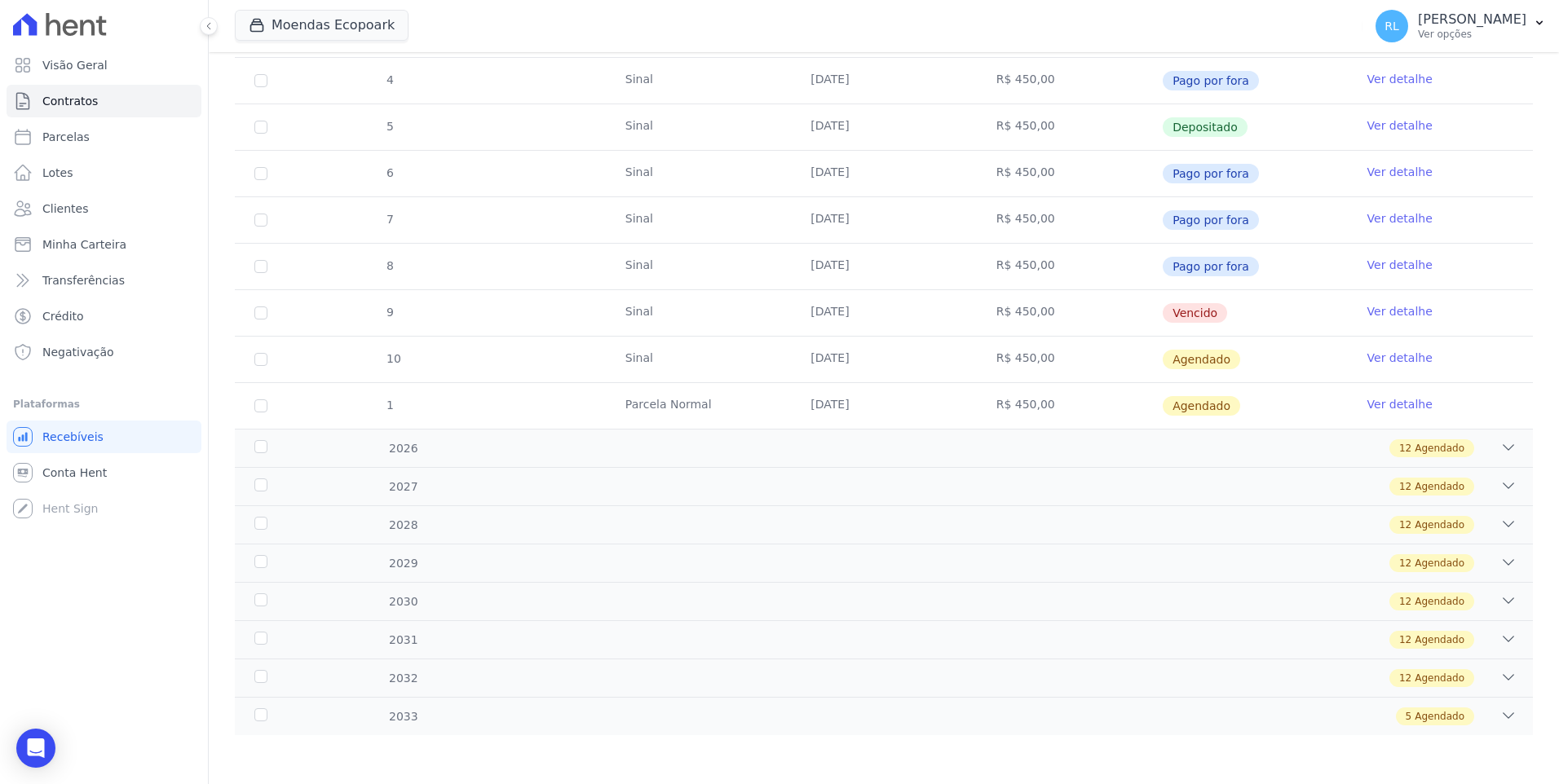
click at [1382, 311] on link "Ver detalhe" at bounding box center [1399, 311] width 65 height 16
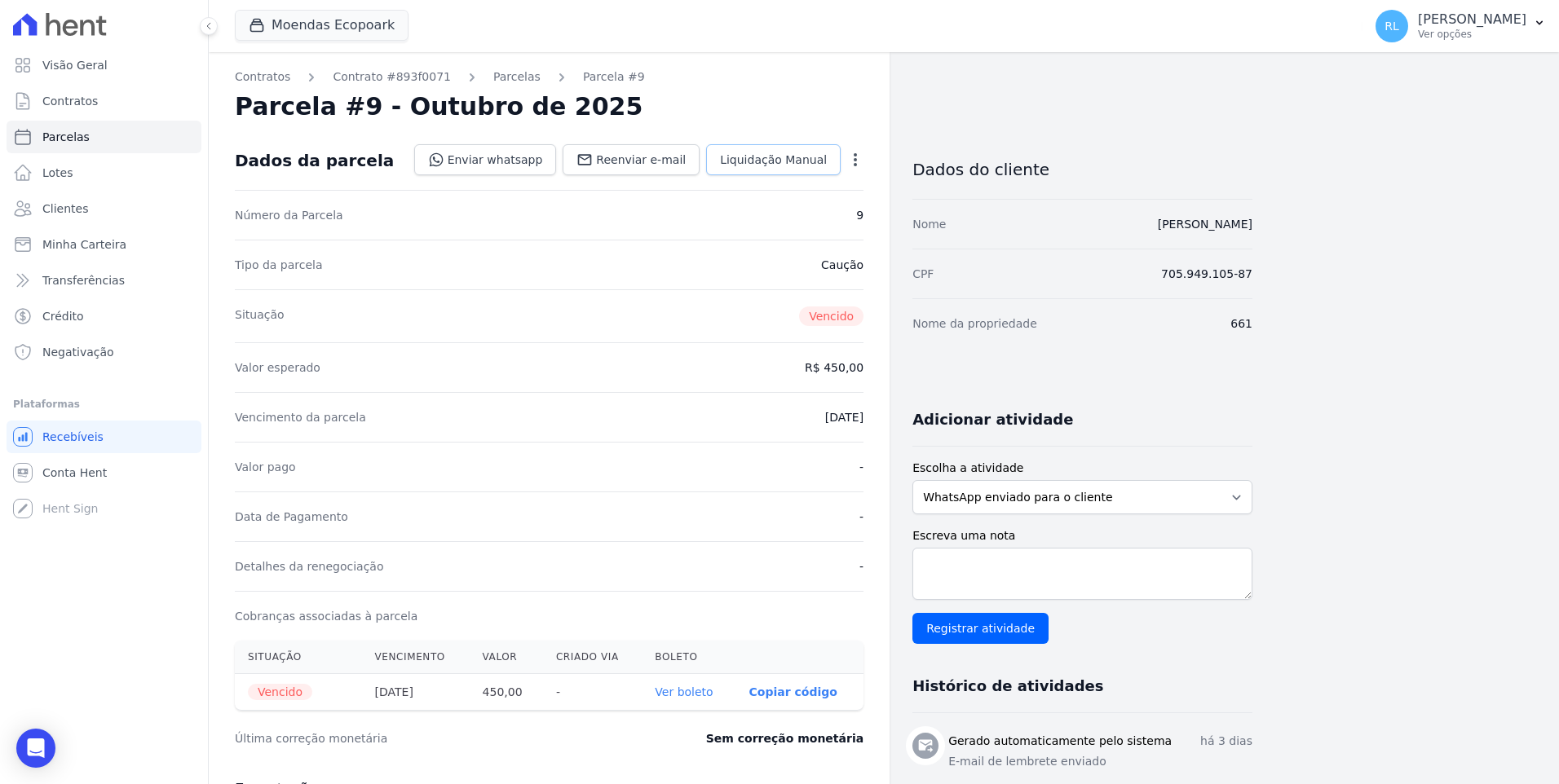
click at [826, 164] on span "Liquidação Manual" at bounding box center [773, 159] width 107 height 16
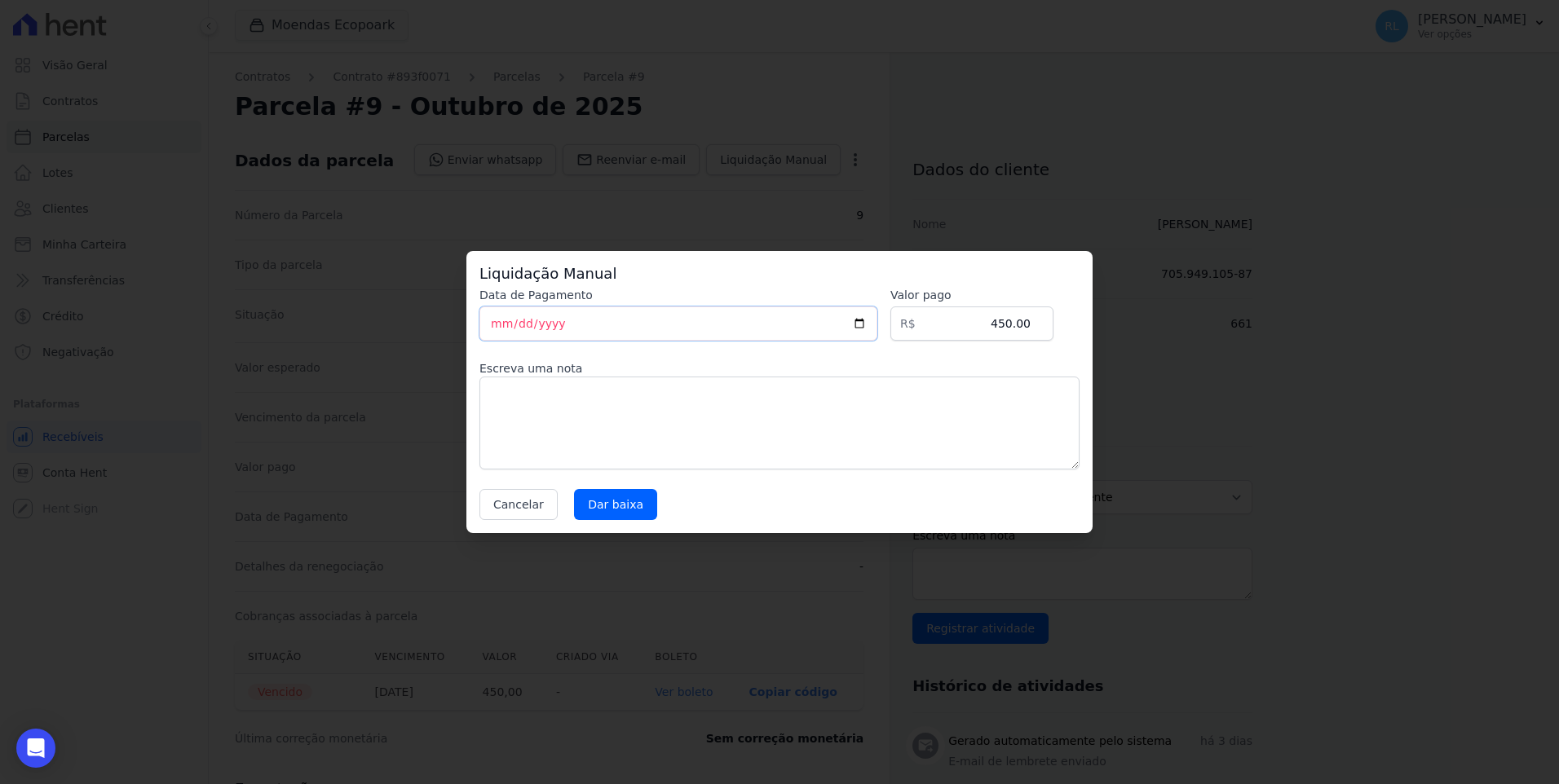
click at [498, 323] on input "[DATE]" at bounding box center [679, 323] width 398 height 34
type input "[DATE]"
click at [521, 392] on textarea at bounding box center [779, 423] width 600 height 93
type textarea "pix"
click at [597, 499] on input "Dar baixa" at bounding box center [615, 504] width 83 height 31
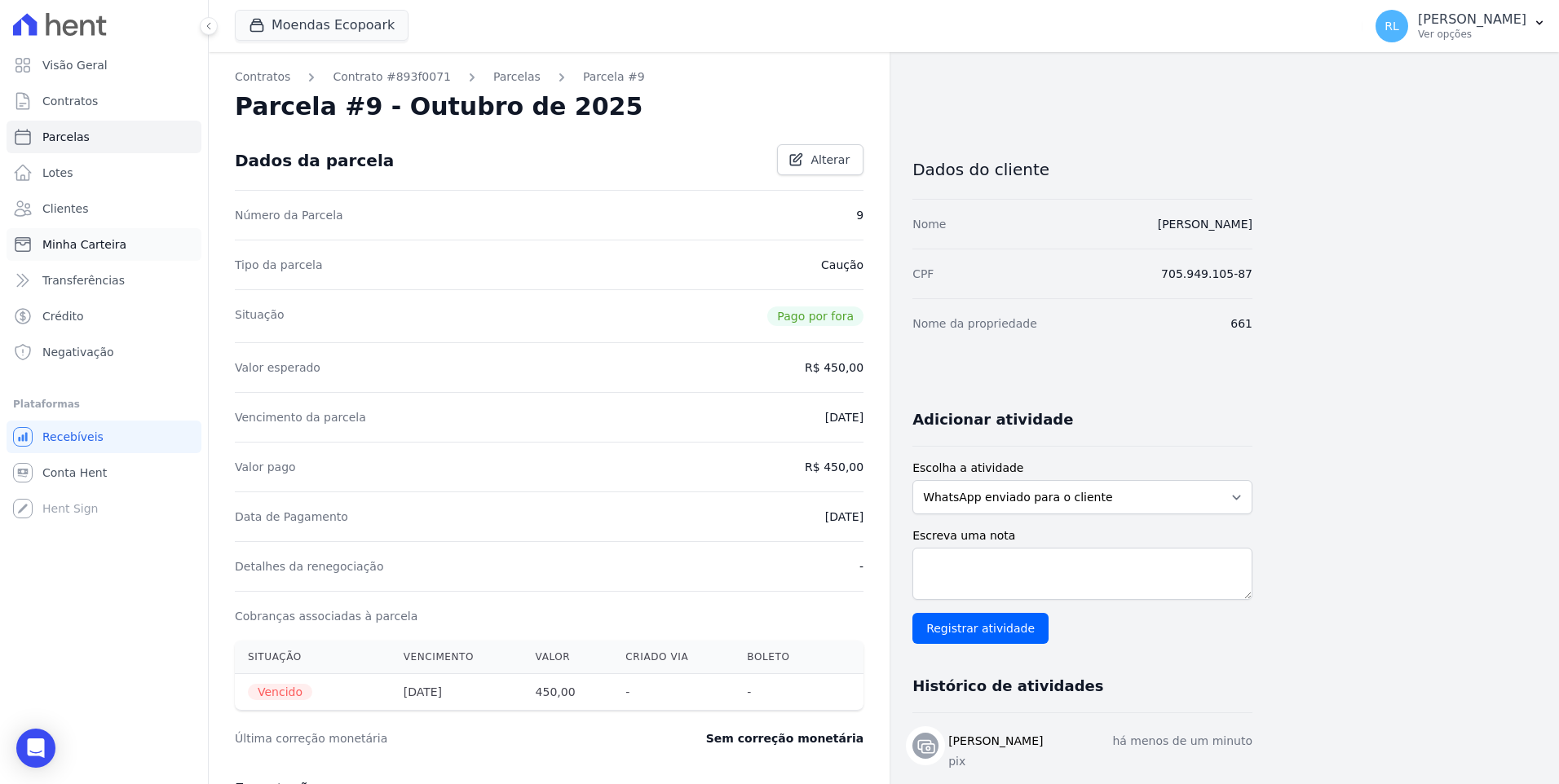
click at [122, 250] on link "Minha Carteira" at bounding box center [103, 245] width 195 height 32
